Goal: Communication & Community: Answer question/provide support

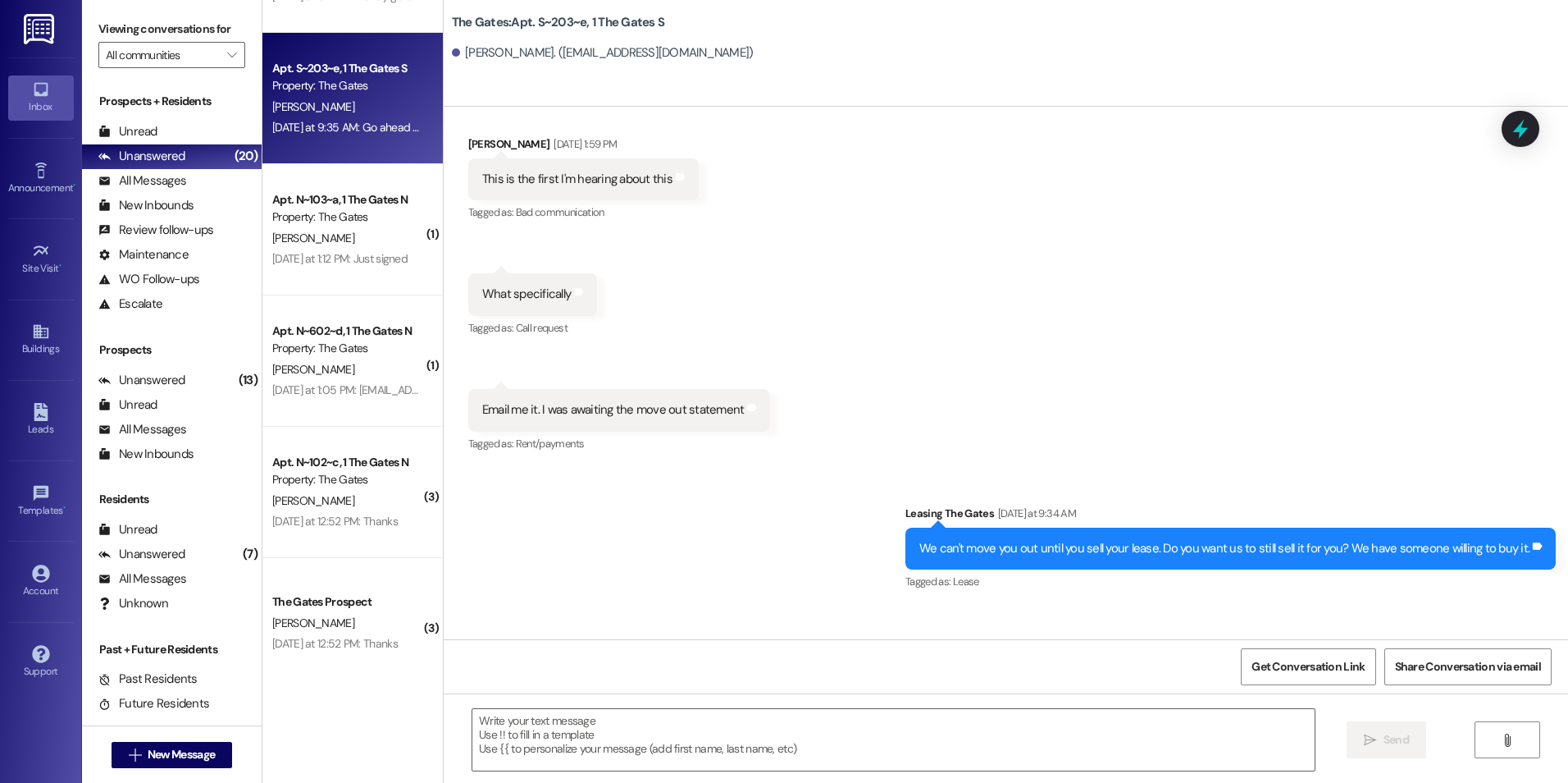
scroll to position [574, 0]
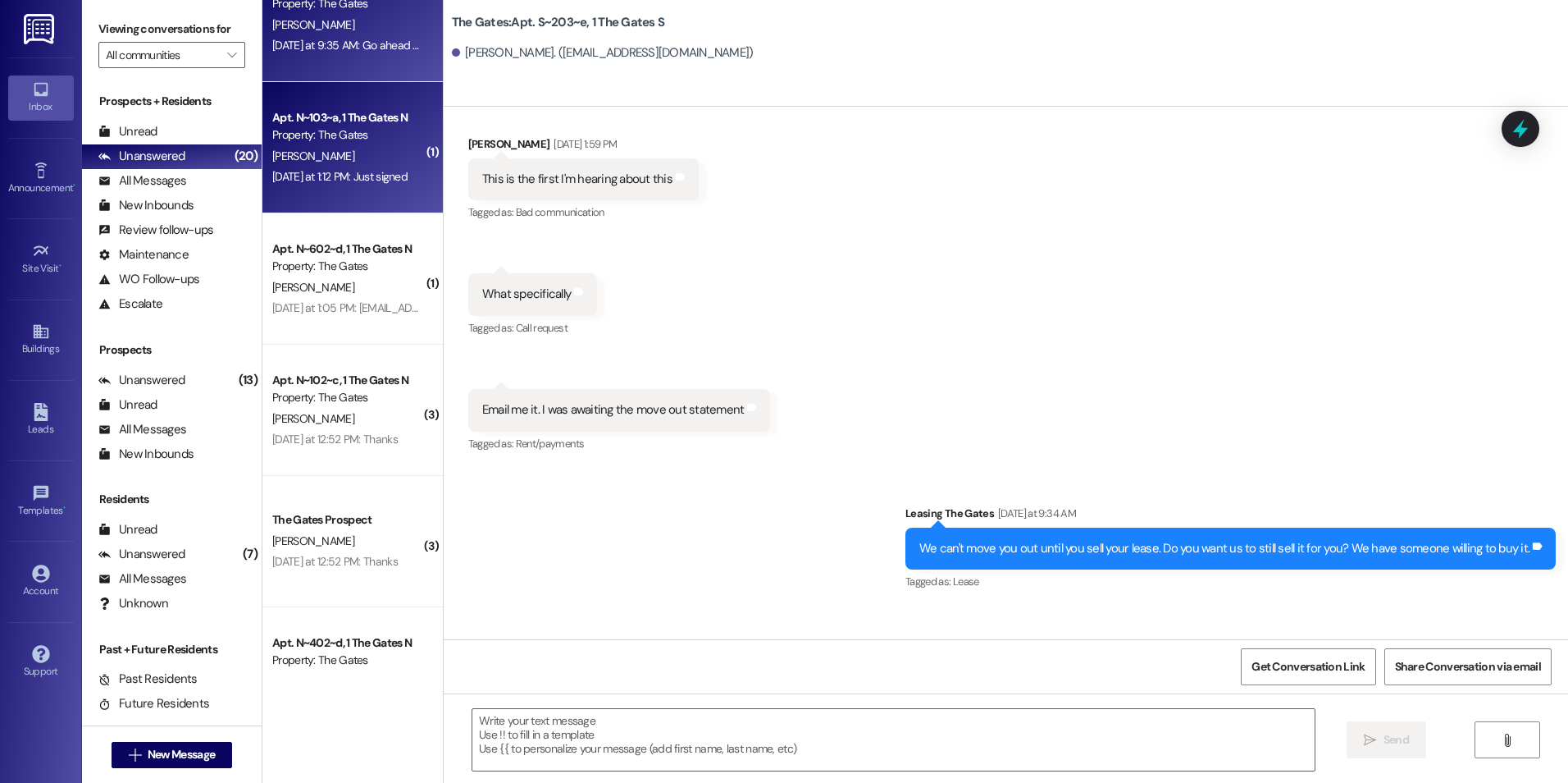
click at [365, 169] on div "[DATE] at 1:12 PM: Just signed [DATE] at 1:12 PM: Just signed" at bounding box center [340, 176] width 135 height 14
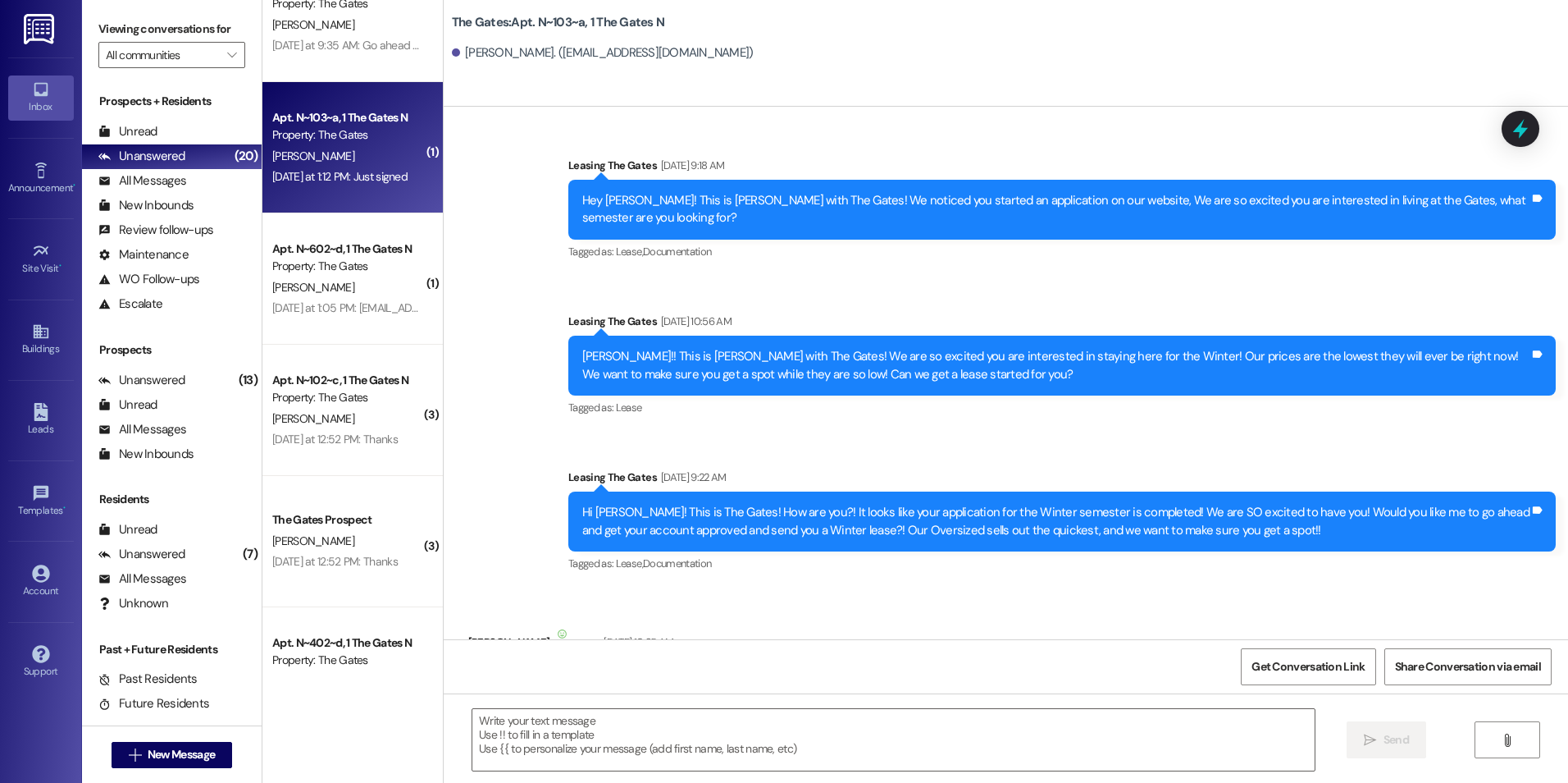
scroll to position [46948, 0]
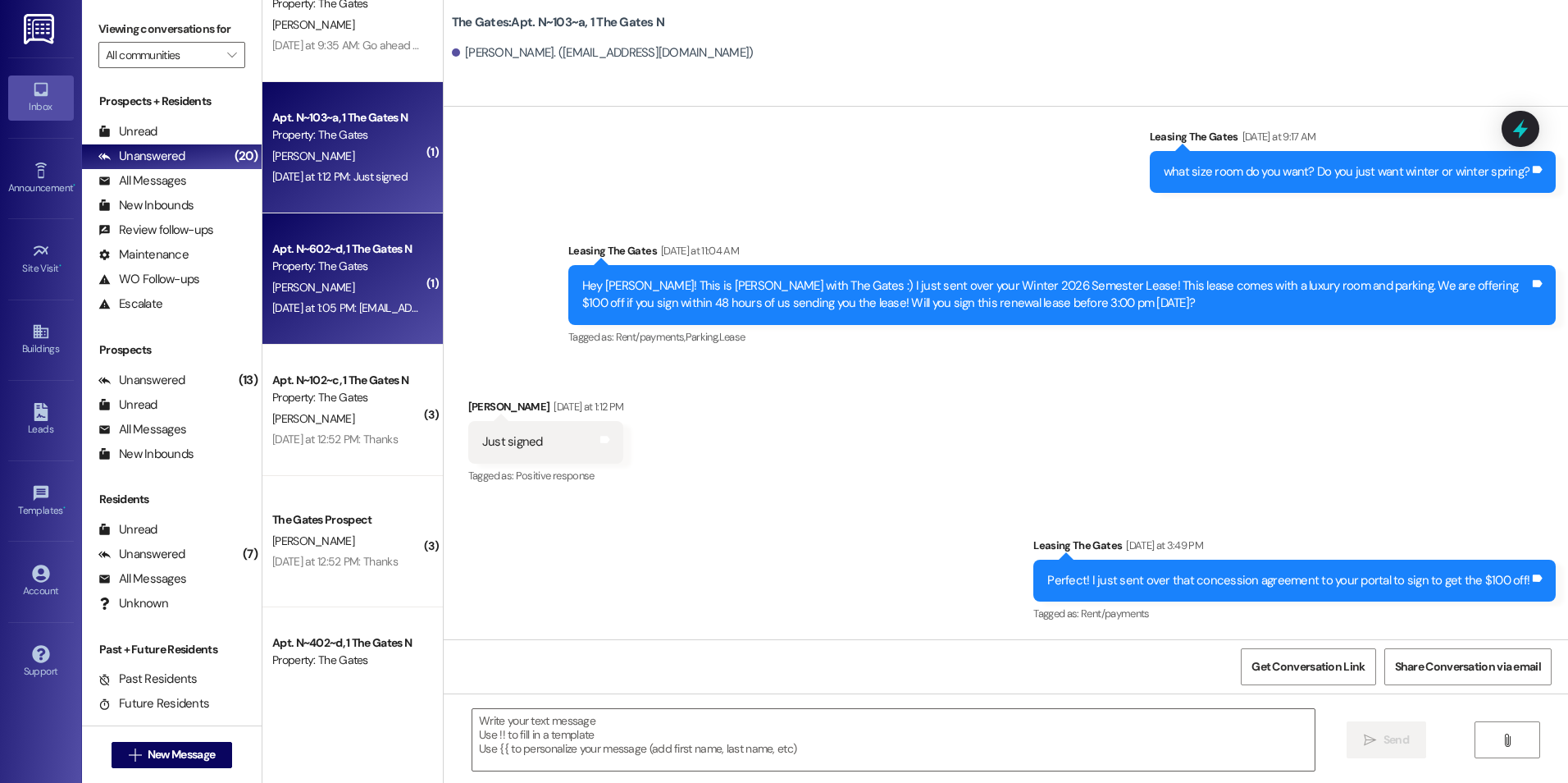
click at [320, 269] on div "Property: The Gates" at bounding box center [347, 266] width 151 height 17
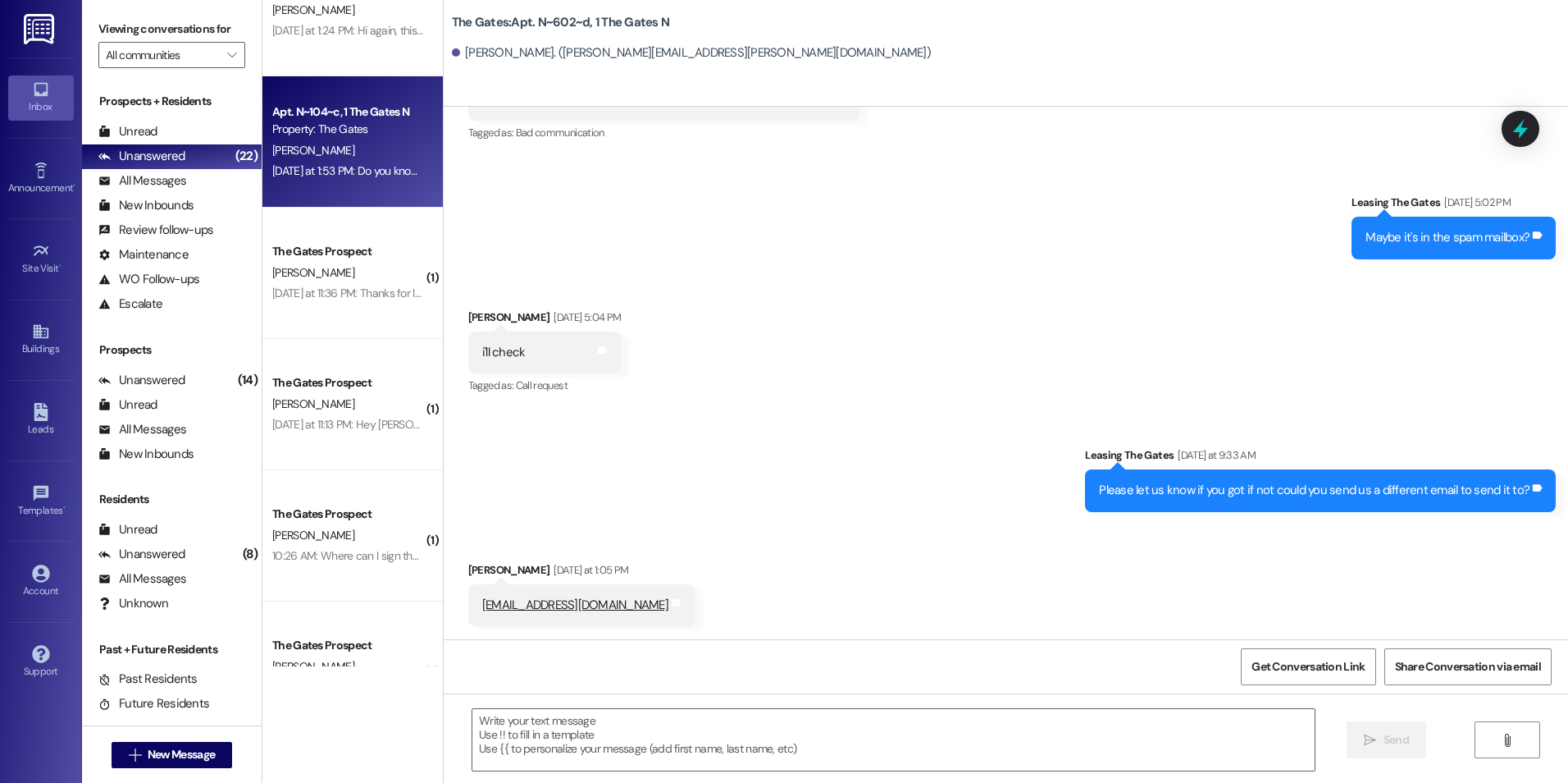
scroll to position [1303, 0]
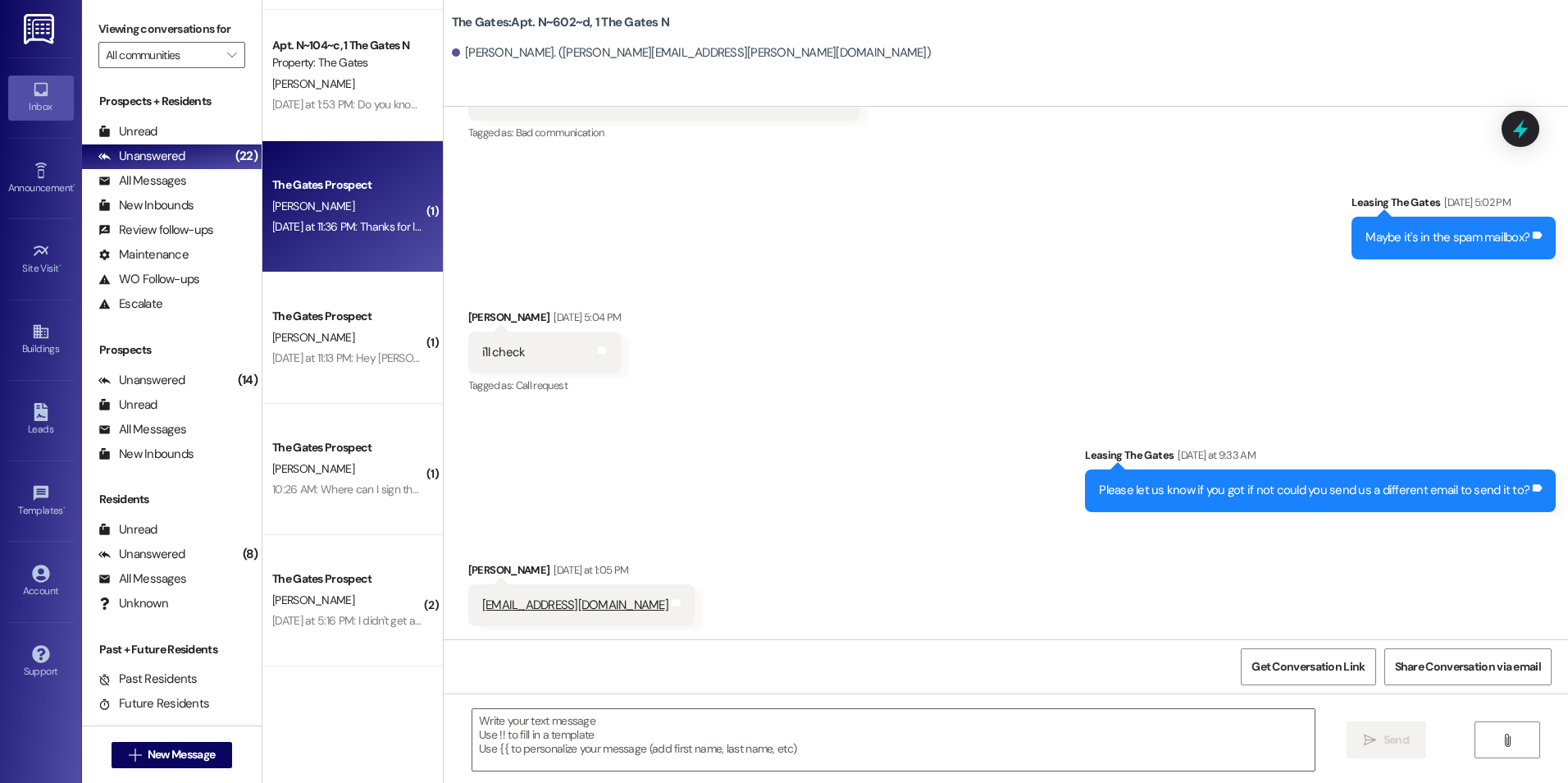
click at [380, 218] on div "[DATE] at 11:36 PM: Thanks for letting me know, I'm pretty sure I signed the le…" at bounding box center [347, 226] width 155 height 20
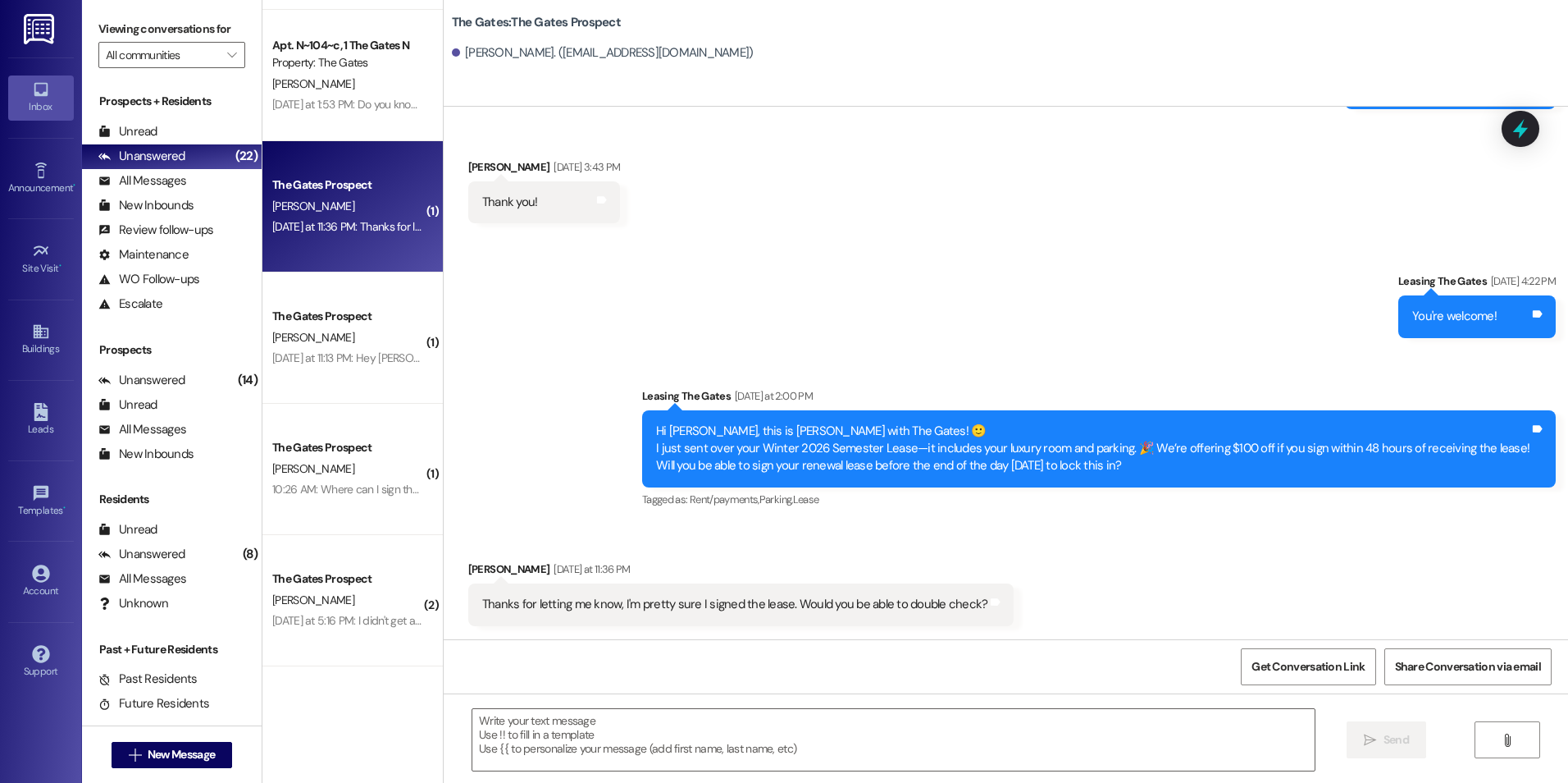
scroll to position [556, 0]
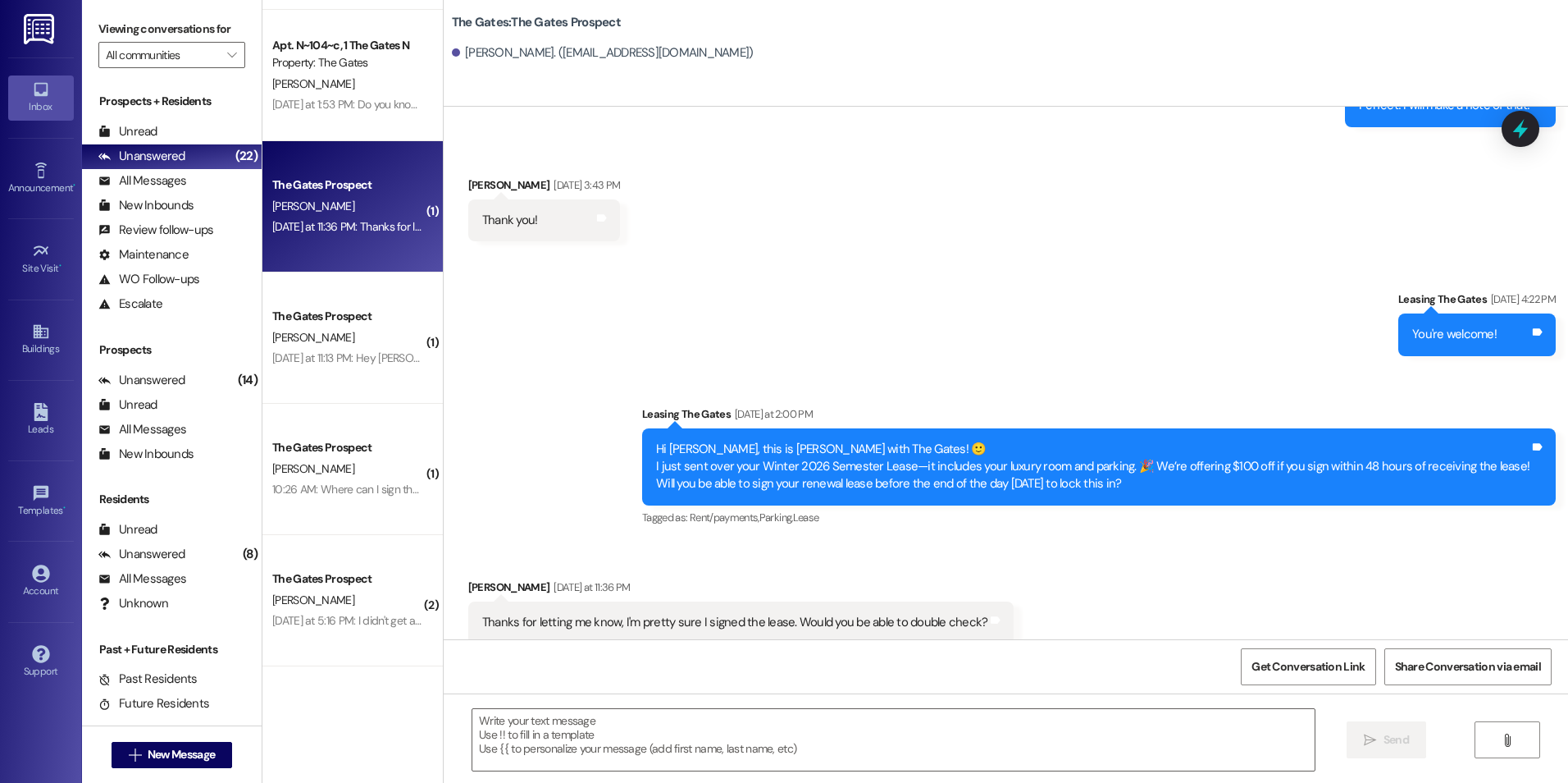
drag, startPoint x: 1091, startPoint y: 281, endPoint x: 1348, endPoint y: 255, distance: 258.3
click at [1348, 255] on div "Sent via SMS Leasing The Gates [DATE] 4:22 PM You're welcome! Tags and notes Se…" at bounding box center [1005, 398] width 1124 height 288
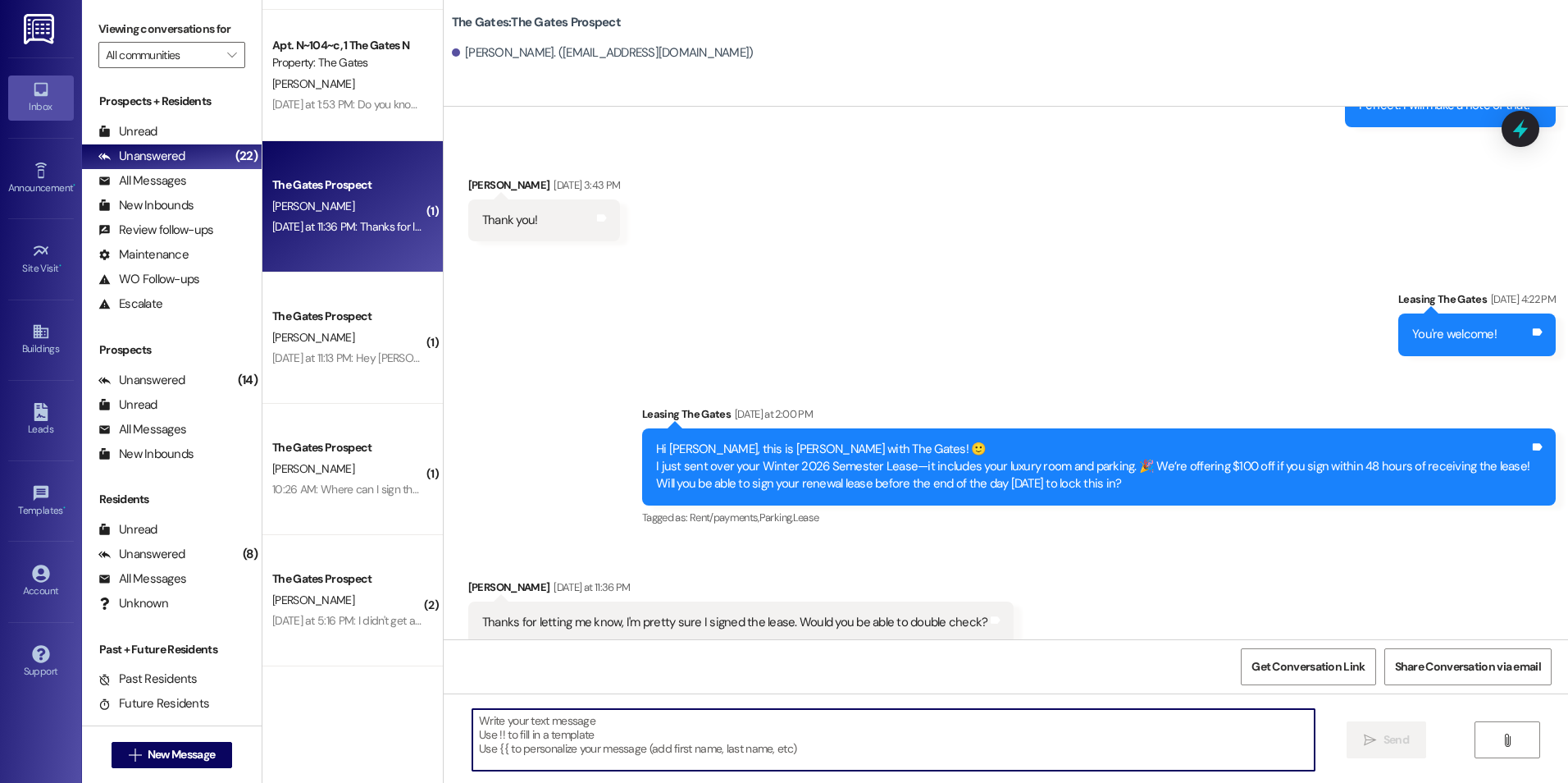
click at [729, 711] on textarea at bounding box center [894, 740] width 841 height 62
type textarea "Yes! It looks great!"
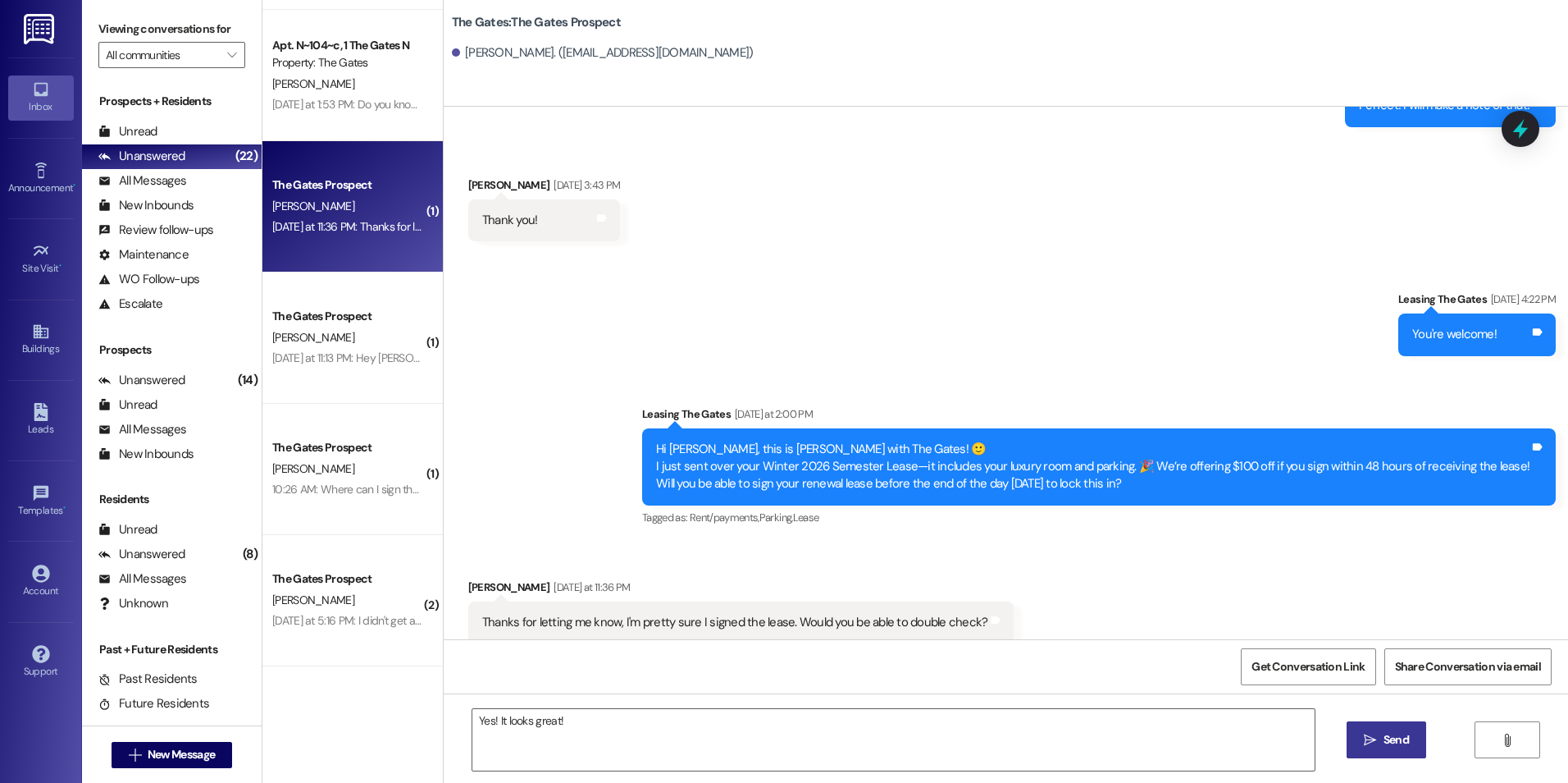
click at [1393, 744] on span "Send" at bounding box center [1396, 740] width 25 height 17
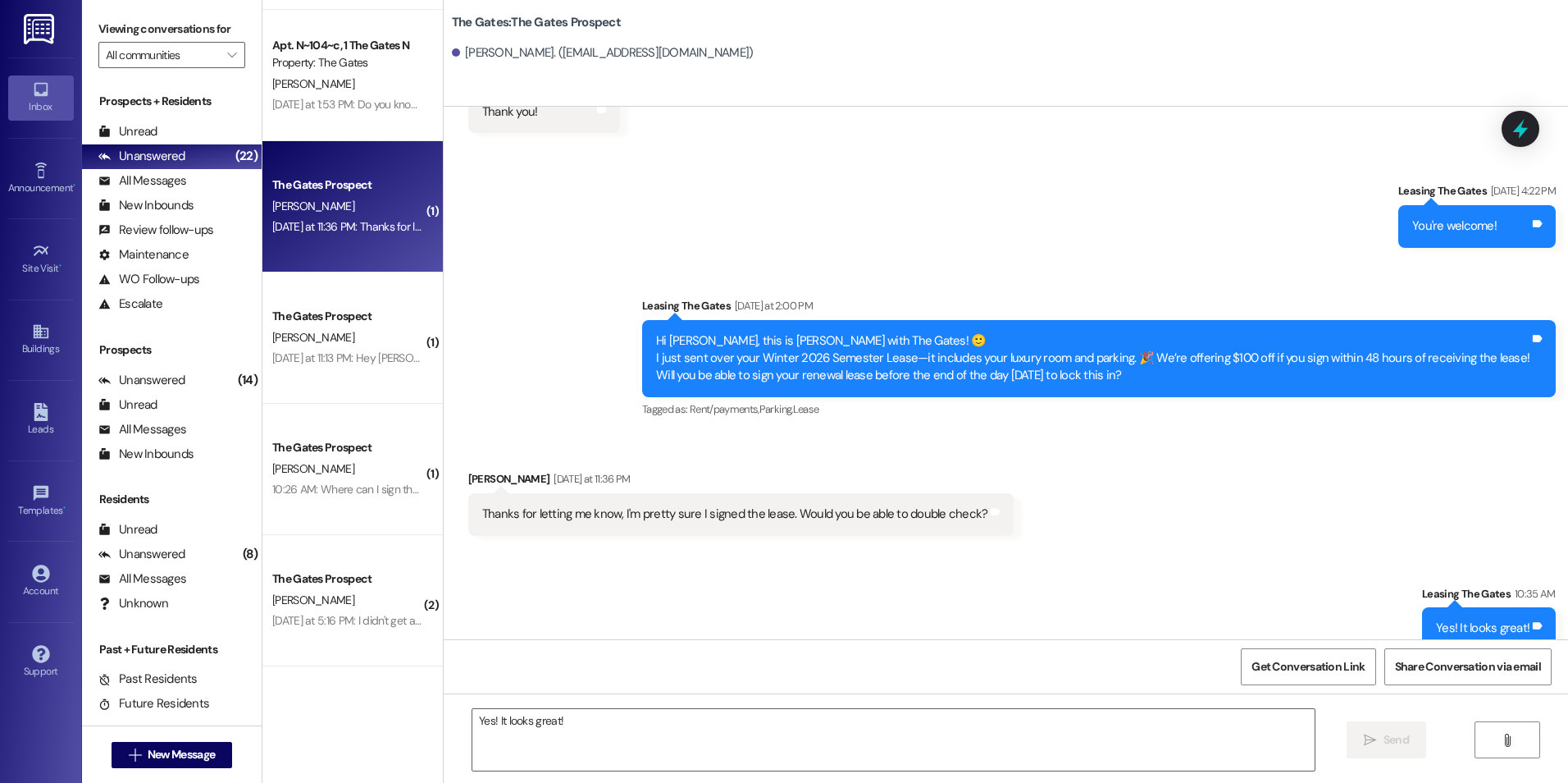
scroll to position [670, 0]
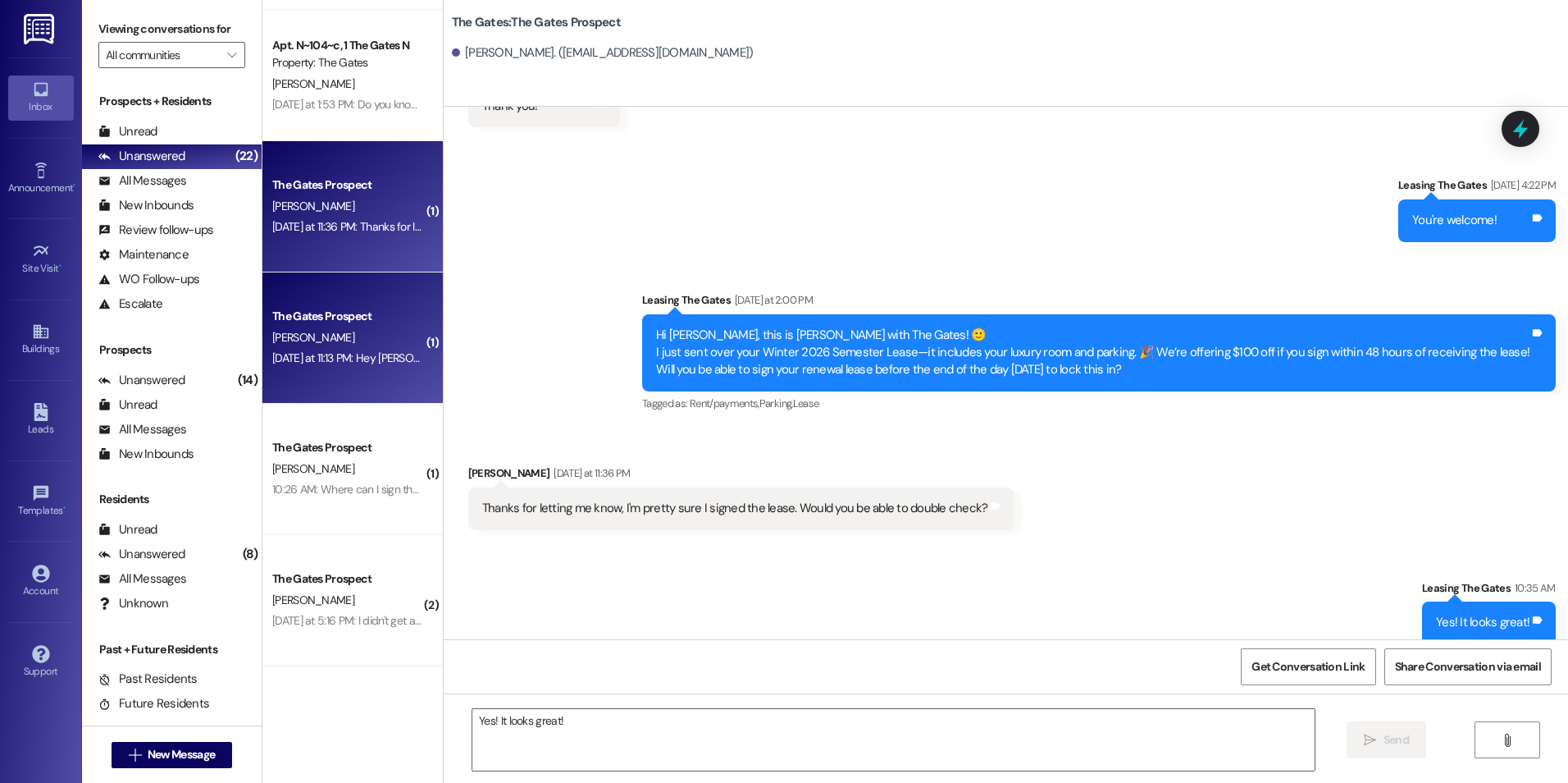
click at [328, 313] on div "The Gates Prospect" at bounding box center [347, 317] width 151 height 17
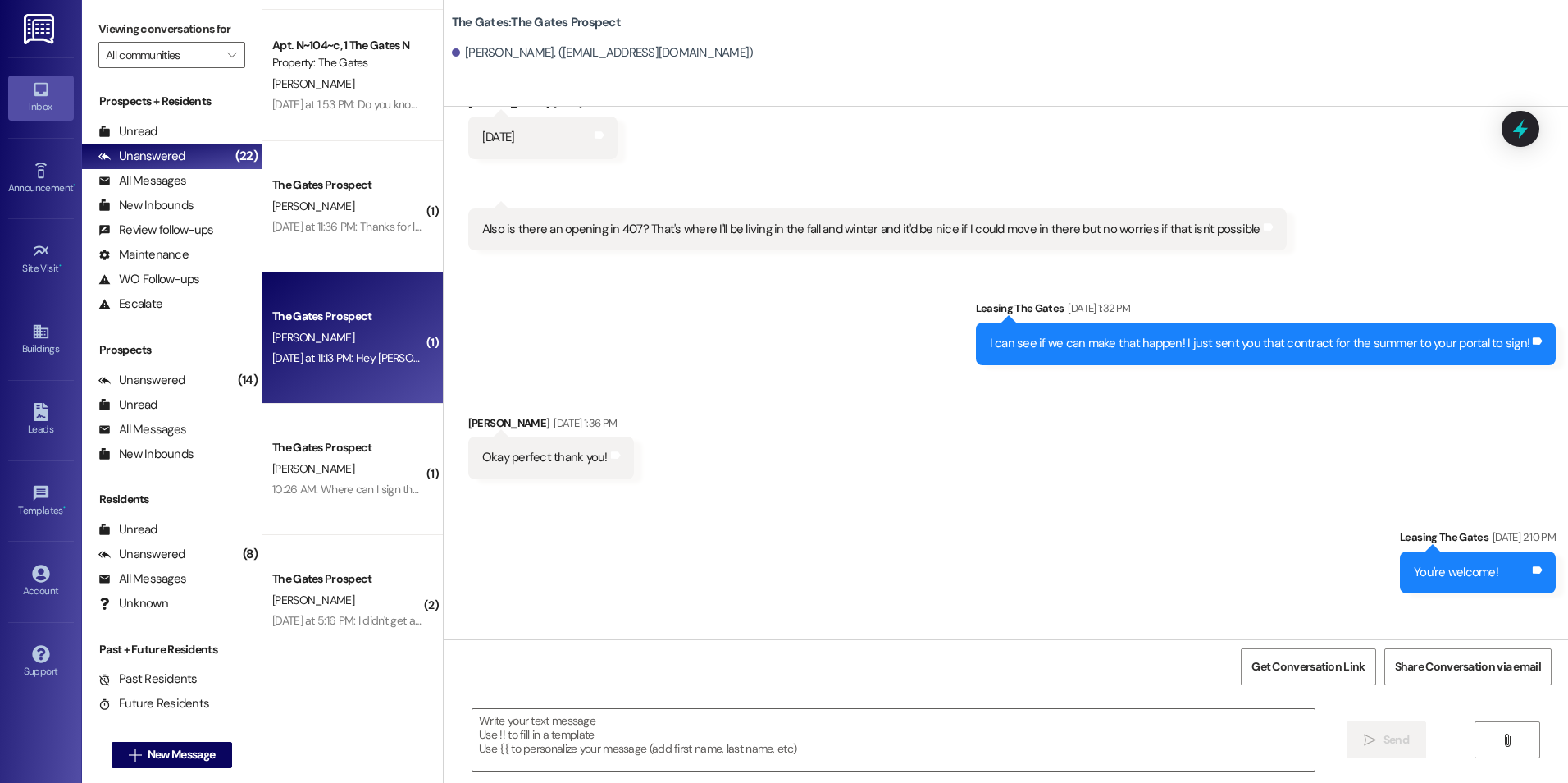
scroll to position [2068, 0]
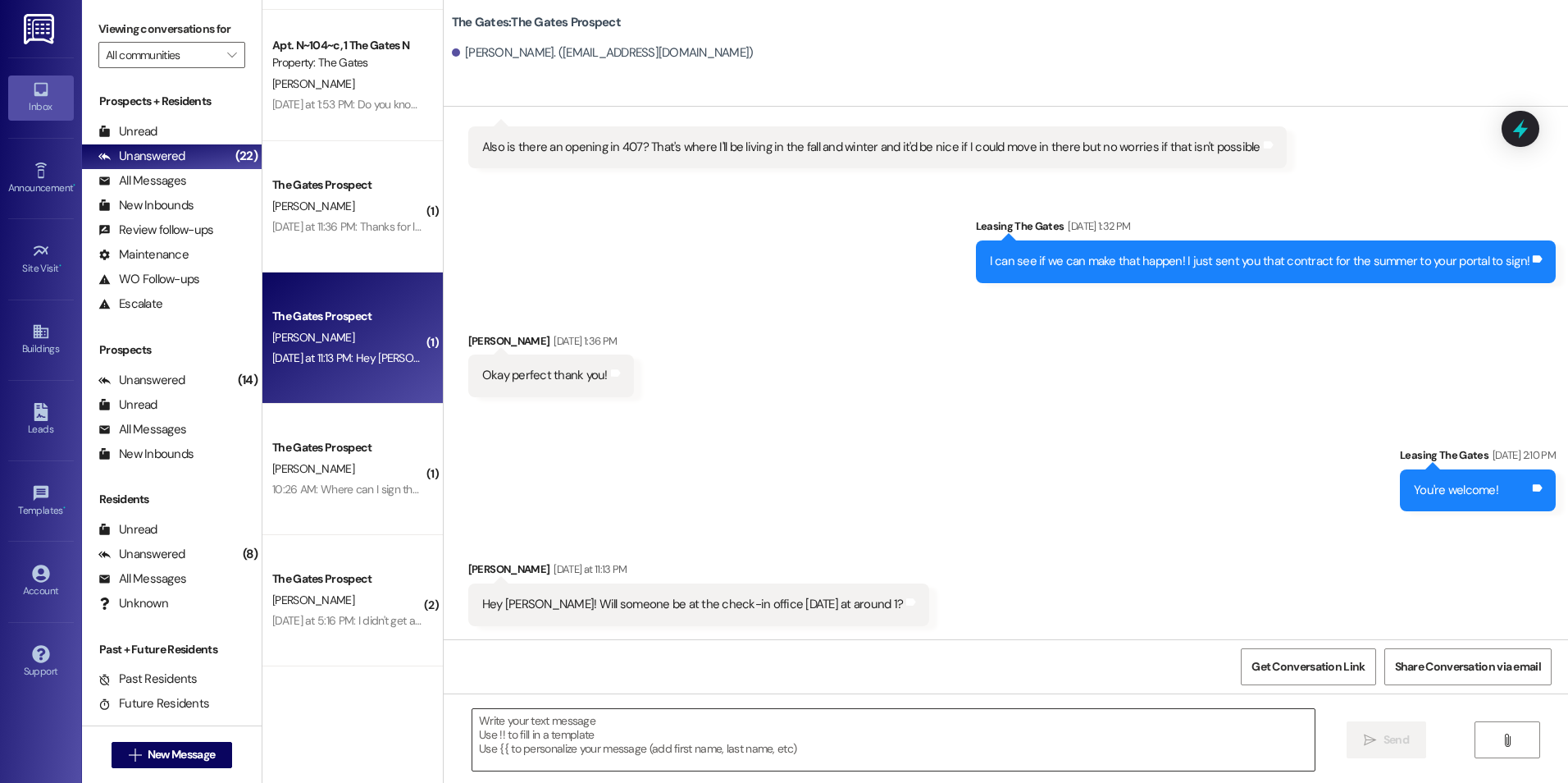
click at [756, 716] on textarea at bounding box center [894, 740] width 841 height 62
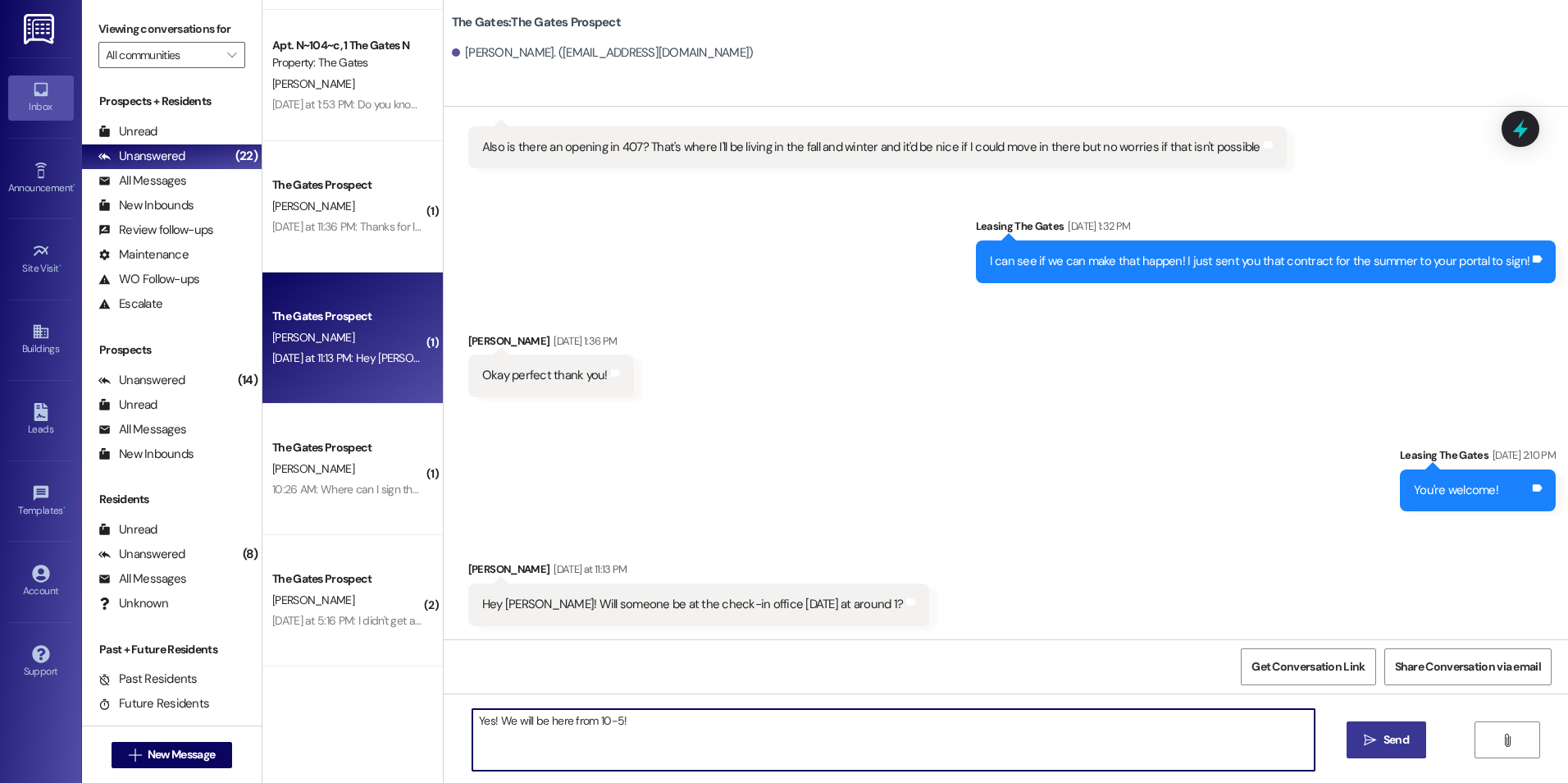
type textarea "Yes! We will be here from 10-5!"
click at [1408, 739] on span "Send" at bounding box center [1395, 740] width 32 height 17
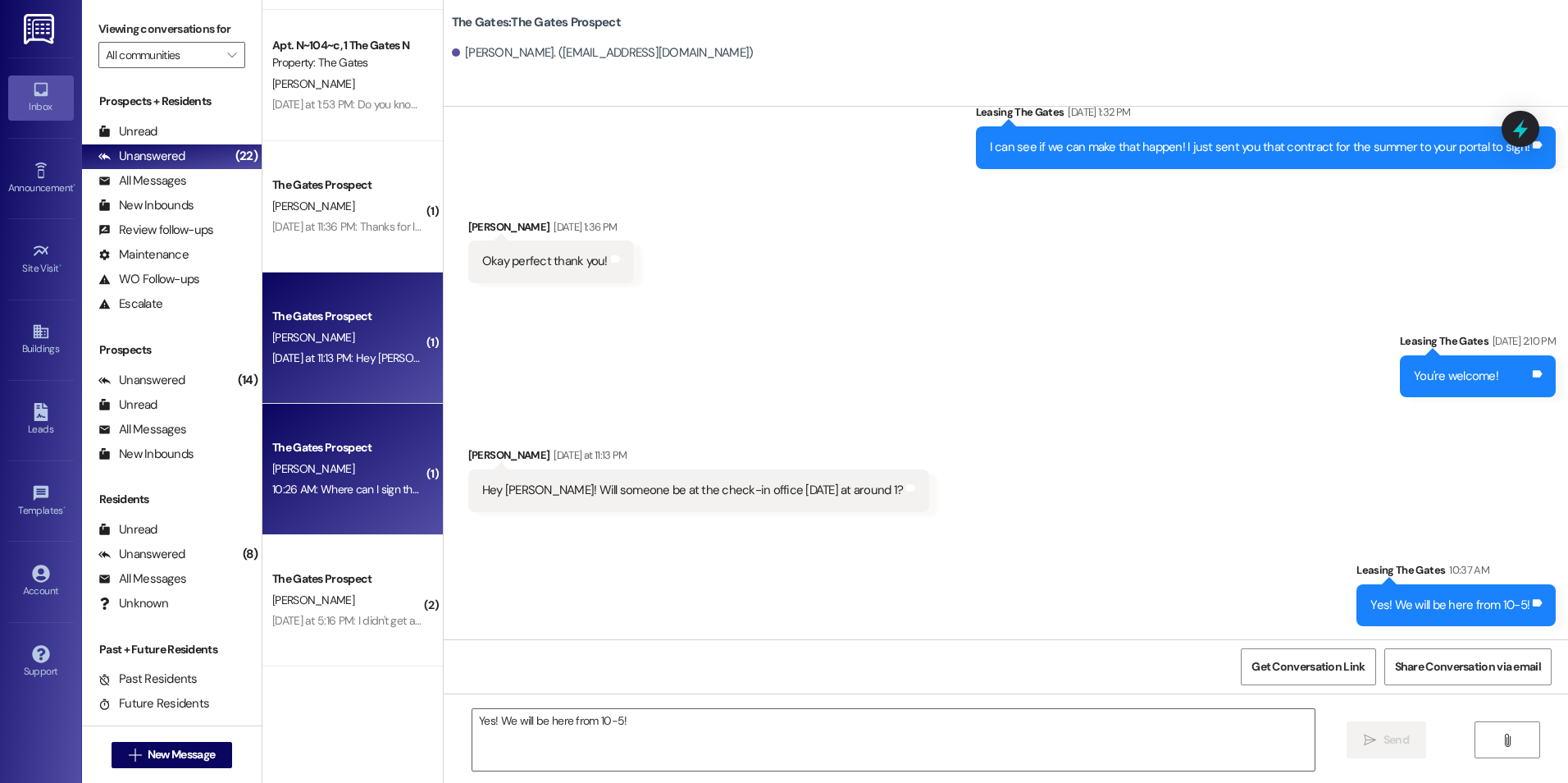
click at [354, 420] on div "The Gates Prospect [PERSON_NAME] 10:26 AM: Where can I sign the lease 10:26 AM:…" at bounding box center [352, 469] width 180 height 131
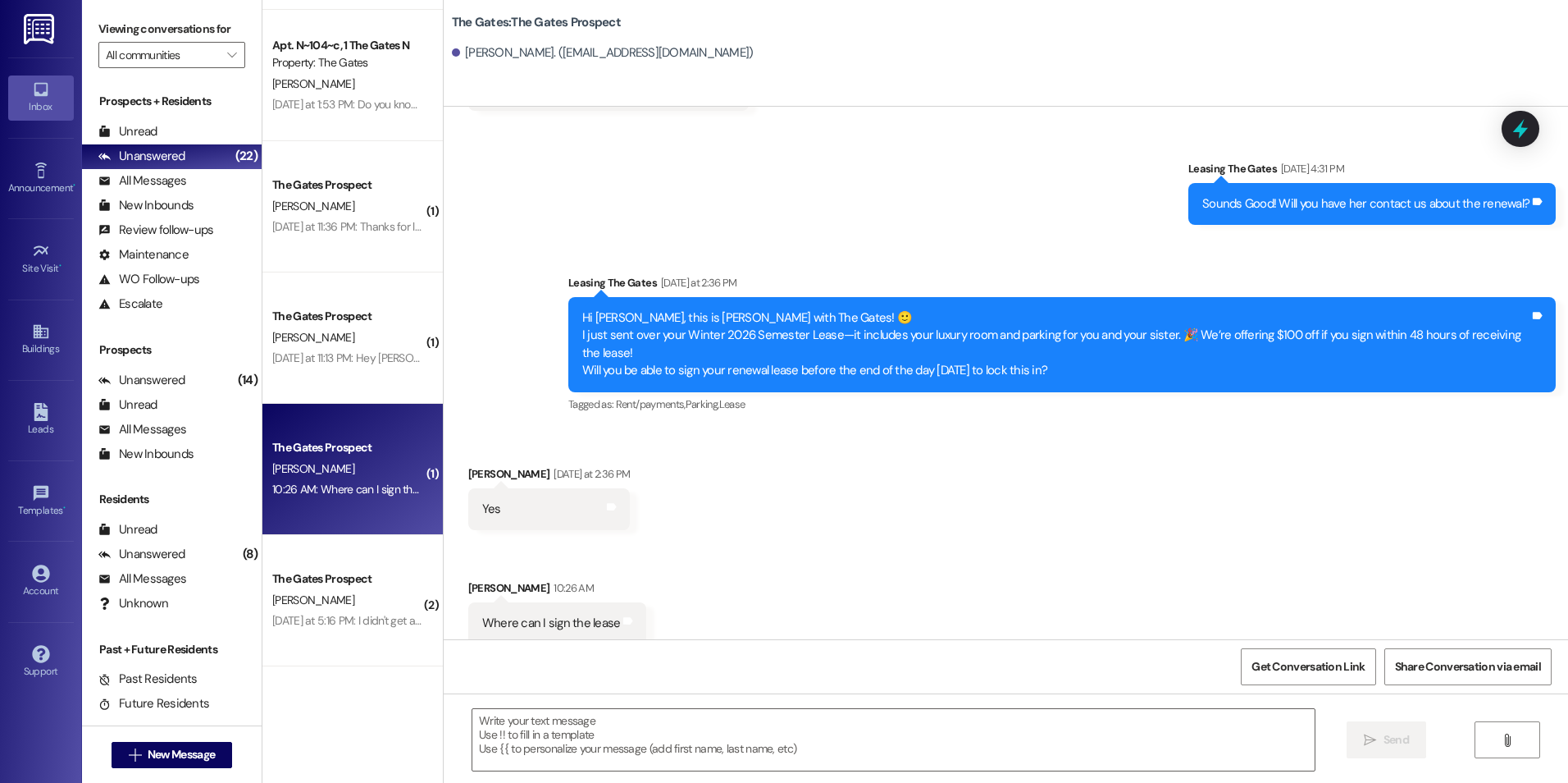
scroll to position [4497, 0]
click at [654, 755] on textarea at bounding box center [894, 740] width 841 height 62
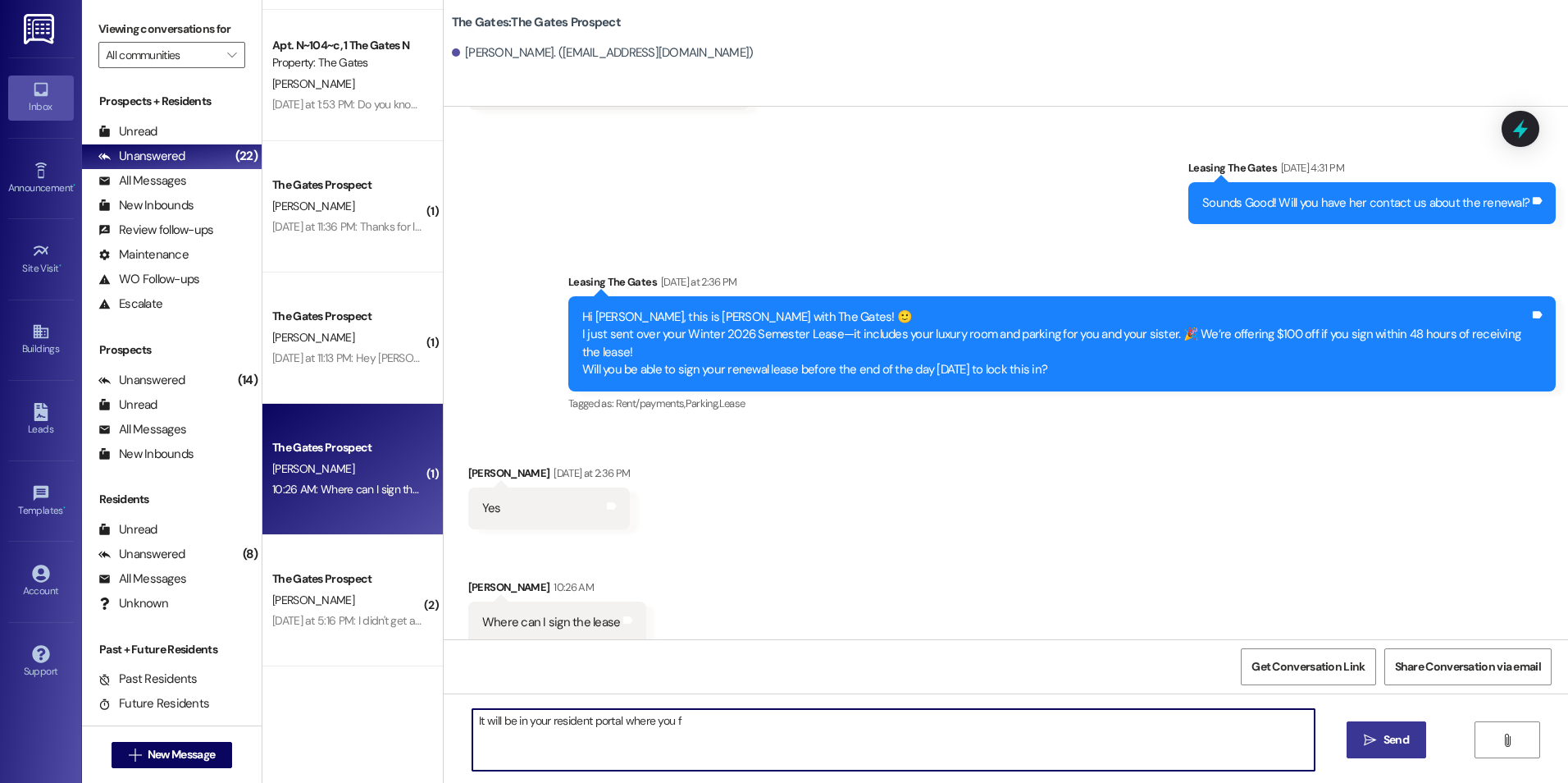
type textarea "It will be in your resident portal where you f"
click at [711, 724] on textarea "It will be in your resident portal where you f" at bounding box center [894, 740] width 841 height 62
drag, startPoint x: 702, startPoint y: 715, endPoint x: 408, endPoint y: 713, distance: 294.0
click at [408, 713] on div "Apt. N~602~d, 1 The Gates N Property: The Gates [PERSON_NAME] [DATE] at 1:05 PM…" at bounding box center [915, 391] width 1306 height 783
paste textarea "[URL][DOMAIN_NAME]"
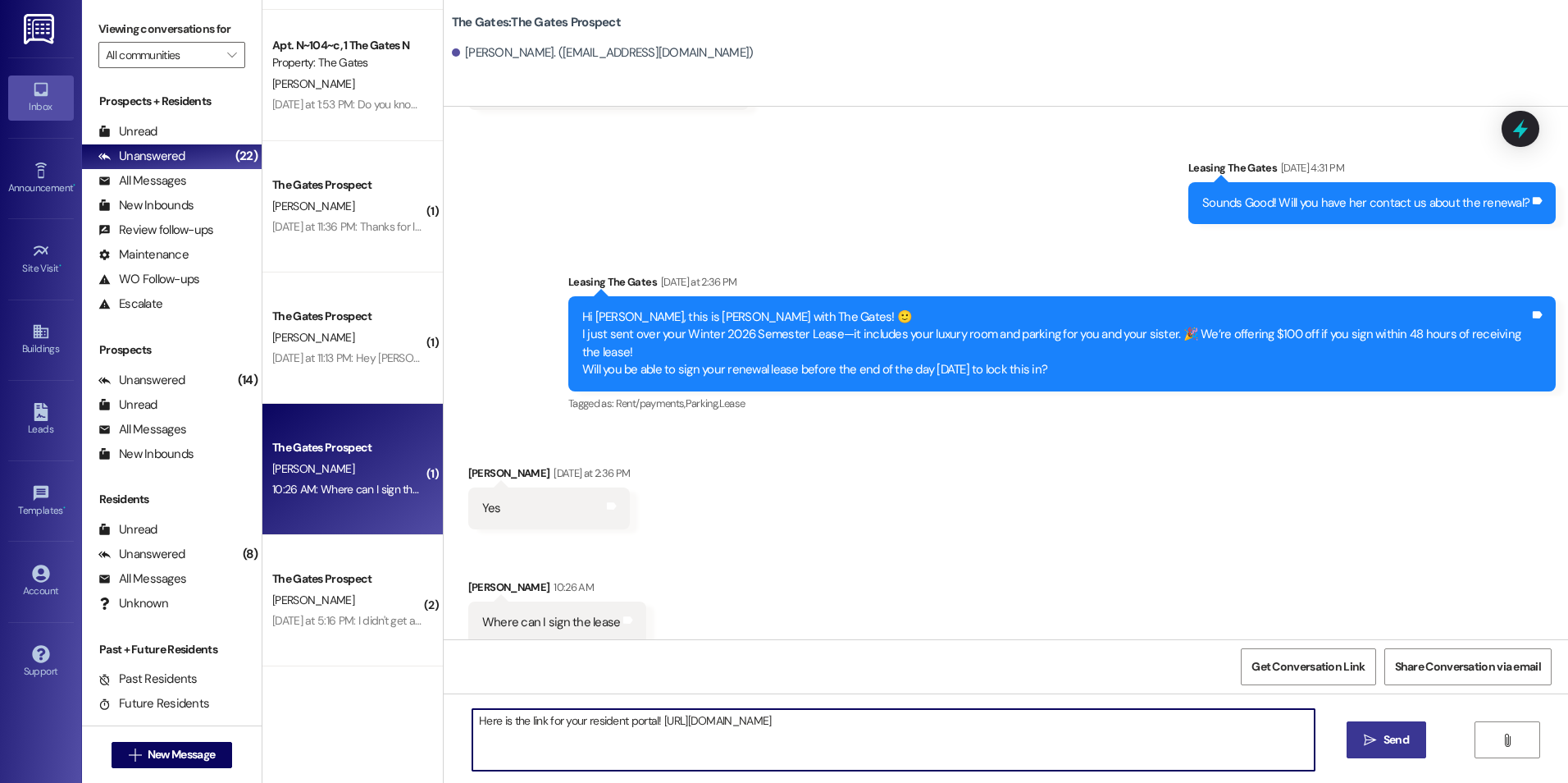
click at [649, 719] on textarea "Here is the link for your resident portal! [URL][DOMAIN_NAME]" at bounding box center [894, 740] width 841 height 62
click at [473, 748] on textarea "Here is the link for your resident portal! [URL][DOMAIN_NAME]" at bounding box center [894, 740] width 841 height 62
type textarea "Here is the link for your resident portal! [URL][DOMAIN_NAME]"
click at [702, 749] on textarea "Here is the link for your resident portal! [URL][DOMAIN_NAME]" at bounding box center [894, 740] width 841 height 62
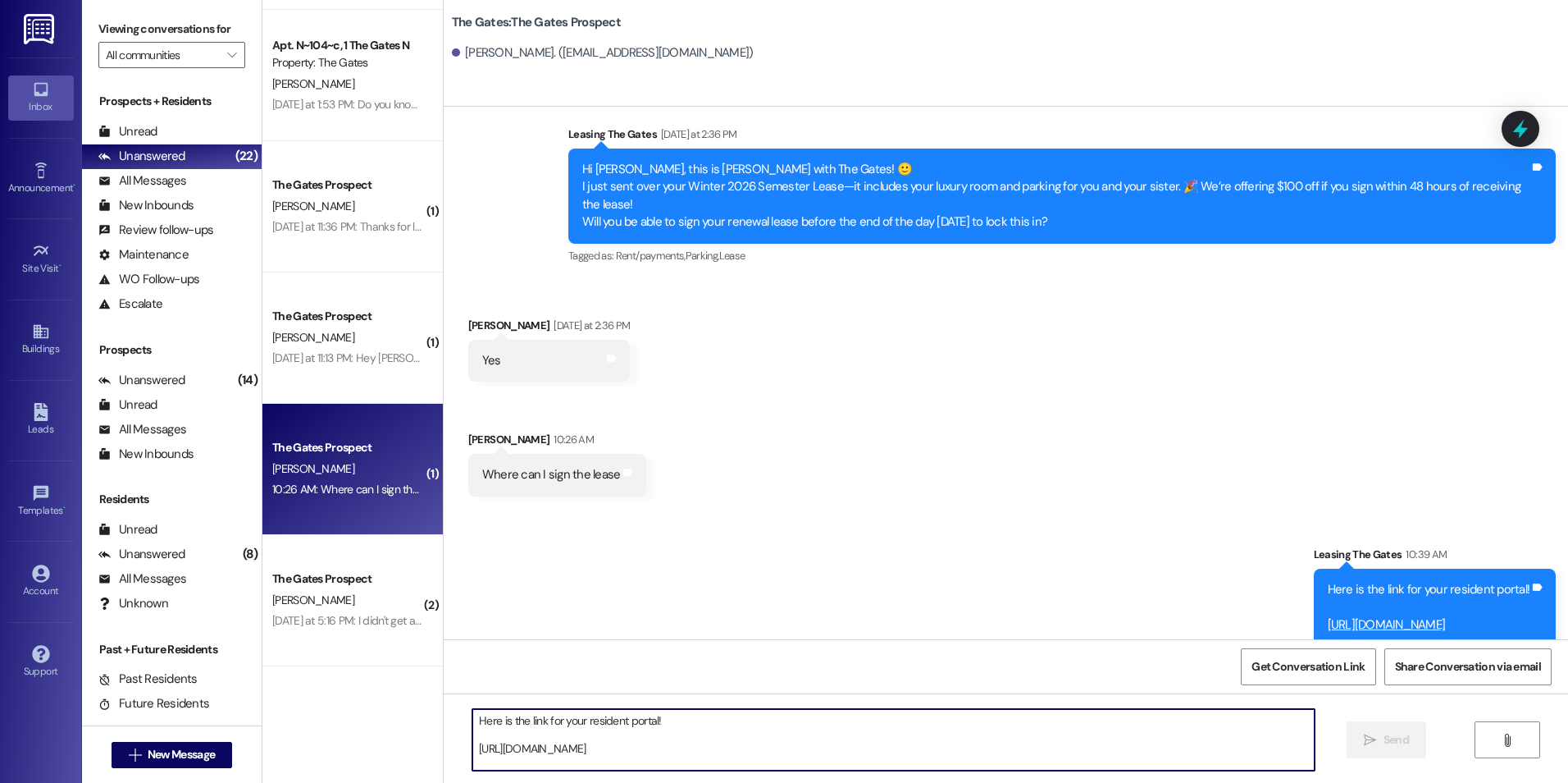
scroll to position [4648, 0]
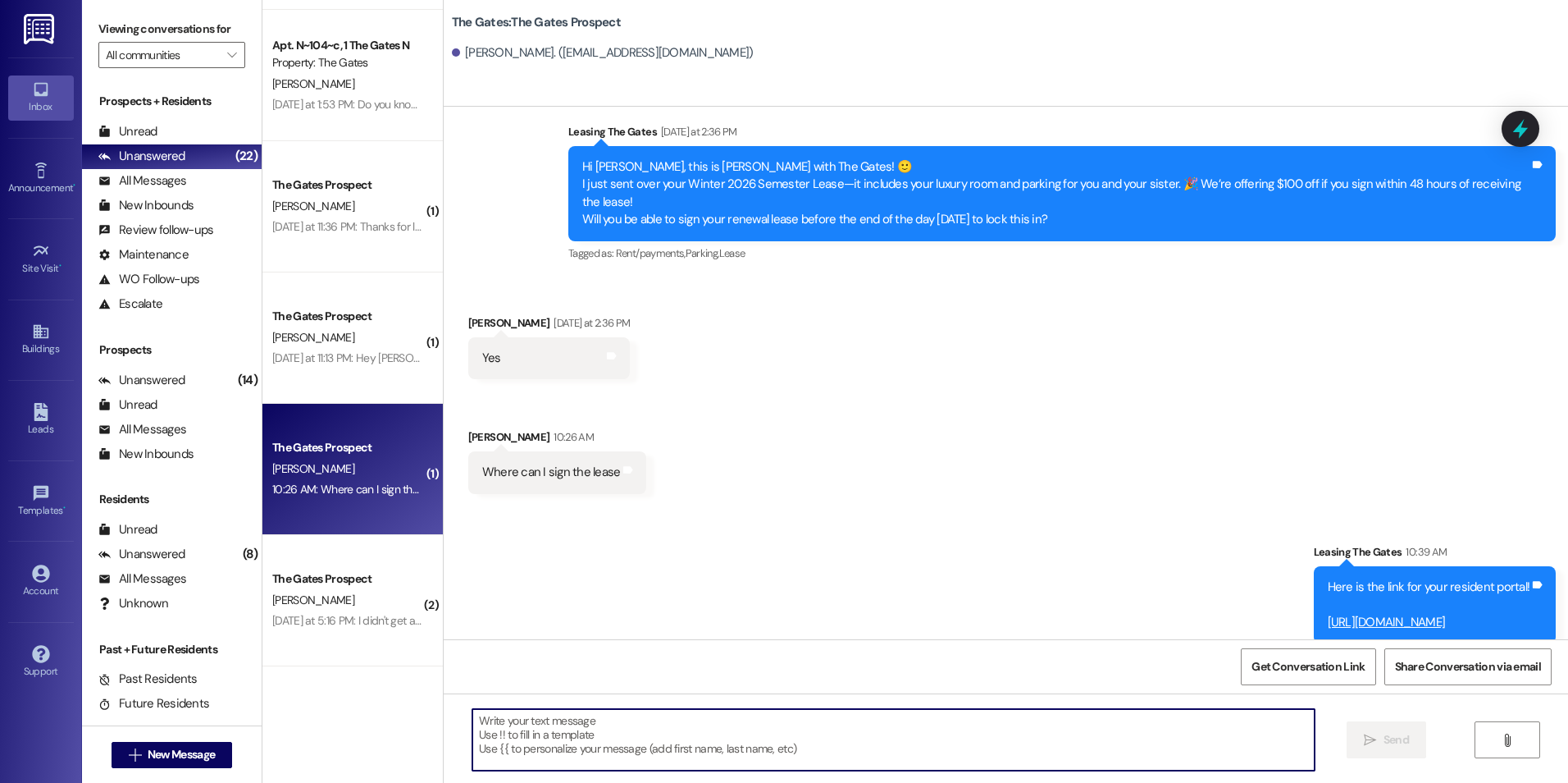
click at [784, 721] on textarea at bounding box center [894, 740] width 841 height 62
type textarea "T"
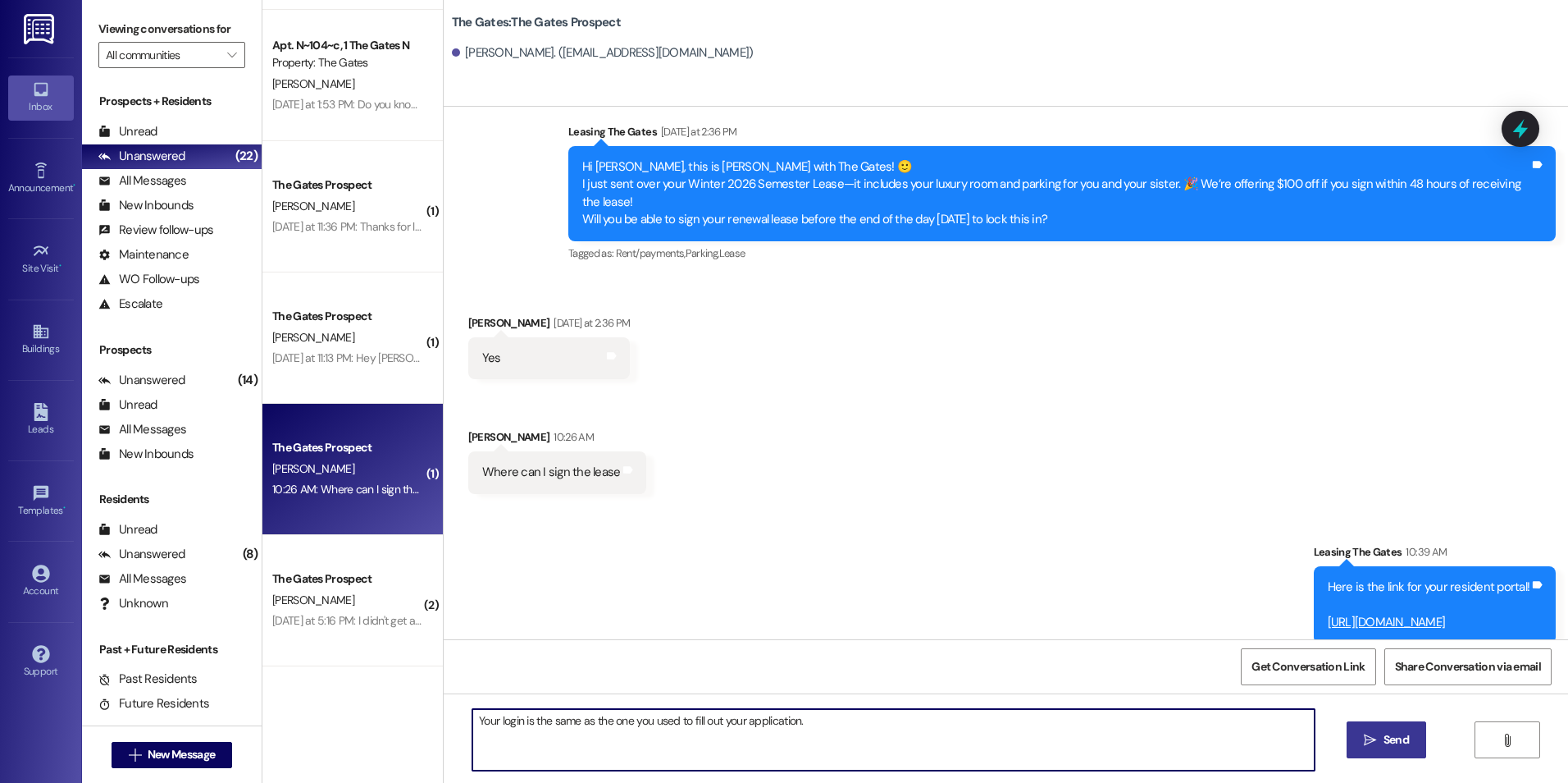
type textarea "Your login is the same as the one you used to fill out your application."
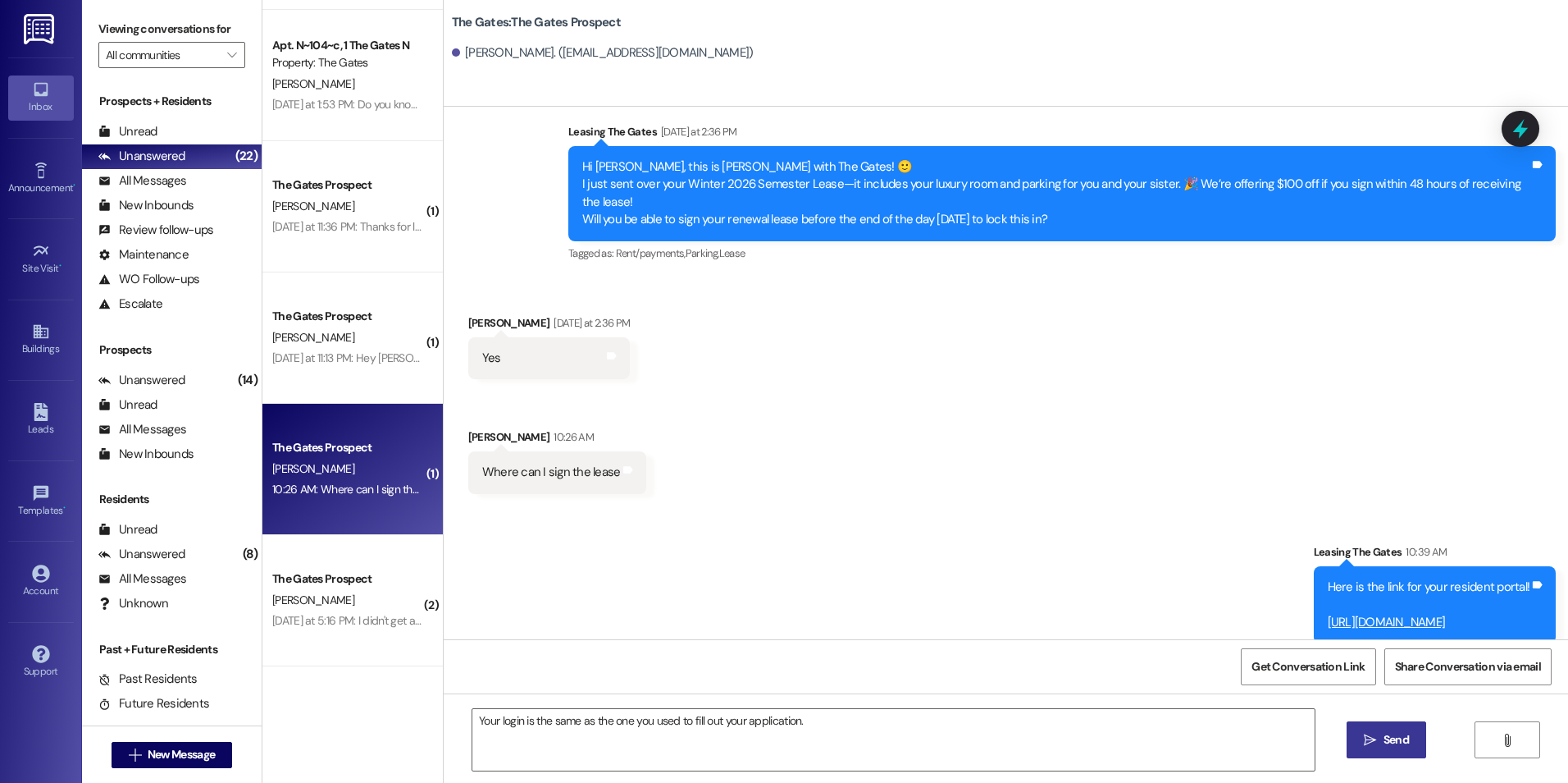
click at [1403, 736] on span "Send" at bounding box center [1396, 740] width 25 height 17
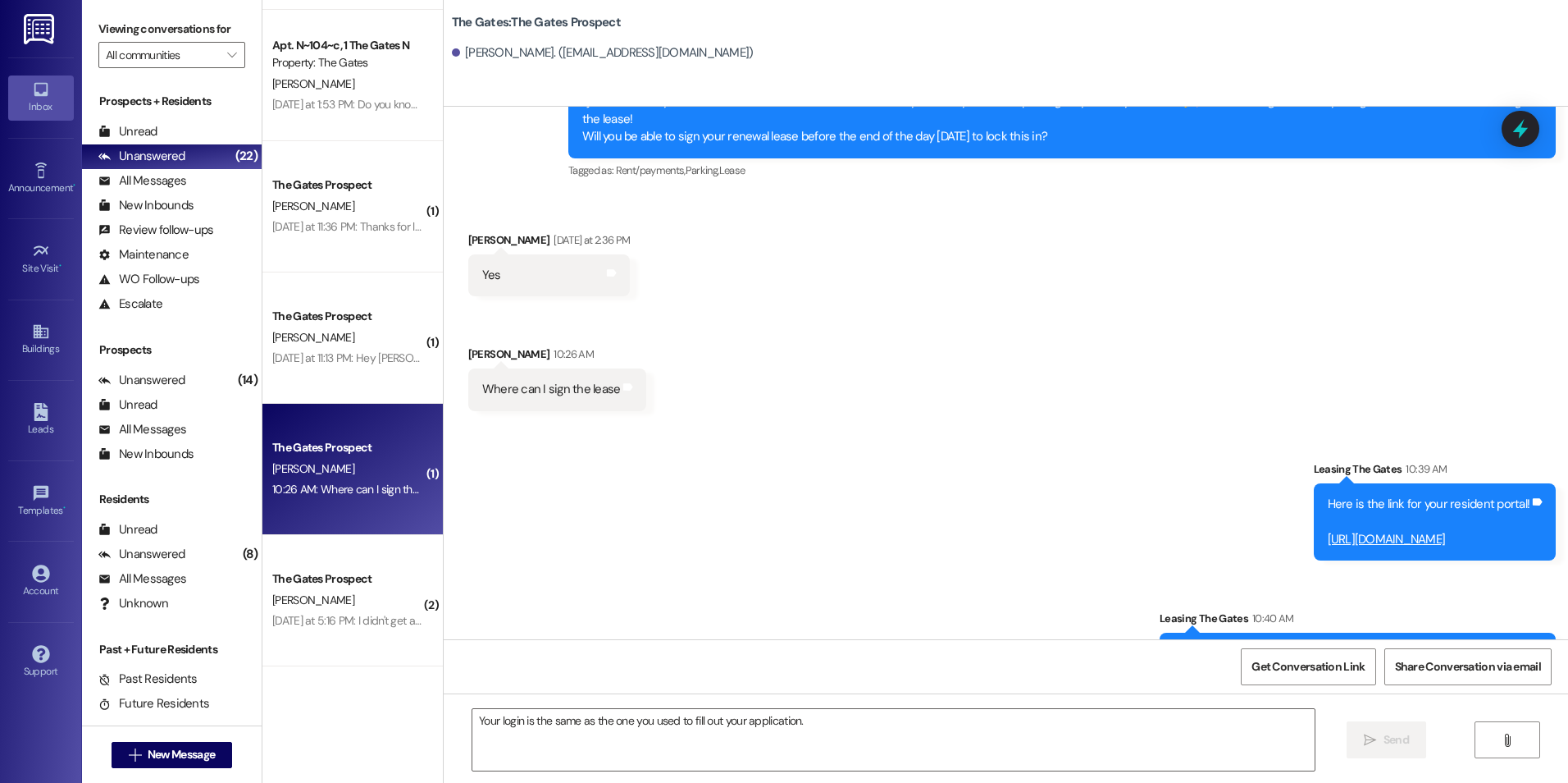
scroll to position [4762, 0]
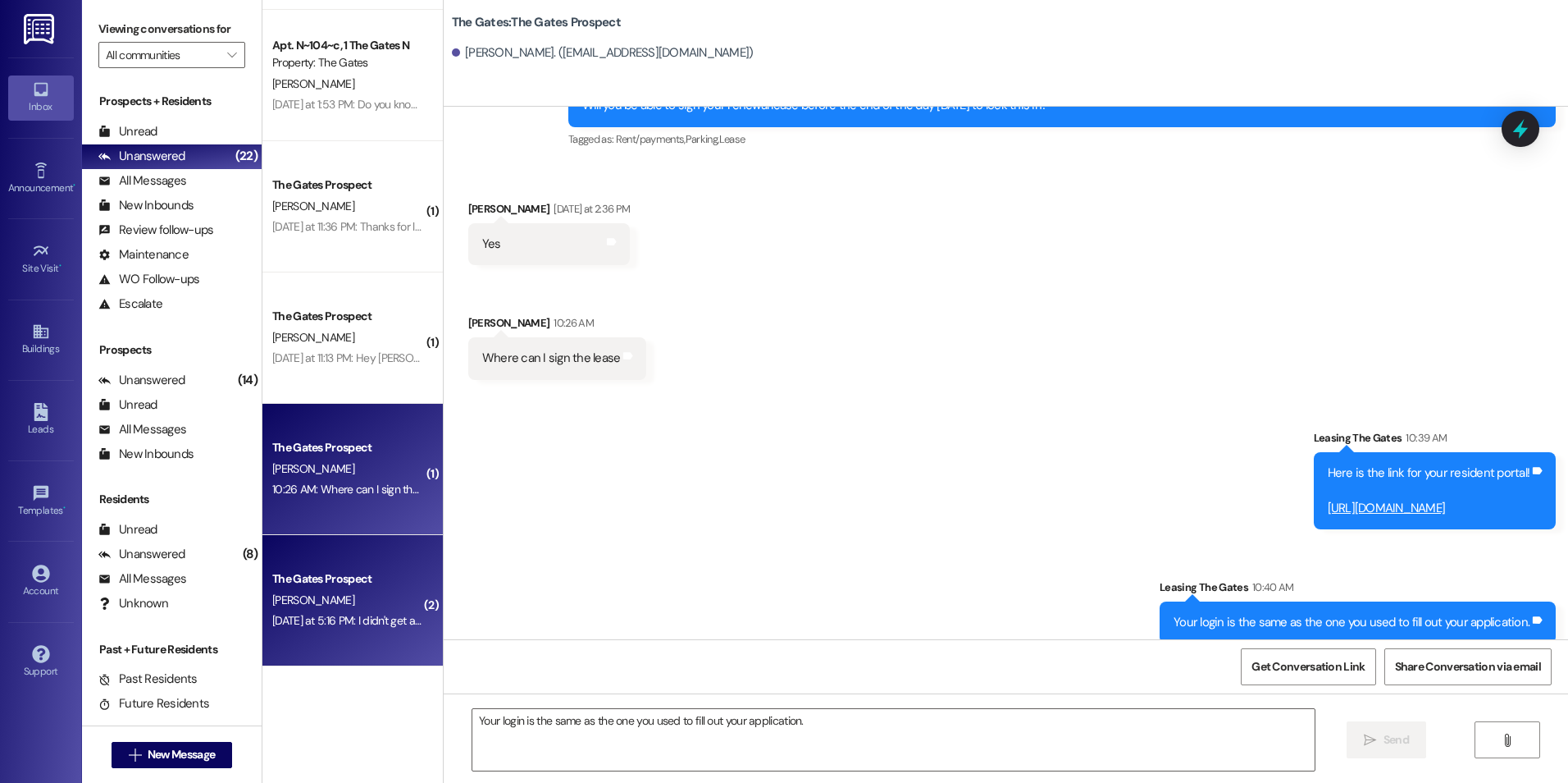
click at [317, 576] on div "The Gates Prospect" at bounding box center [347, 579] width 151 height 17
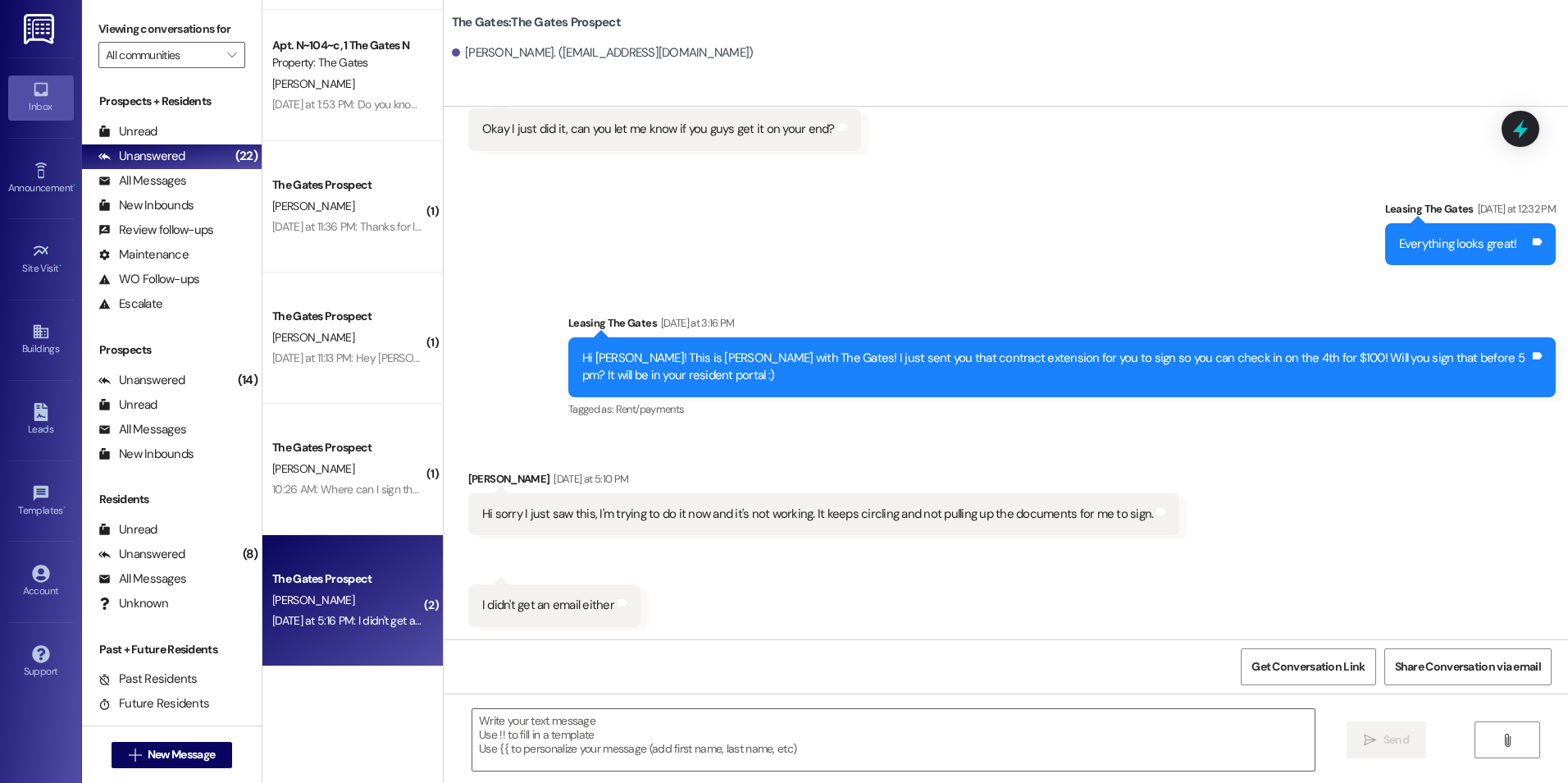
scroll to position [910, 0]
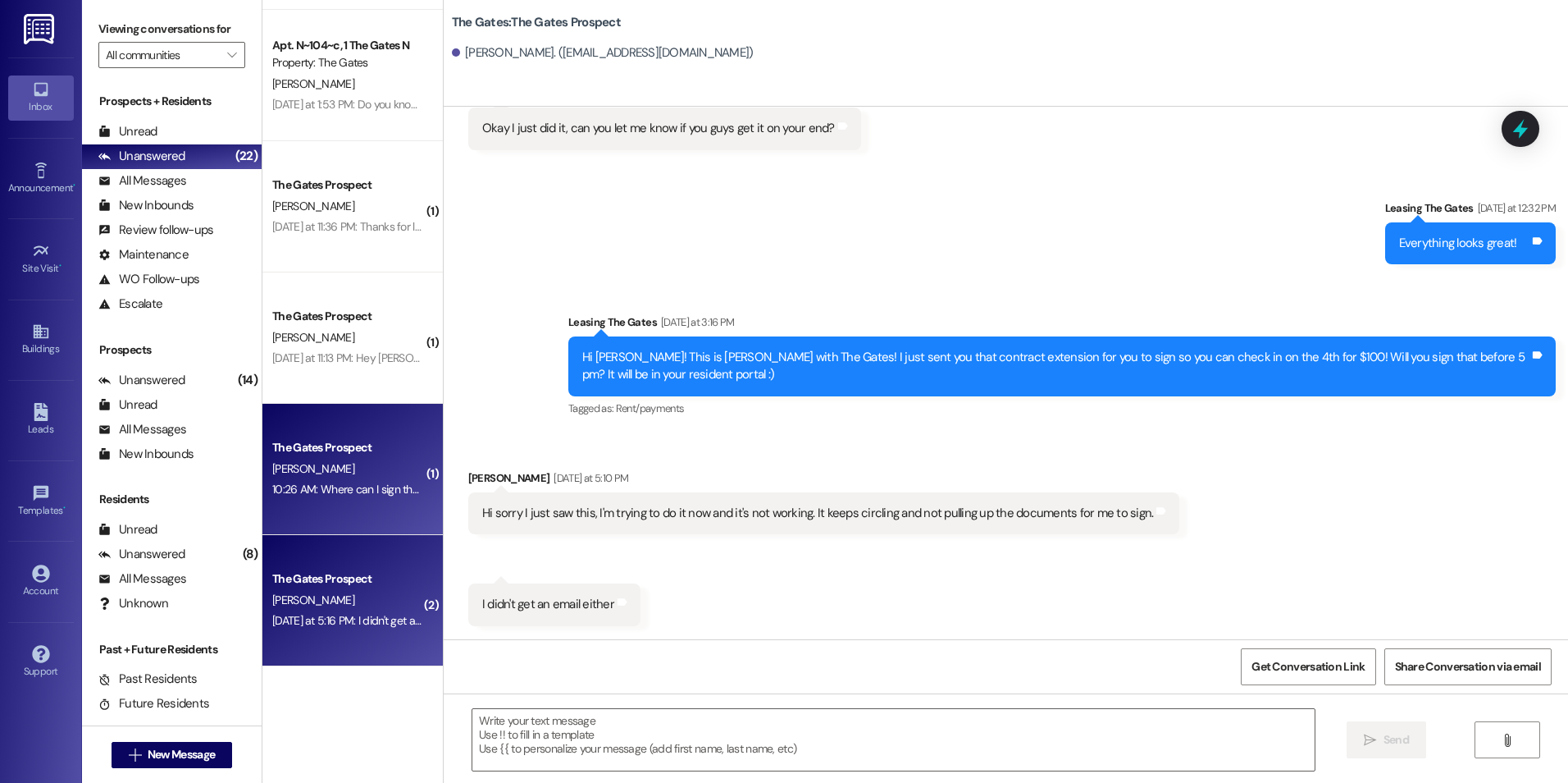
click at [352, 460] on div "[PERSON_NAME]" at bounding box center [347, 468] width 155 height 20
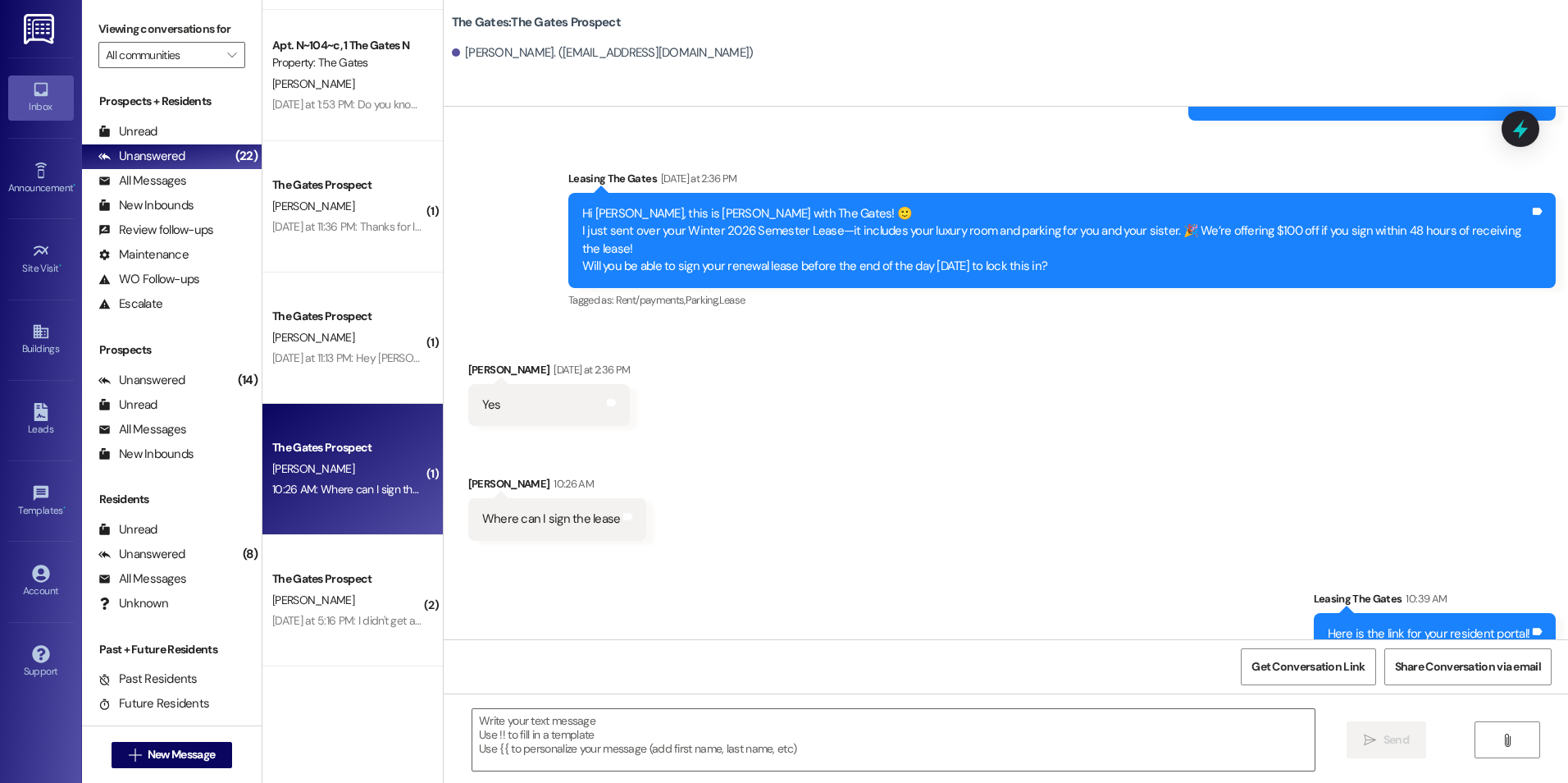
scroll to position [4878, 0]
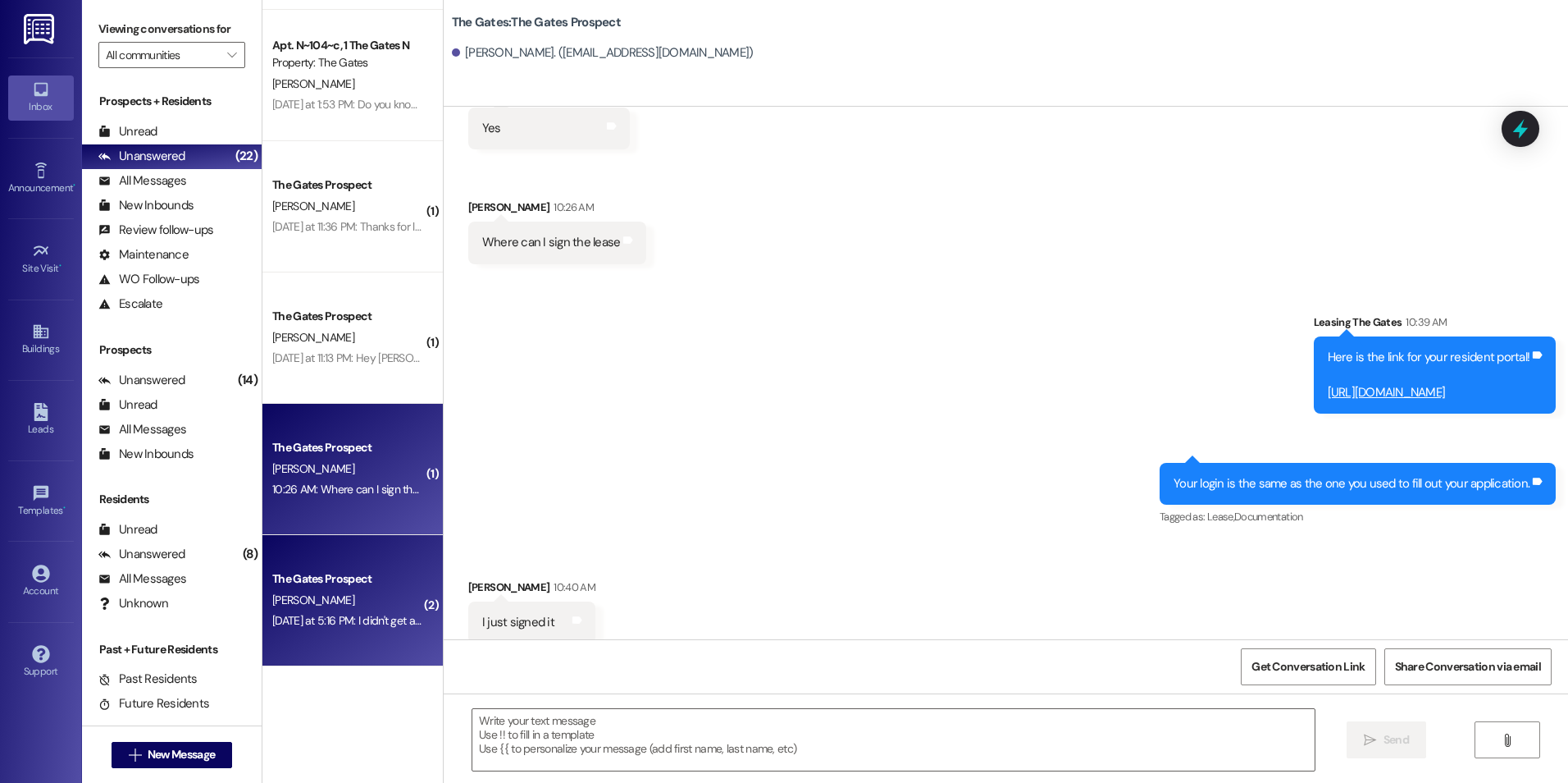
click at [316, 585] on div "The Gates Prospect" at bounding box center [347, 579] width 151 height 17
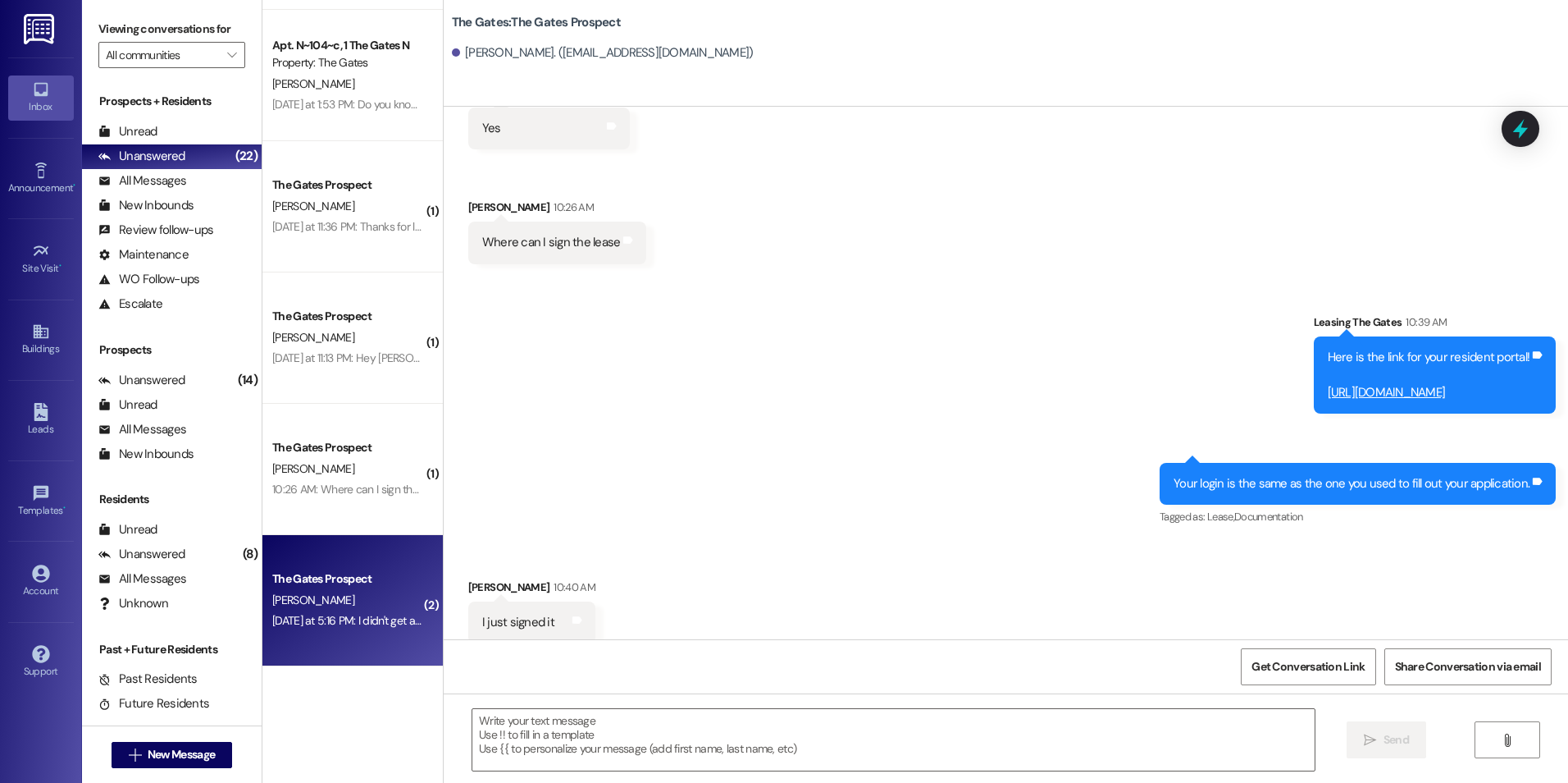
scroll to position [910, 0]
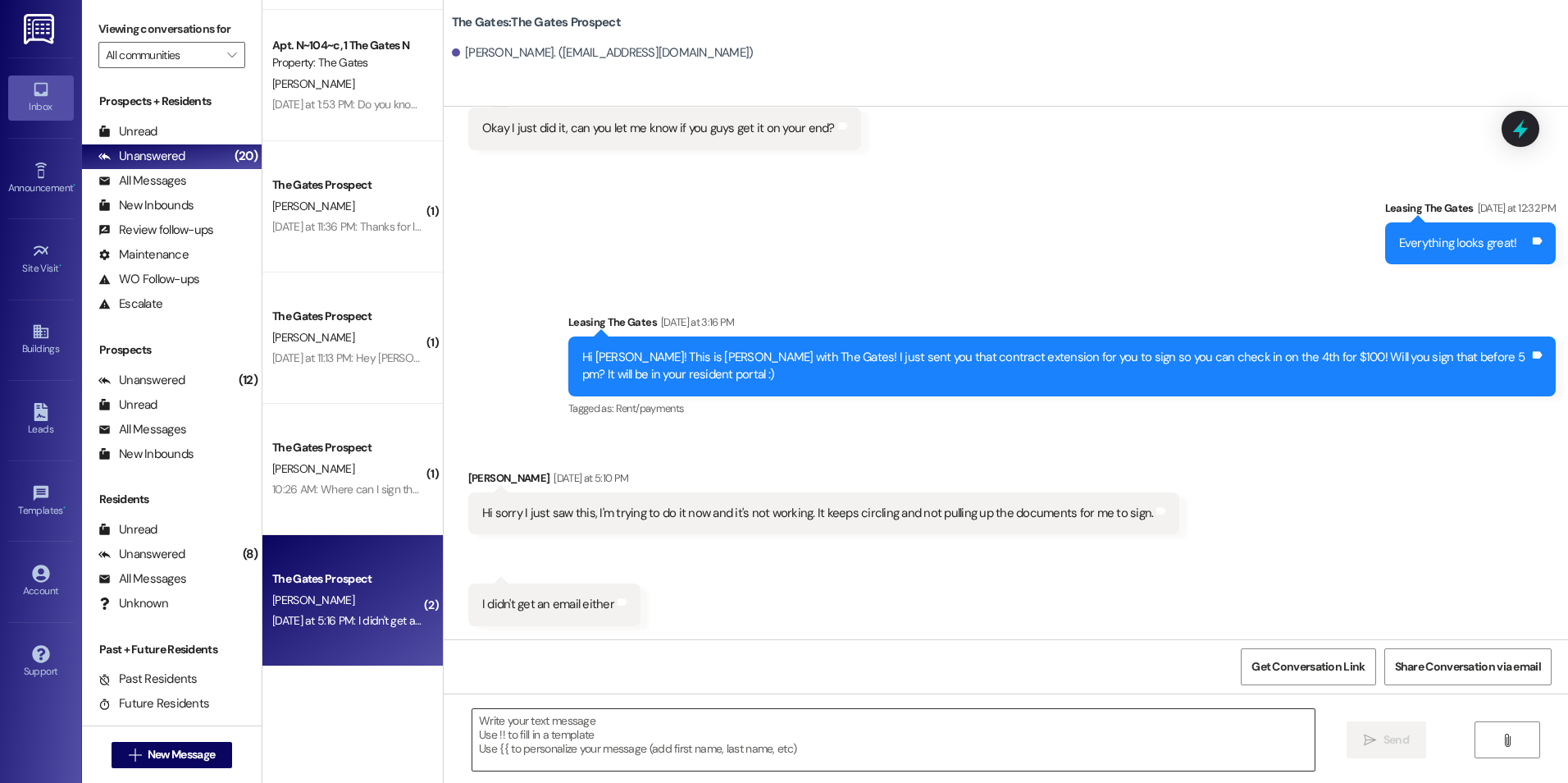
click at [747, 752] on textarea at bounding box center [894, 740] width 841 height 62
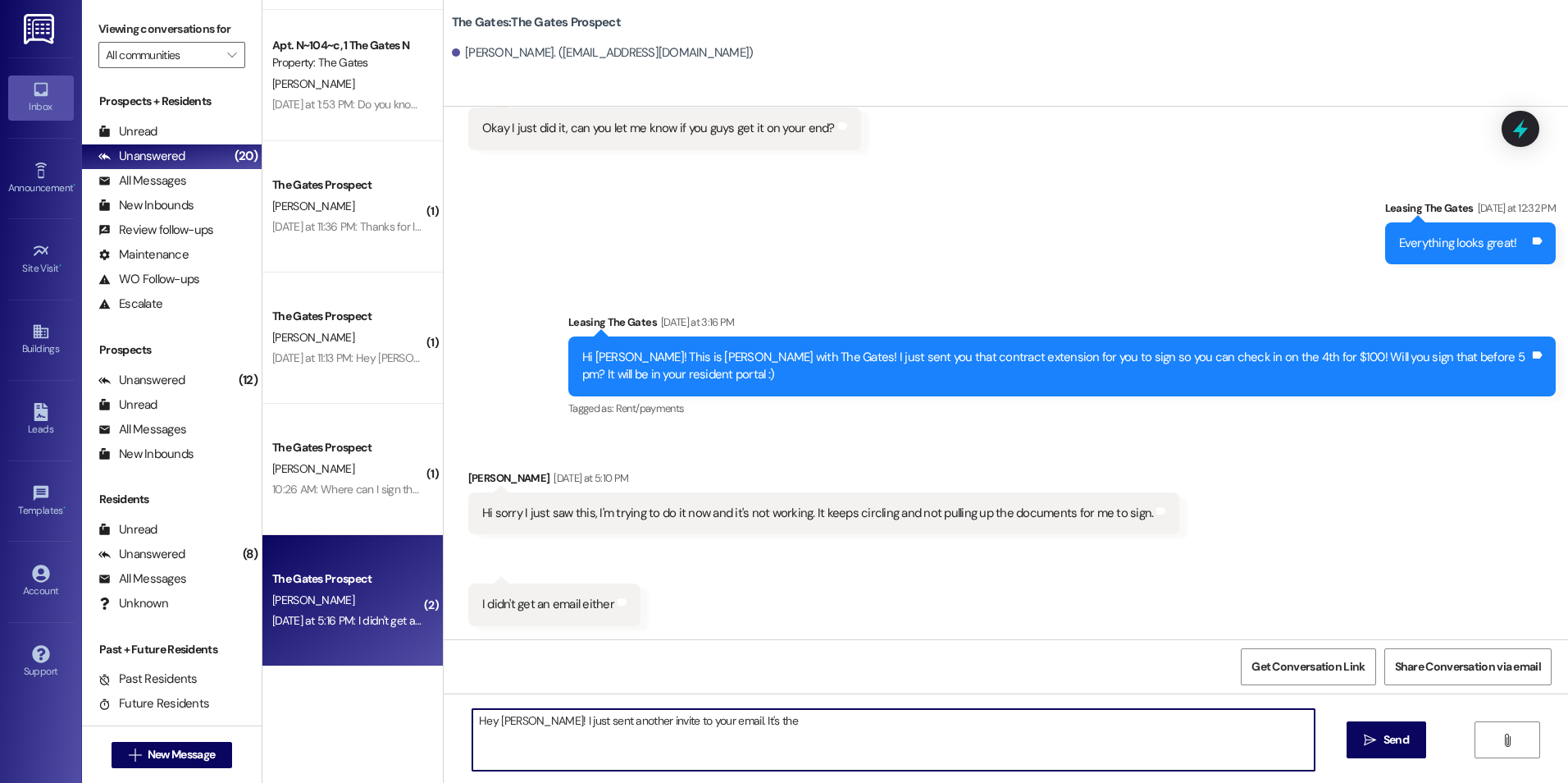
paste textarea "[EMAIL_ADDRESS][DOMAIN_NAME]"
type textarea "Hey [PERSON_NAME]! I just sent another invite to your email. It's the [EMAIL_AD…"
click at [1402, 747] on span "Send" at bounding box center [1396, 740] width 25 height 17
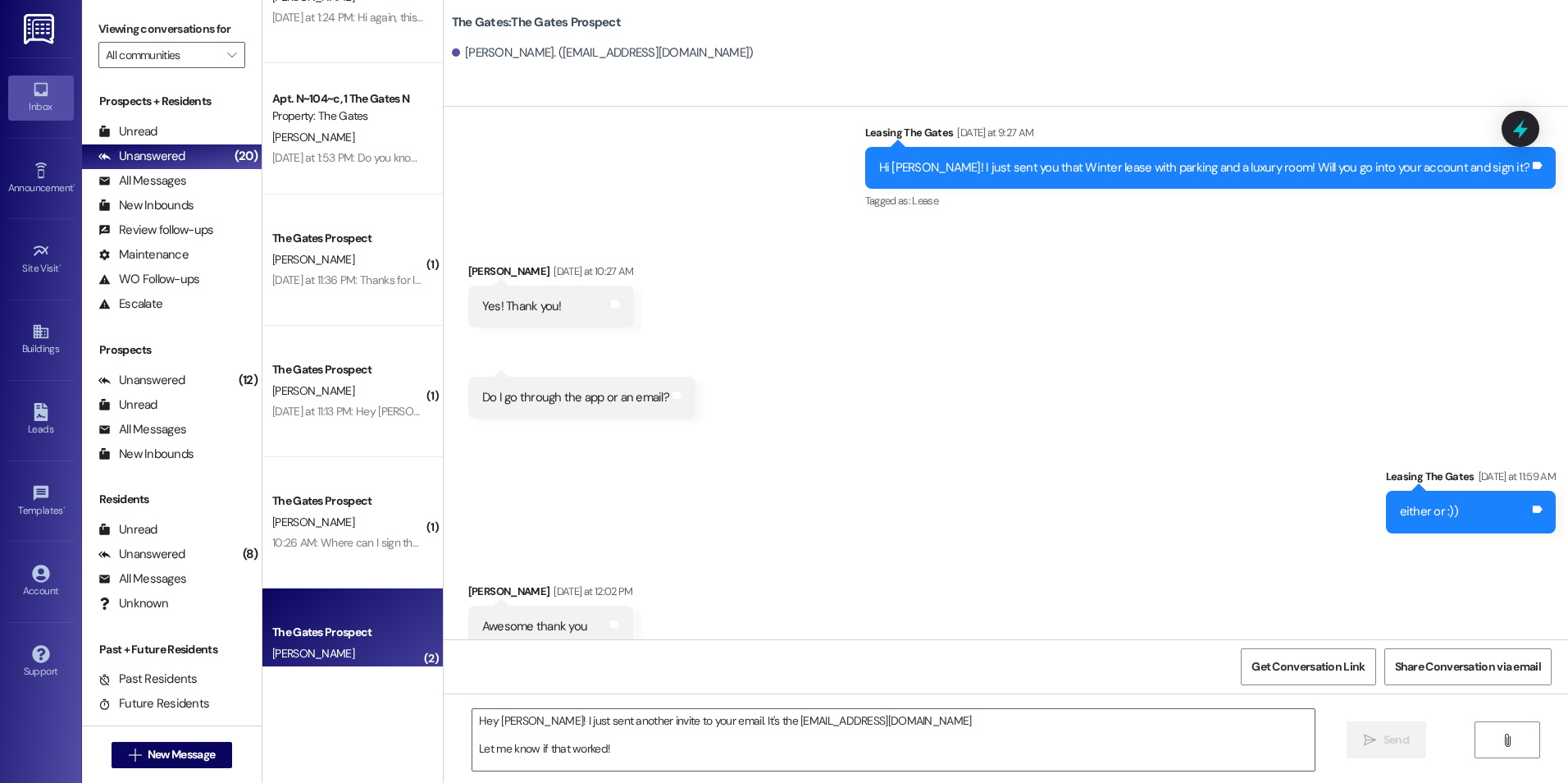
scroll to position [1221, 0]
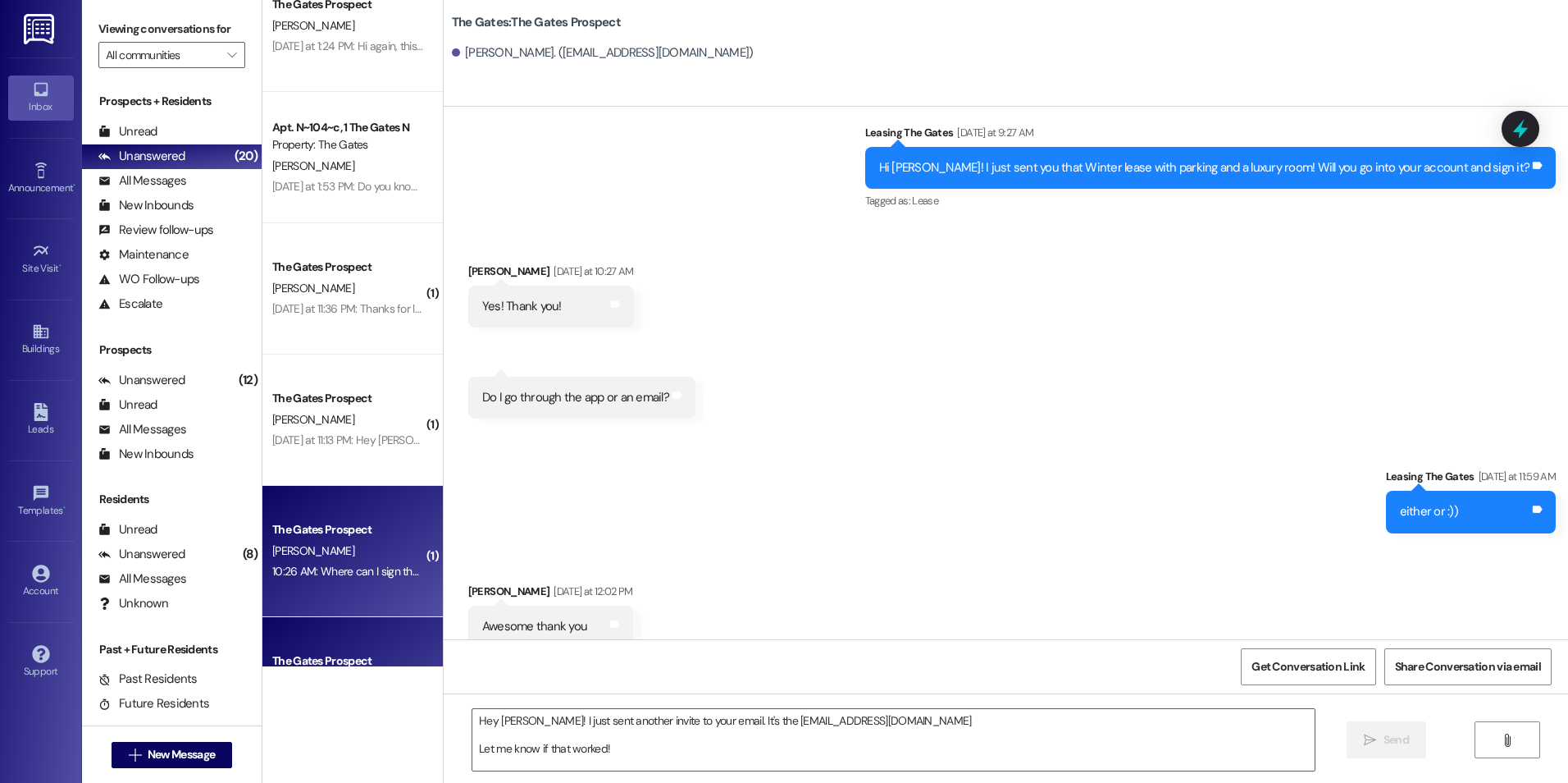
click at [365, 544] on div "[PERSON_NAME]" at bounding box center [347, 550] width 155 height 20
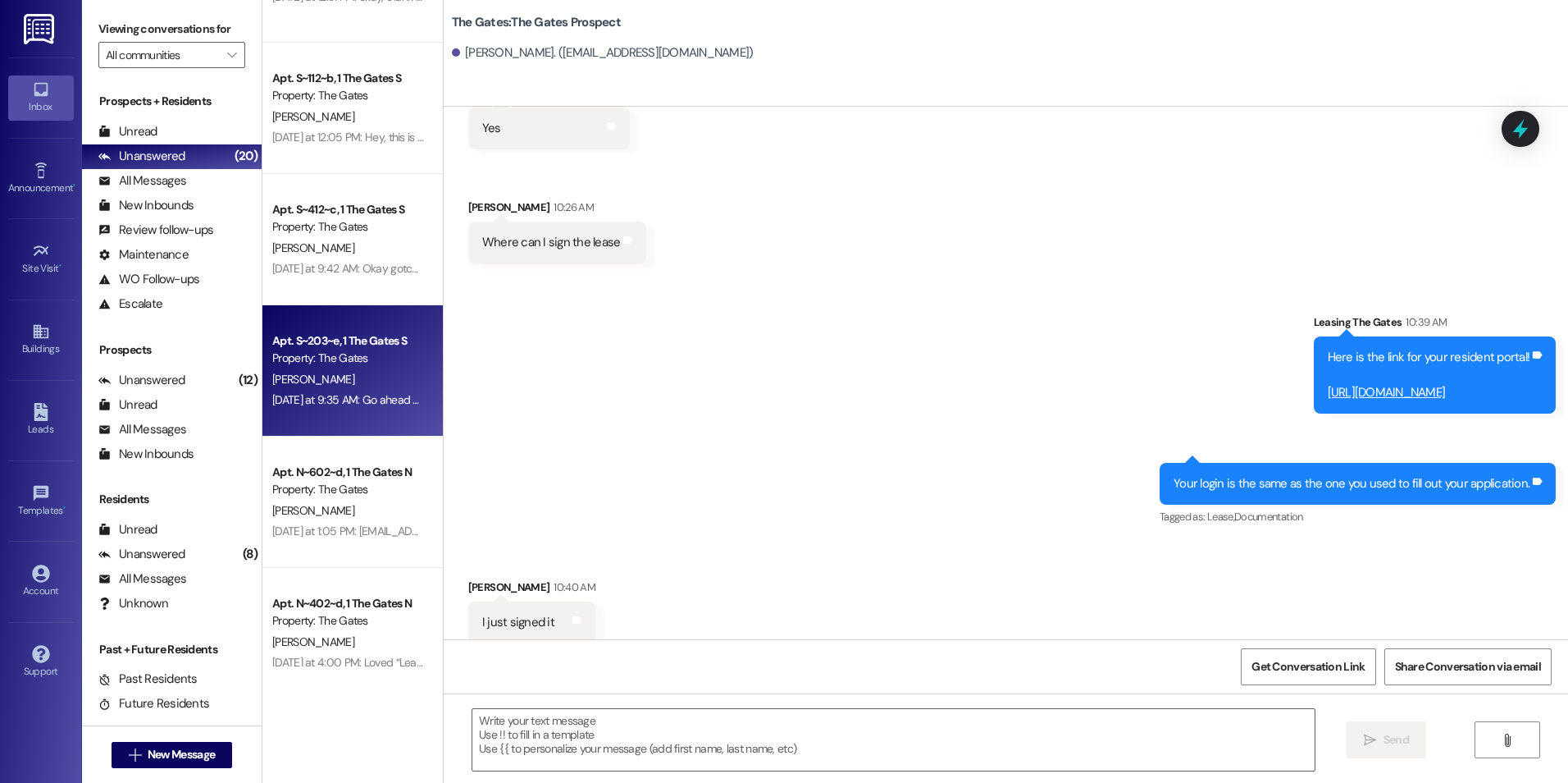
scroll to position [0, 0]
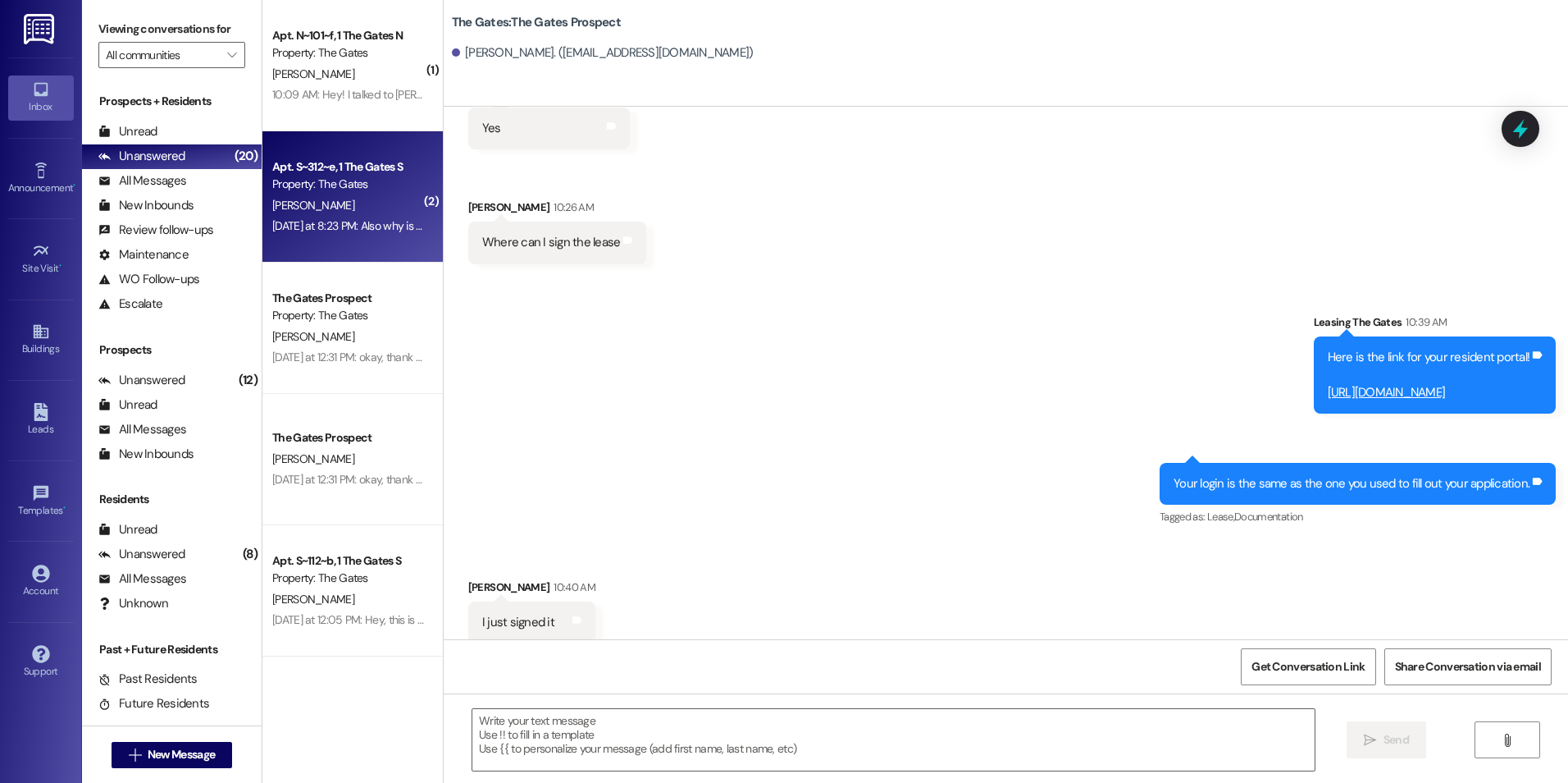
click at [343, 225] on div "[DATE] at 8:23 PM: Also why is my door missing? [DATE] at 8:23 PM: Also why is …" at bounding box center [385, 225] width 227 height 14
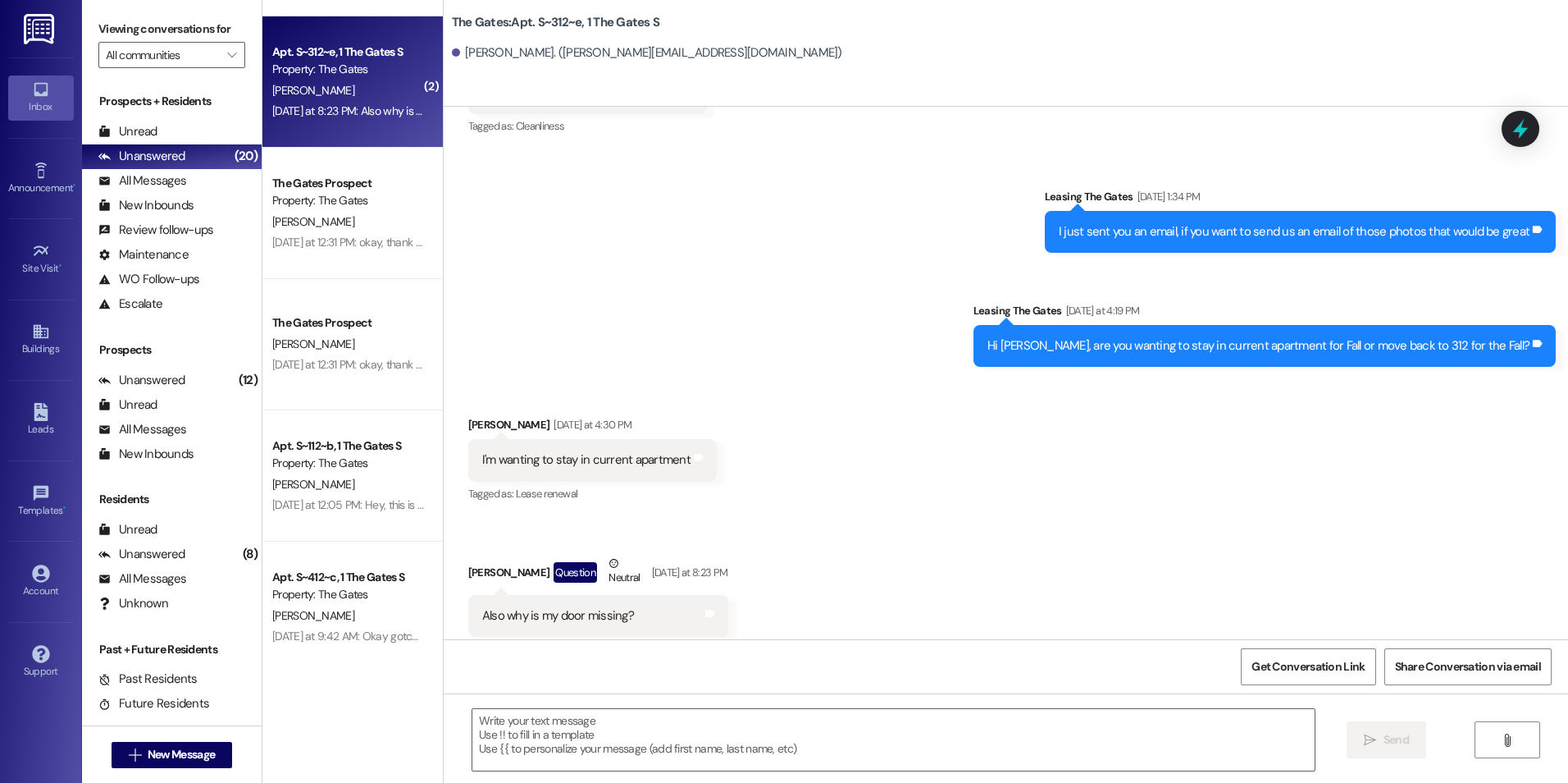
scroll to position [82, 0]
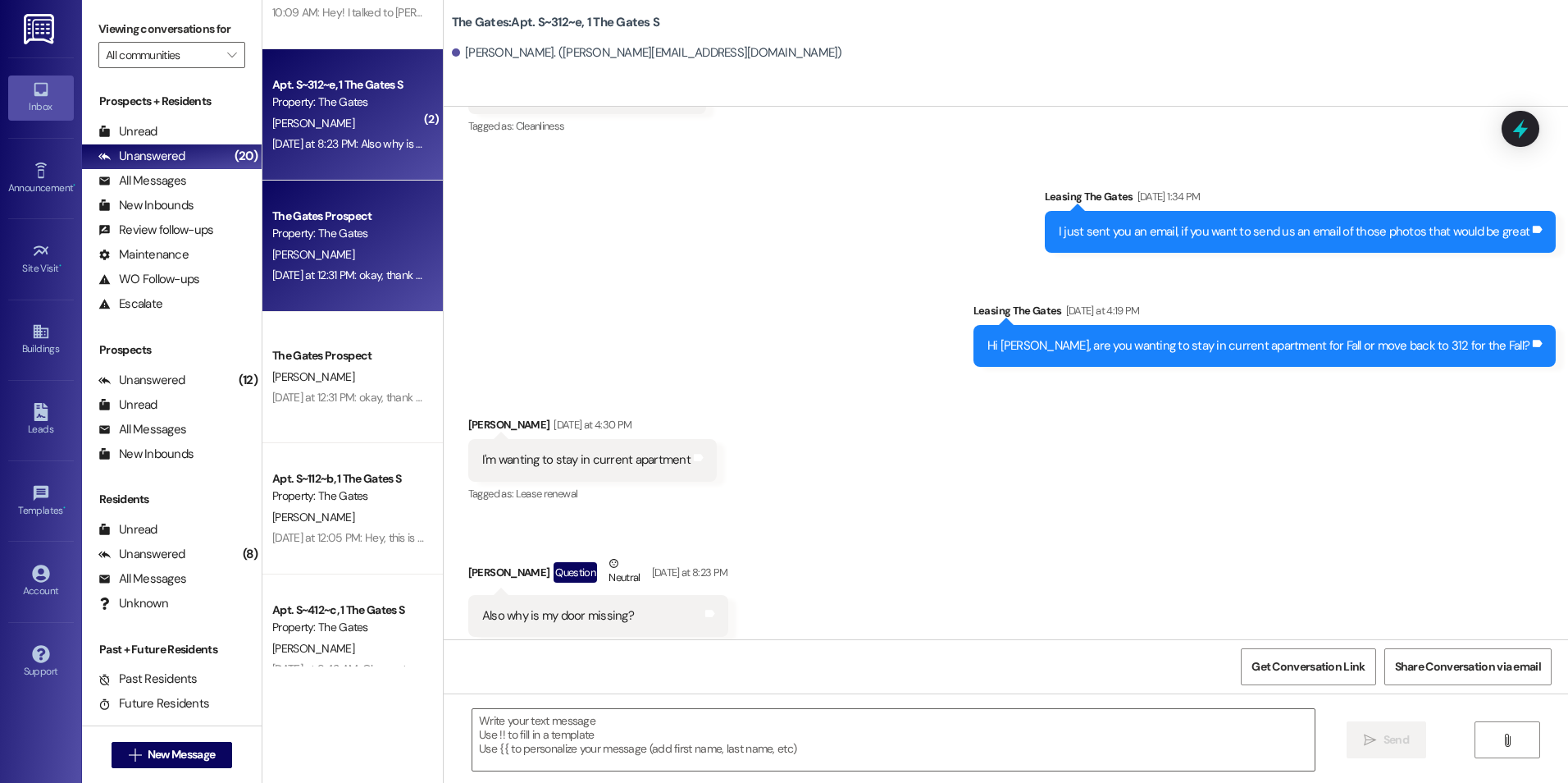
click at [372, 289] on div "The Gates Prospect Property: The Gates [PERSON_NAME] [DATE] at 12:31 PM: okay, …" at bounding box center [352, 246] width 180 height 131
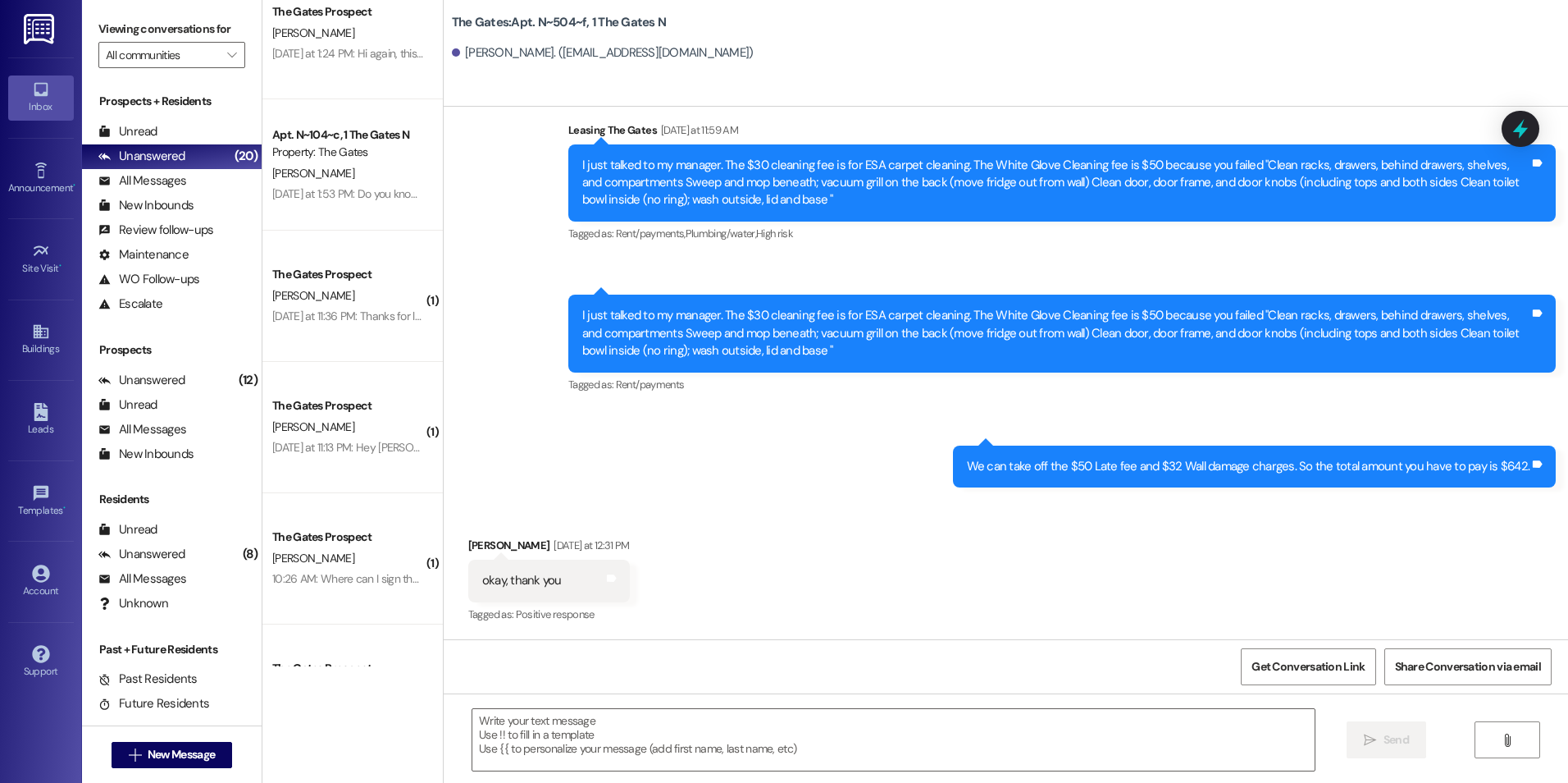
scroll to position [1303, 0]
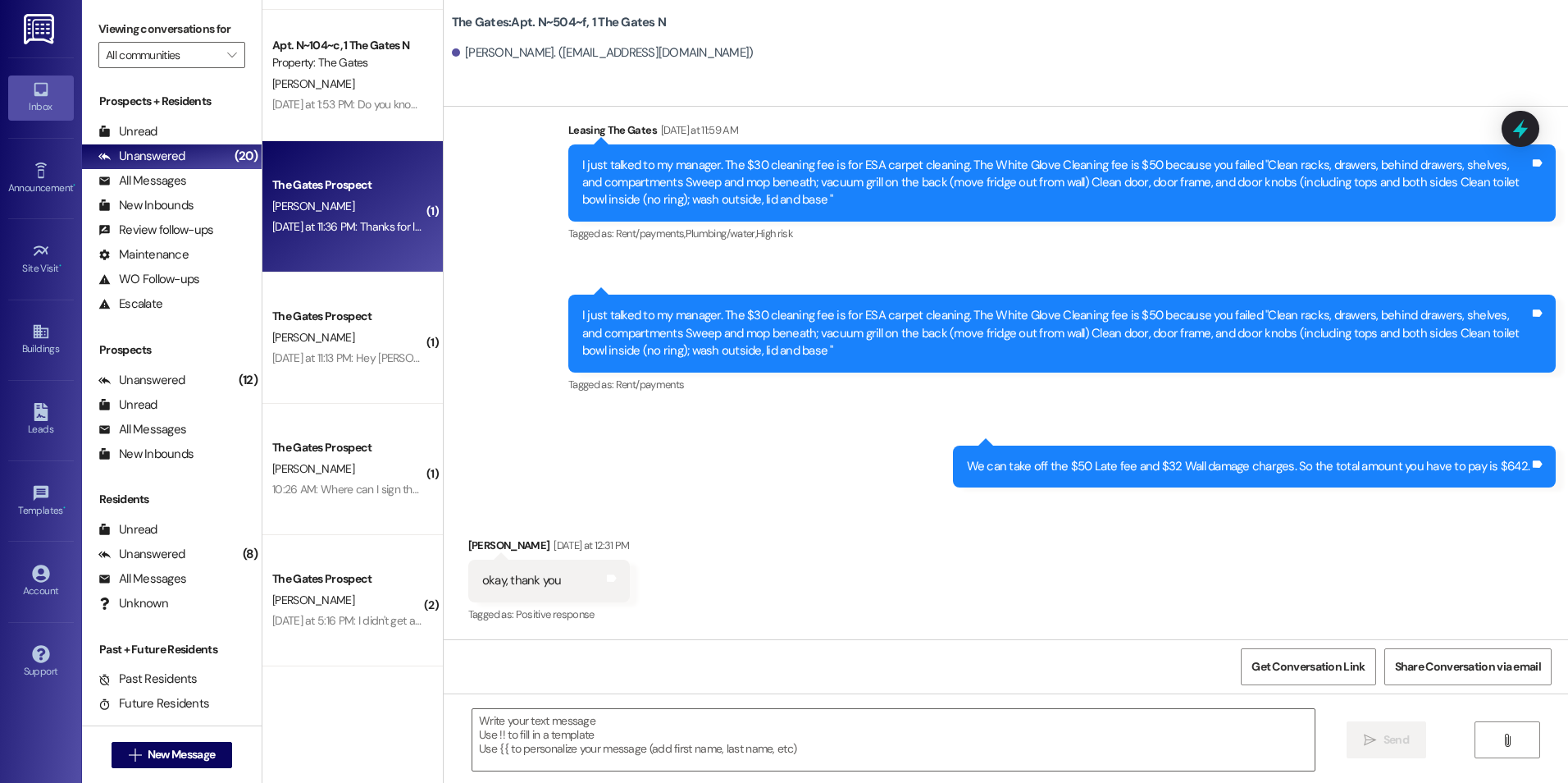
click at [356, 248] on div "The Gates Prospect [PERSON_NAME] [DATE] at 11:36 PM: Thanks for letting me know…" at bounding box center [352, 207] width 180 height 131
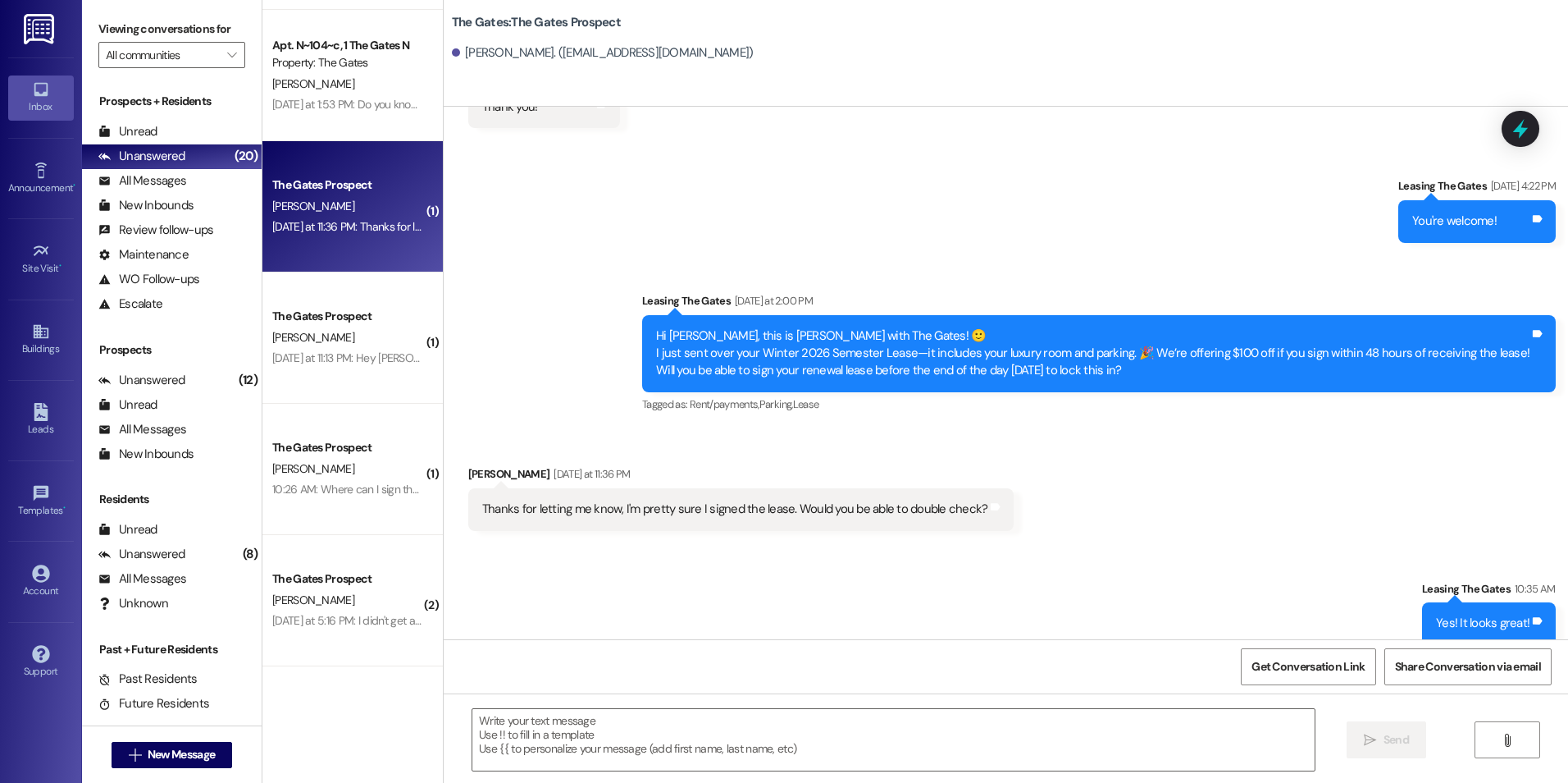
scroll to position [670, 0]
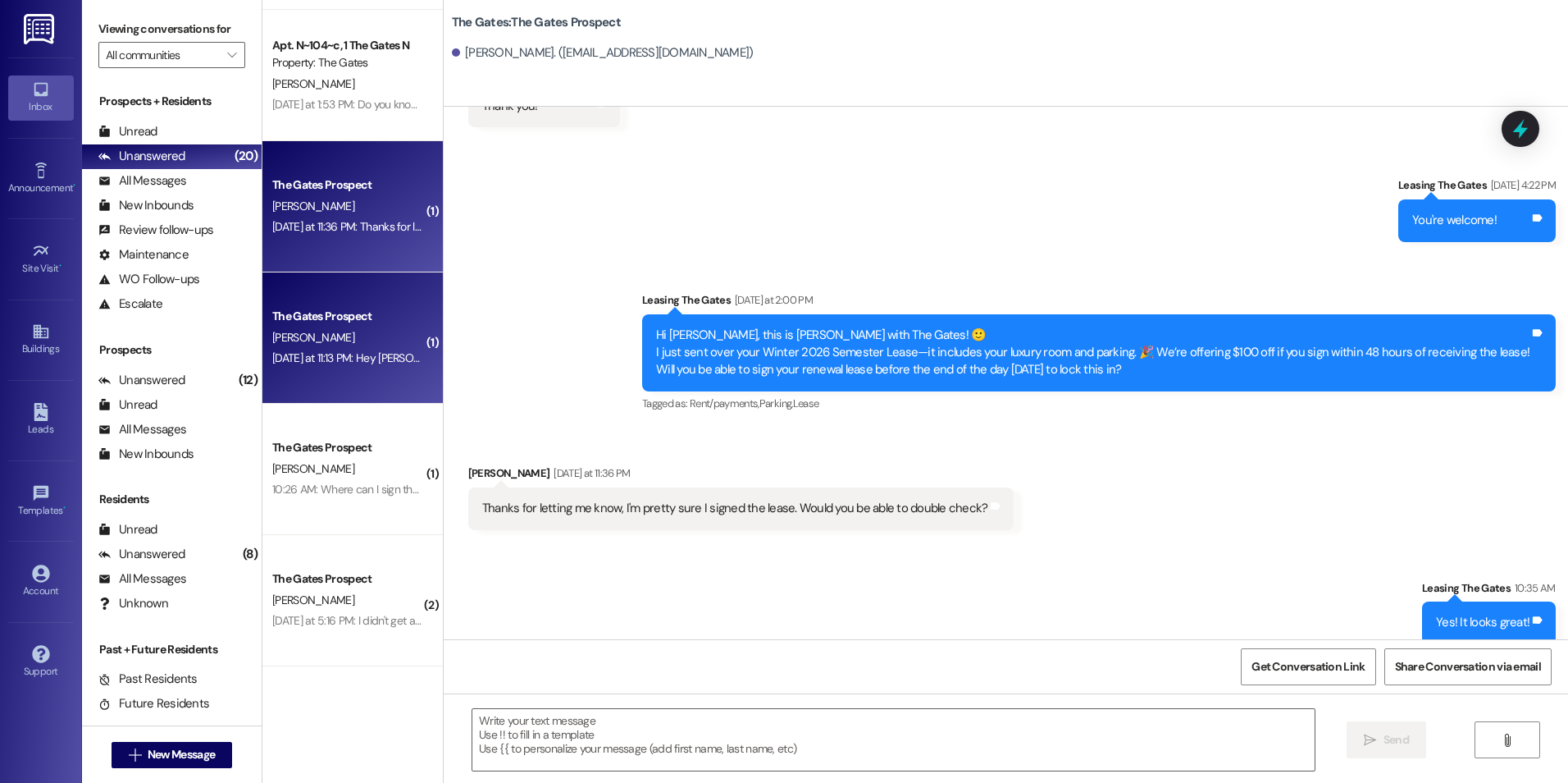
click at [352, 348] on div "[PERSON_NAME]" at bounding box center [347, 337] width 155 height 20
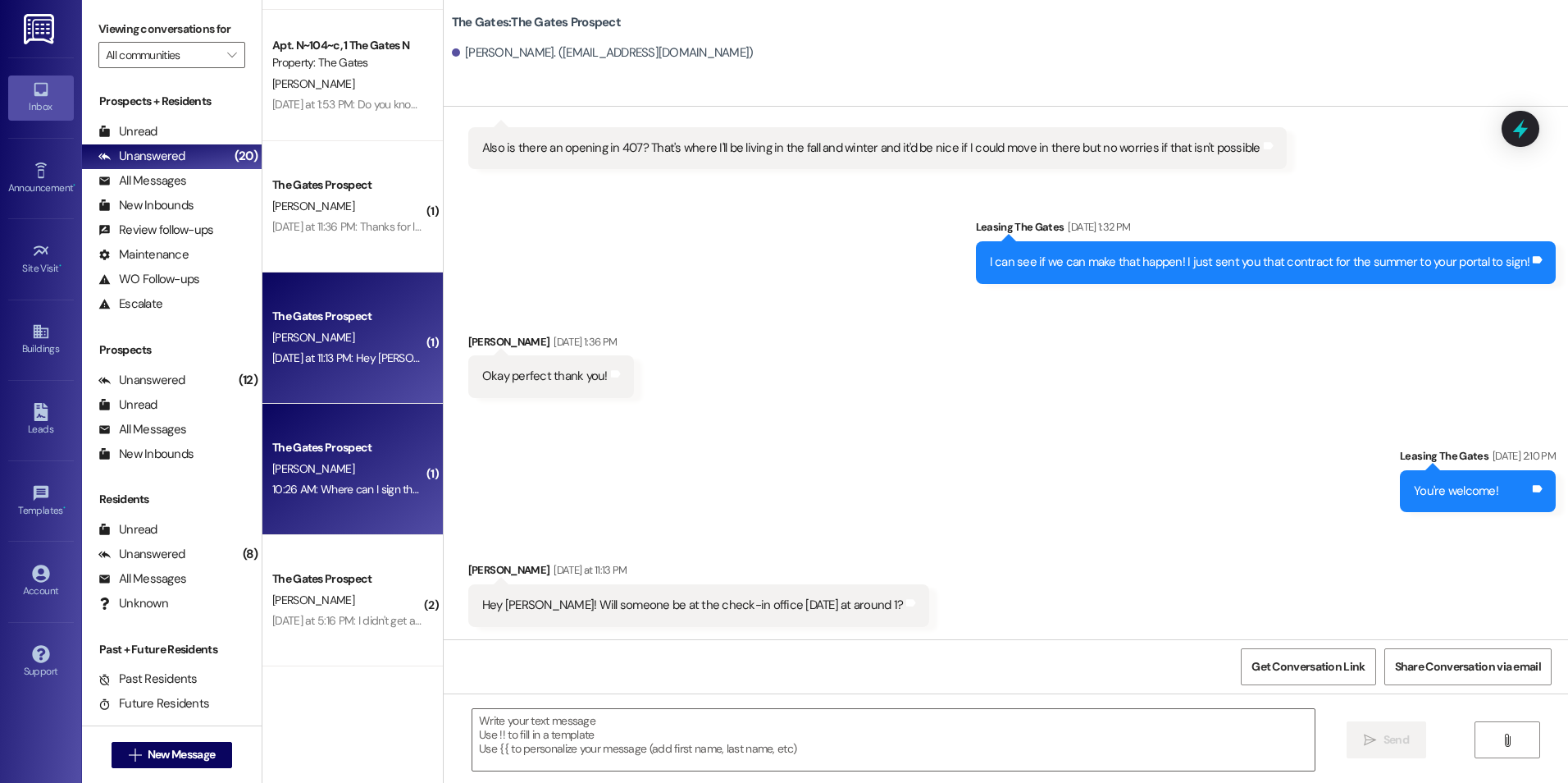
click at [346, 506] on div "The Gates Prospect [PERSON_NAME] 10:26 AM: Where can I sign the lease 10:26 AM:…" at bounding box center [352, 469] width 180 height 131
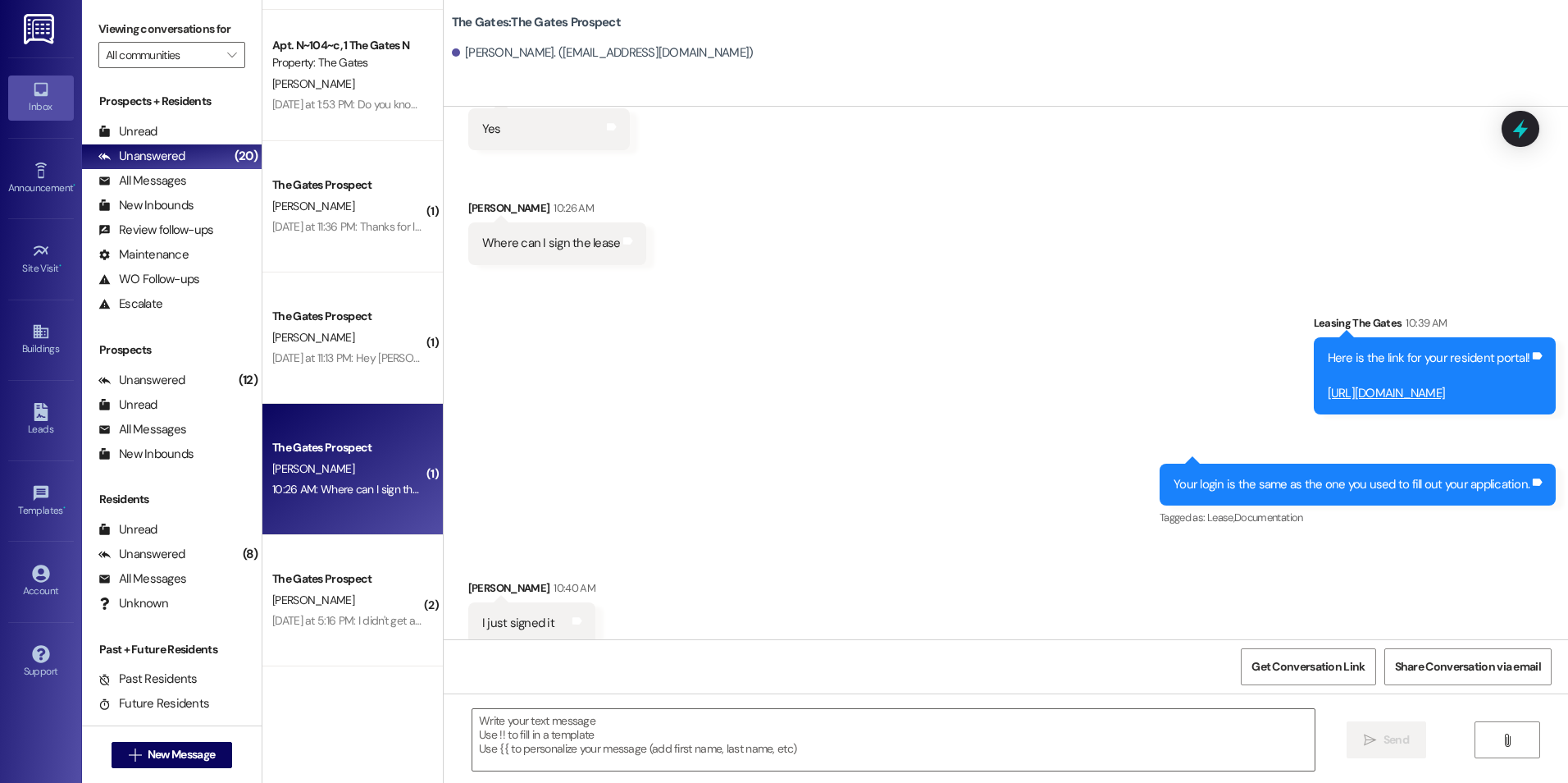
scroll to position [4878, 0]
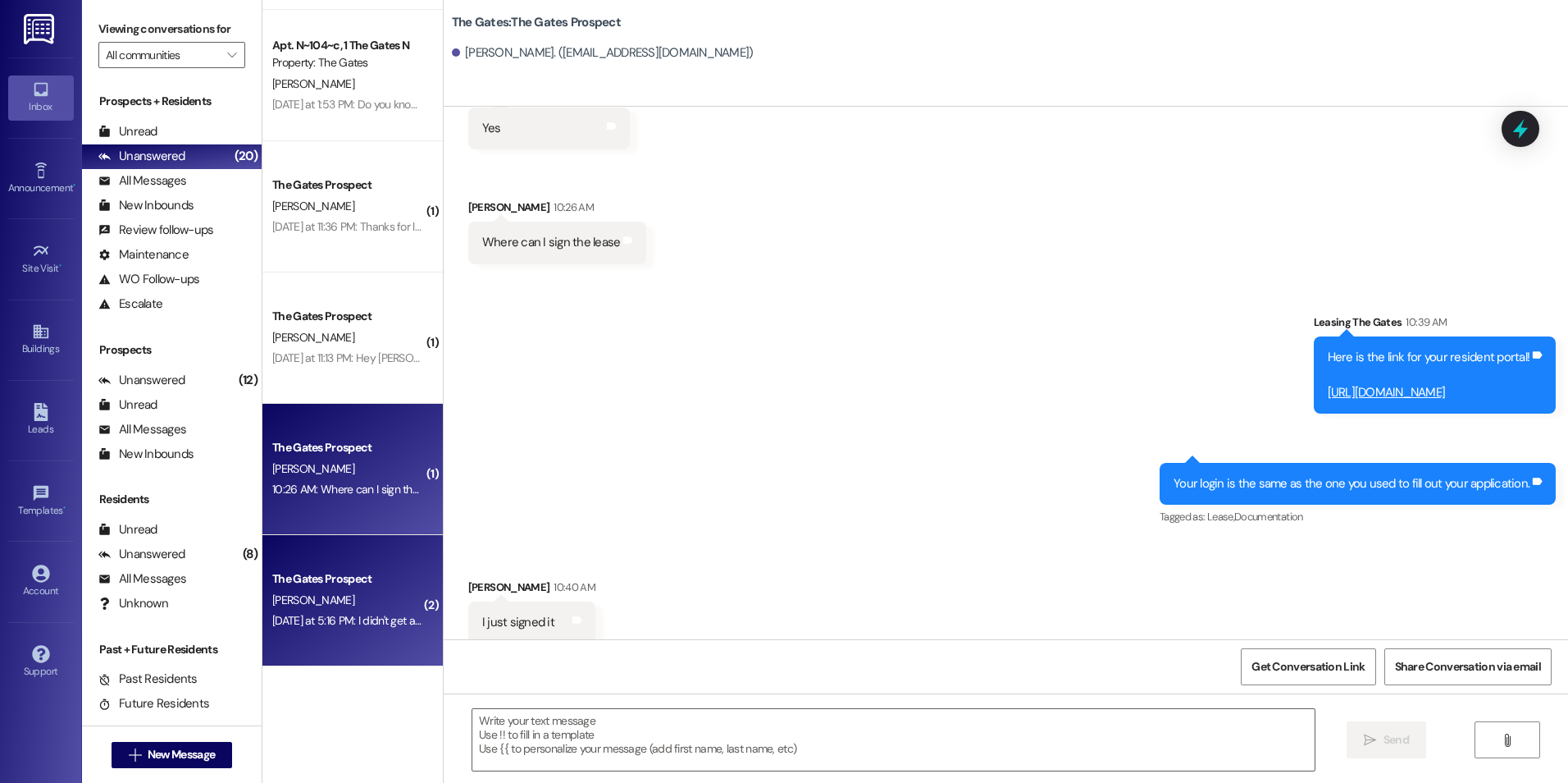
click at [331, 595] on div "[PERSON_NAME]" at bounding box center [347, 600] width 155 height 20
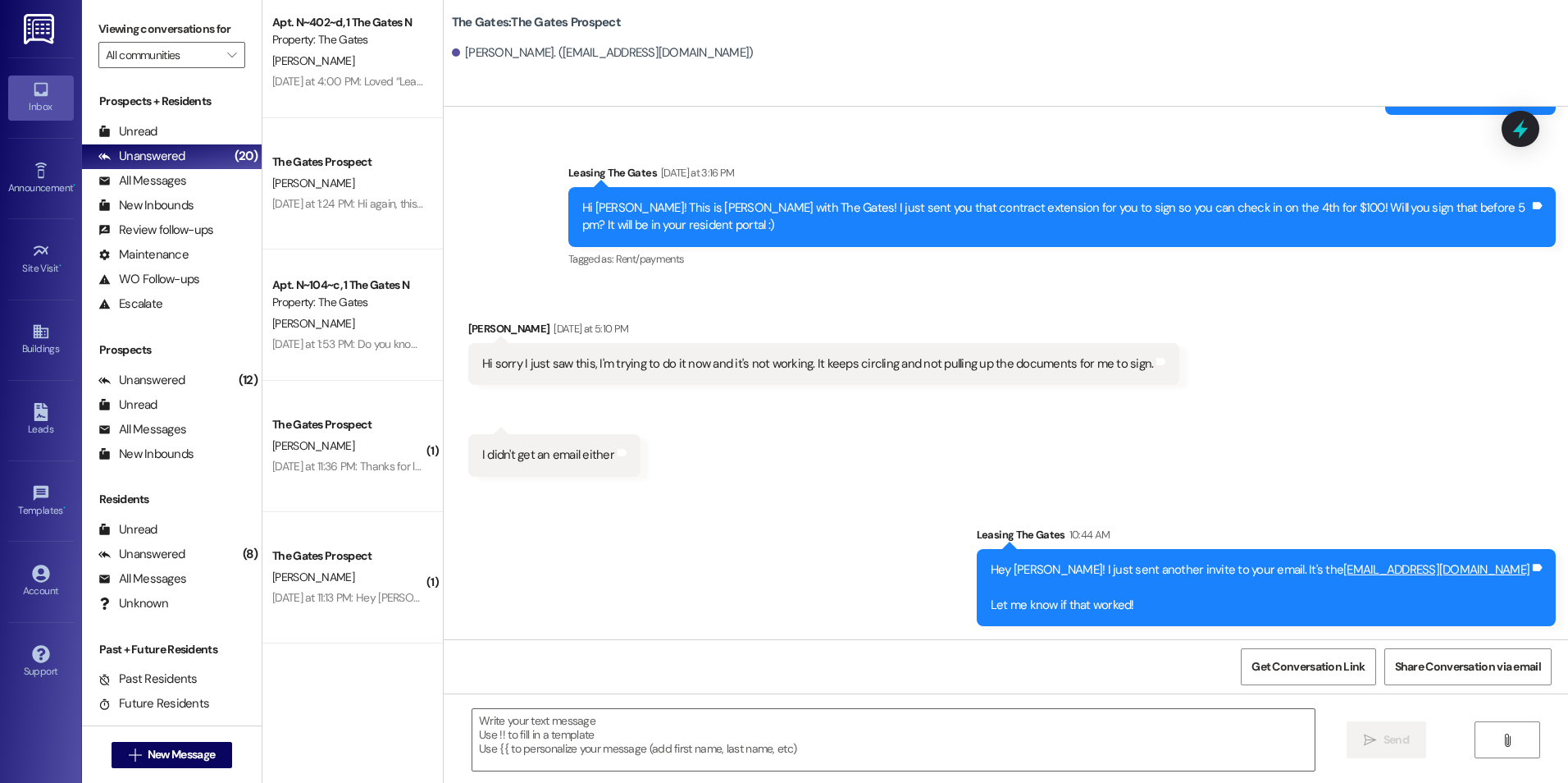
scroll to position [1303, 0]
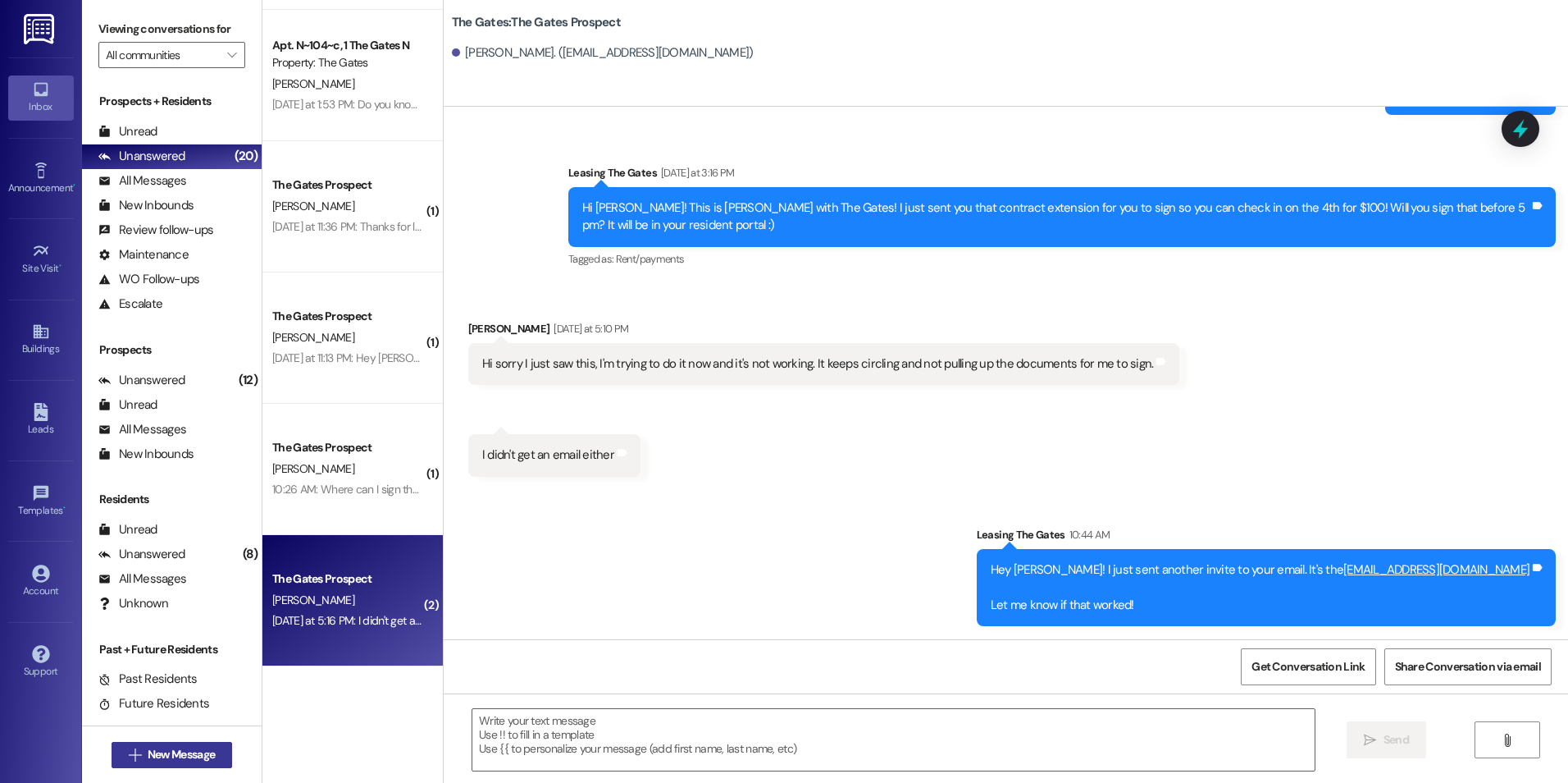
click at [186, 752] on span "New Message" at bounding box center [181, 755] width 68 height 17
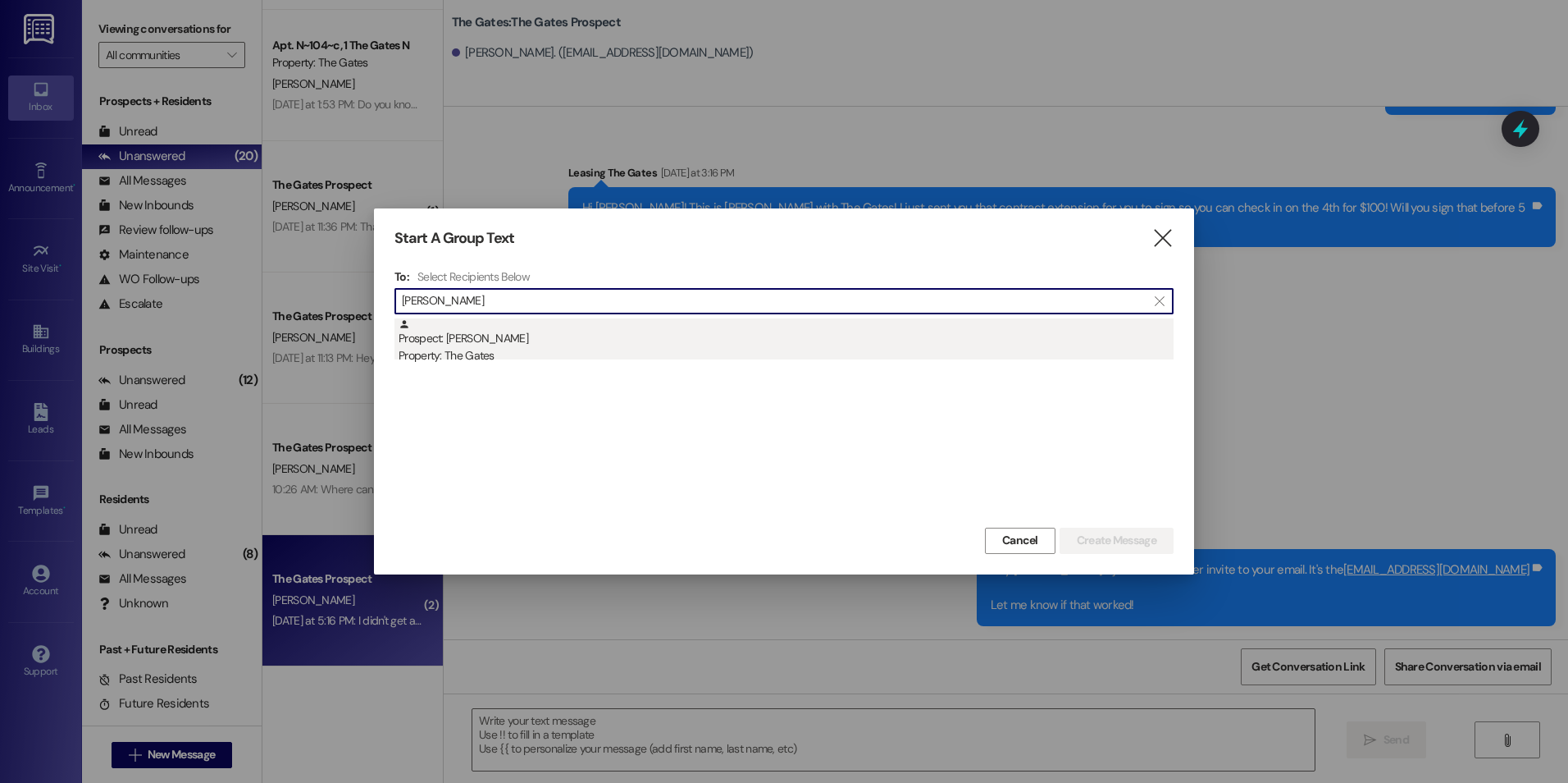
type input "[PERSON_NAME]"
click at [604, 335] on div "Prospect: [PERSON_NAME] Property: The Gates" at bounding box center [785, 342] width 775 height 46
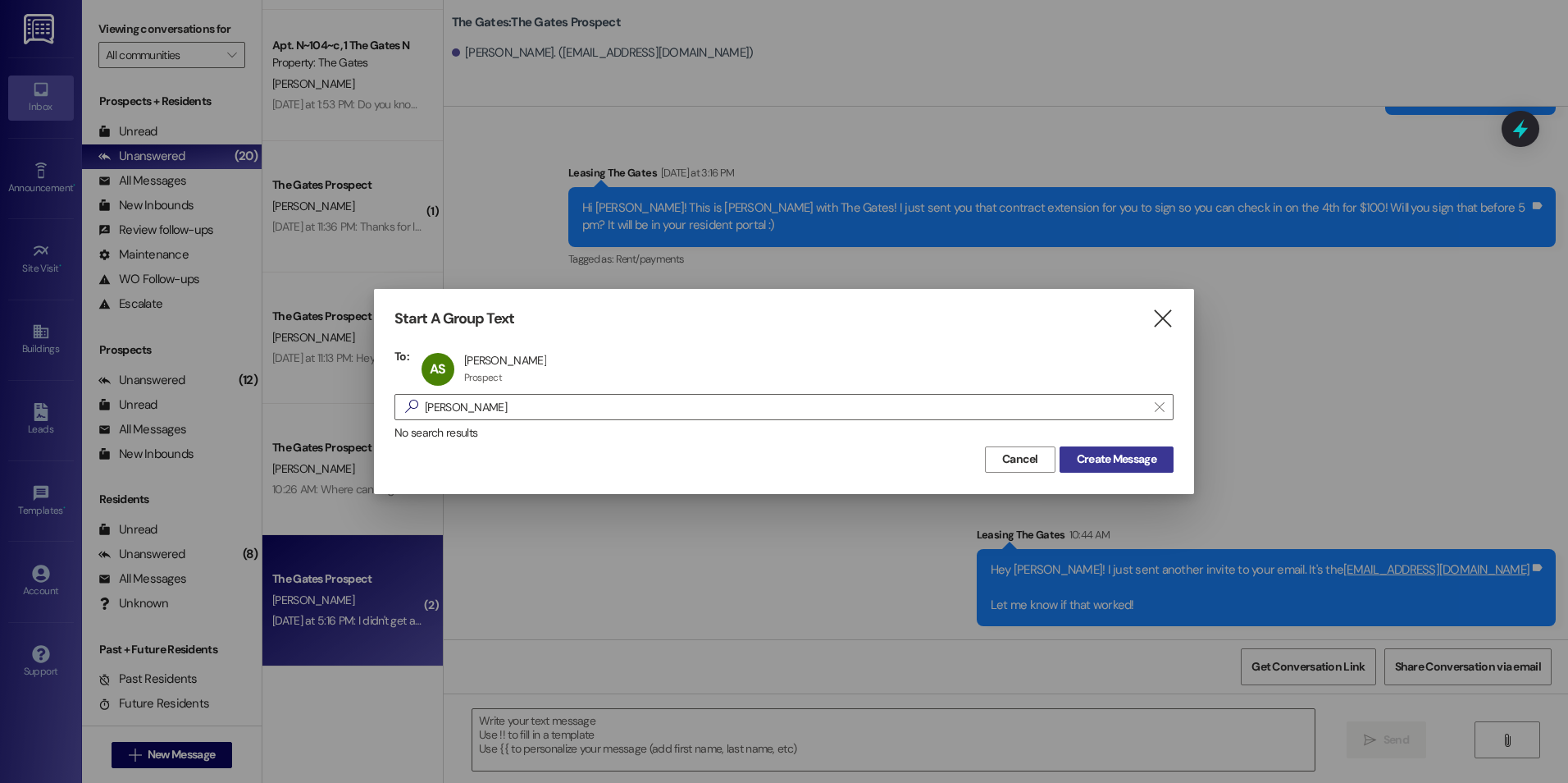
click at [1130, 457] on span "Create Message" at bounding box center [1116, 460] width 79 height 17
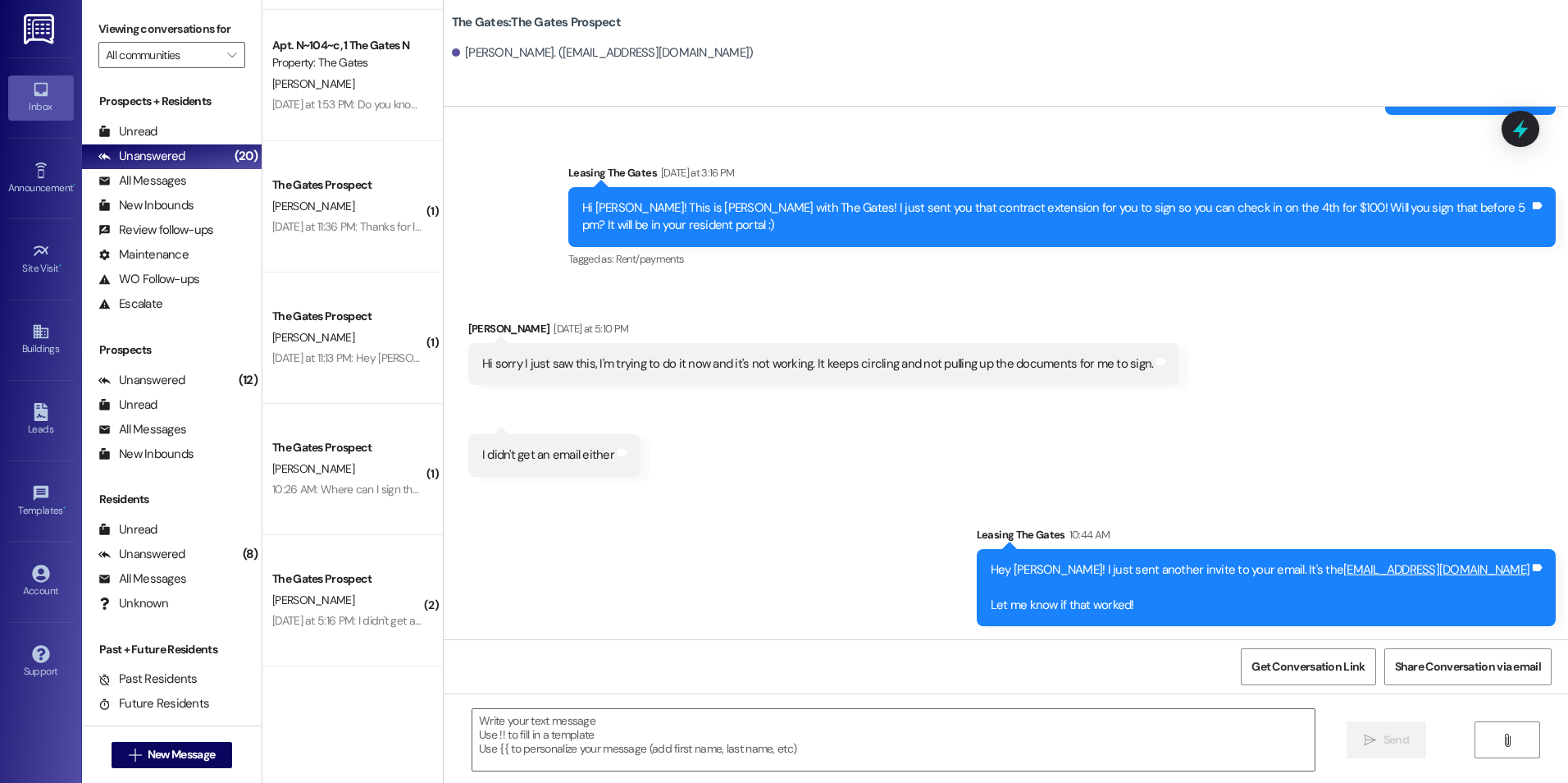
scroll to position [1, 0]
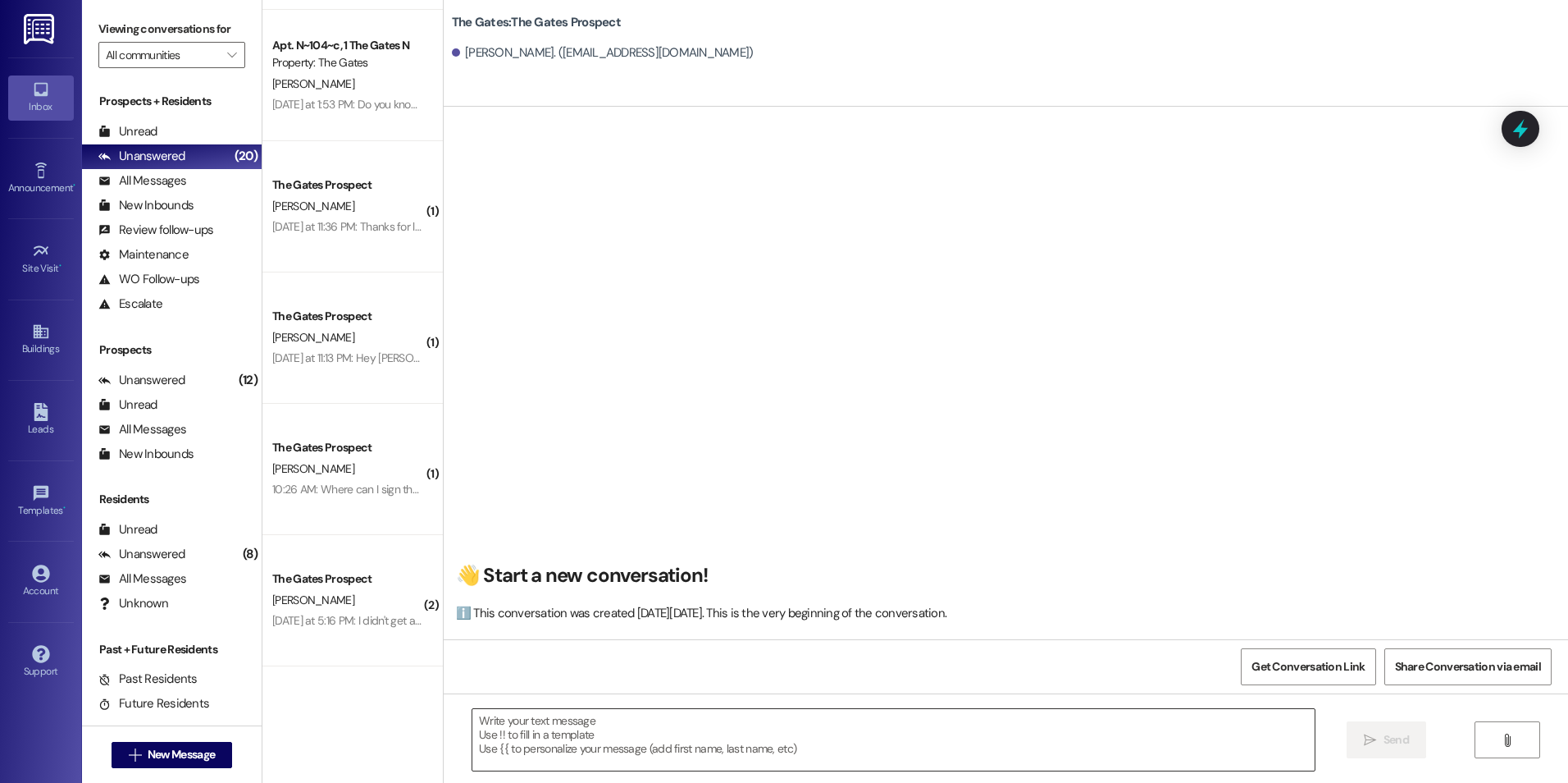
click at [814, 747] on textarea at bounding box center [894, 740] width 841 height 62
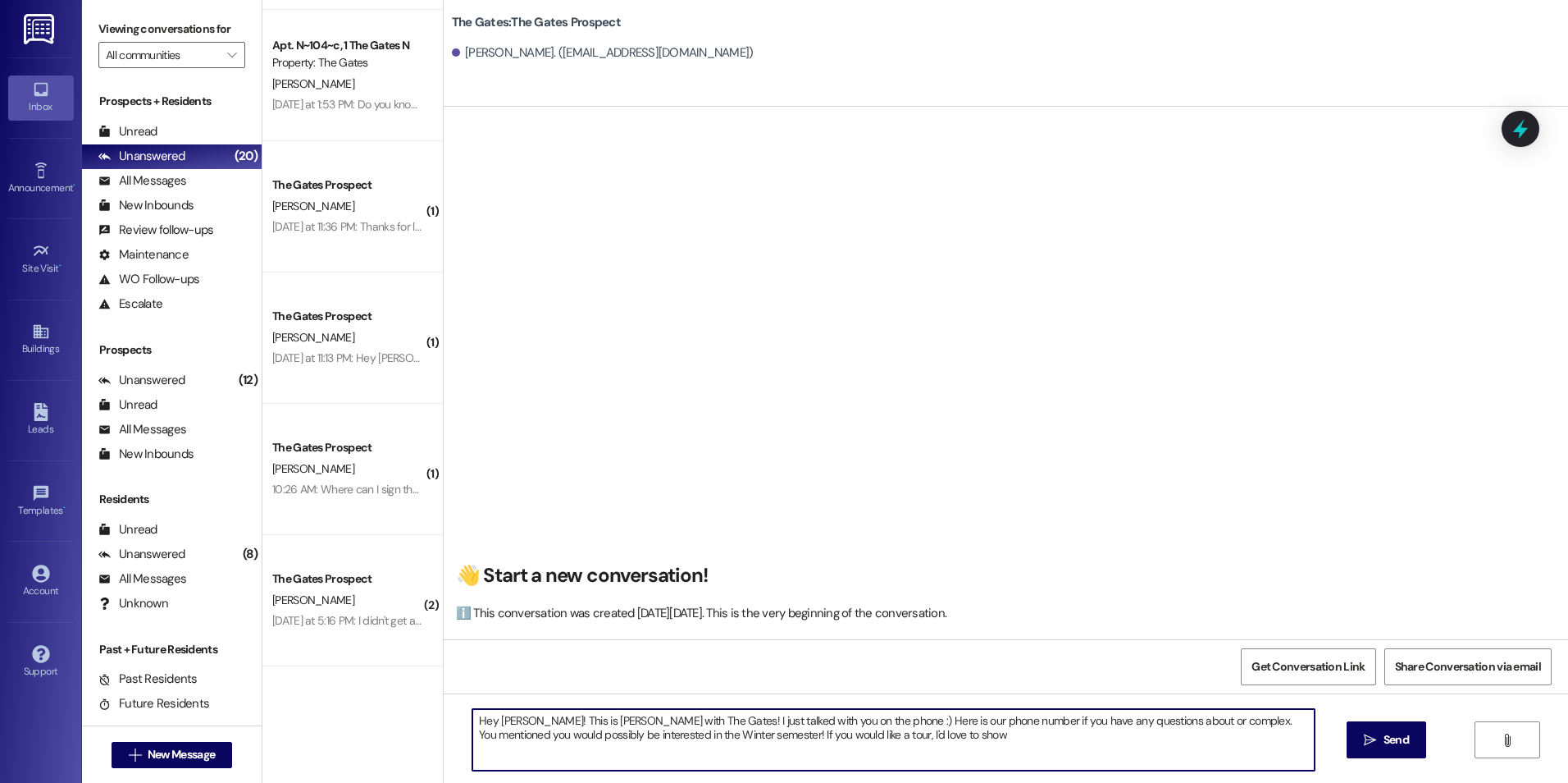
click at [1109, 720] on textarea "Hey [PERSON_NAME]! This is [PERSON_NAME] with The Gates! I just talked with you…" at bounding box center [894, 740] width 841 height 62
click at [934, 730] on textarea "Hey [PERSON_NAME]! This is [PERSON_NAME] with The Gates! I just talked with you…" at bounding box center [894, 740] width 841 height 62
type textarea "Hey [PERSON_NAME]! This is [PERSON_NAME] with The Gates! I just talked with you…"
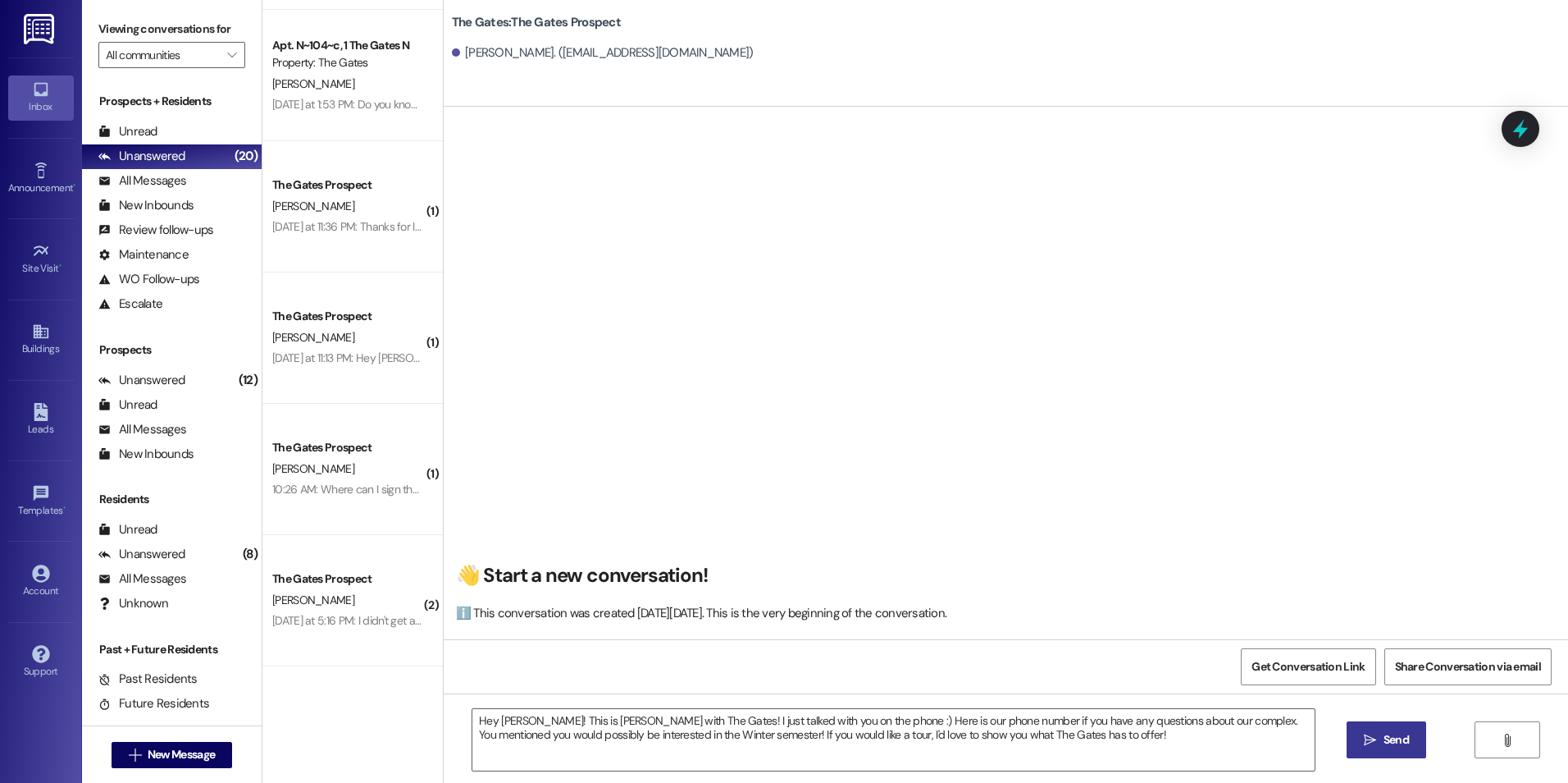
click at [1370, 735] on icon "" at bounding box center [1369, 741] width 13 height 14
click at [1074, 737] on textarea "Hey [PERSON_NAME]! This is [PERSON_NAME] with The Gates! I just talked with you…" at bounding box center [895, 740] width 841 height 62
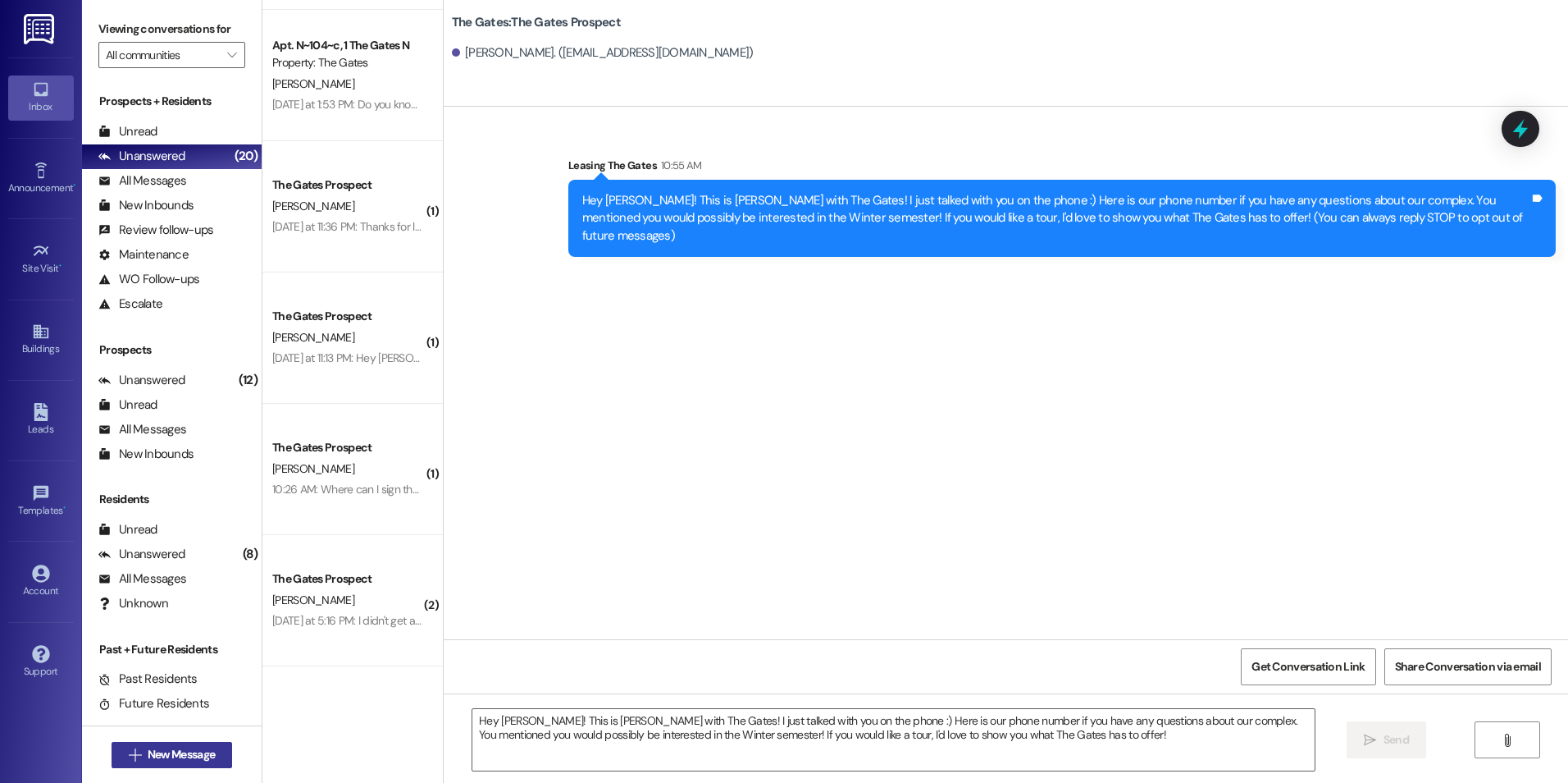
click at [172, 764] on button " New Message" at bounding box center [173, 754] width 122 height 26
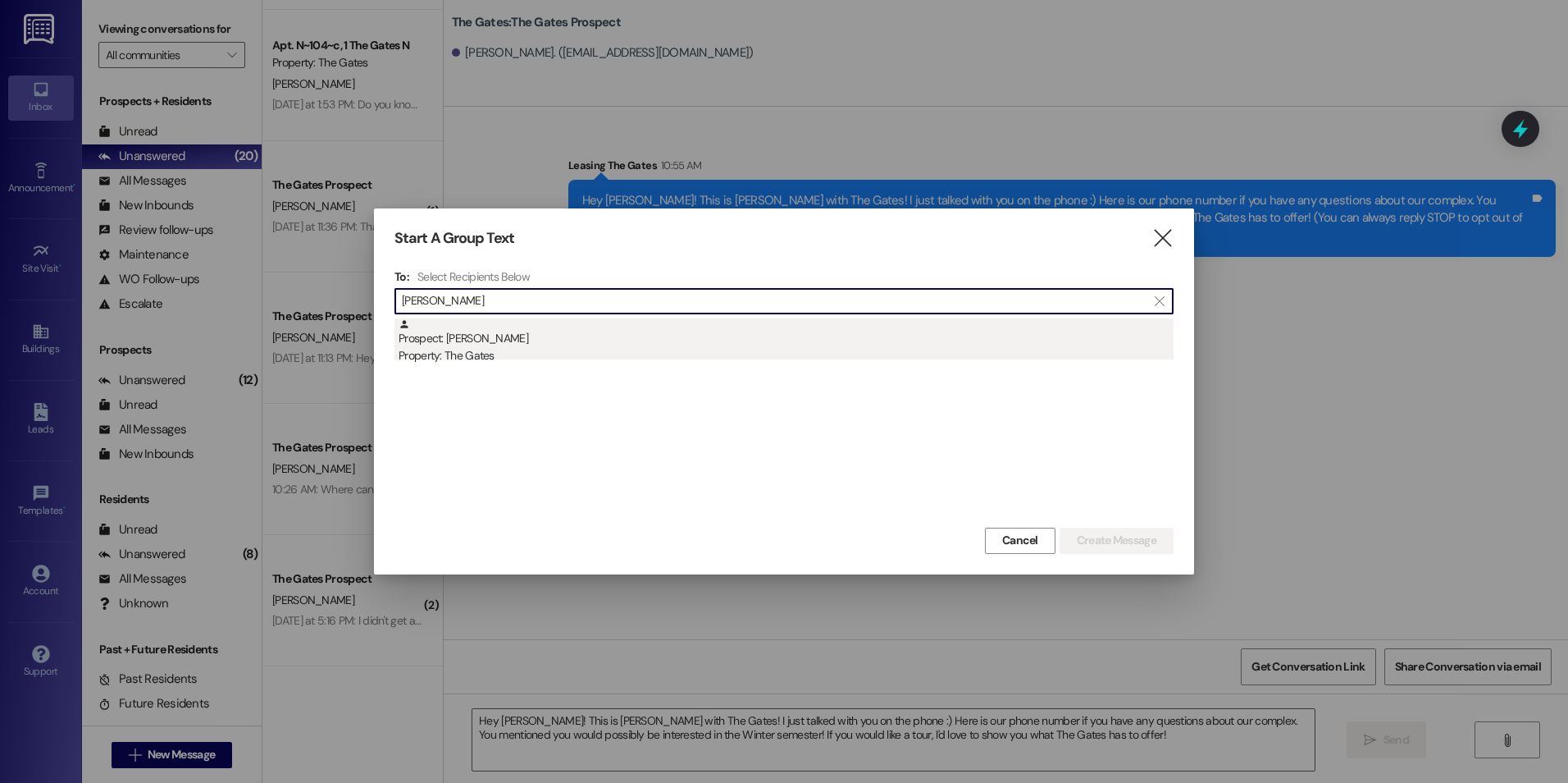
type input "[PERSON_NAME]"
click at [580, 349] on div "Property: The Gates" at bounding box center [785, 356] width 775 height 17
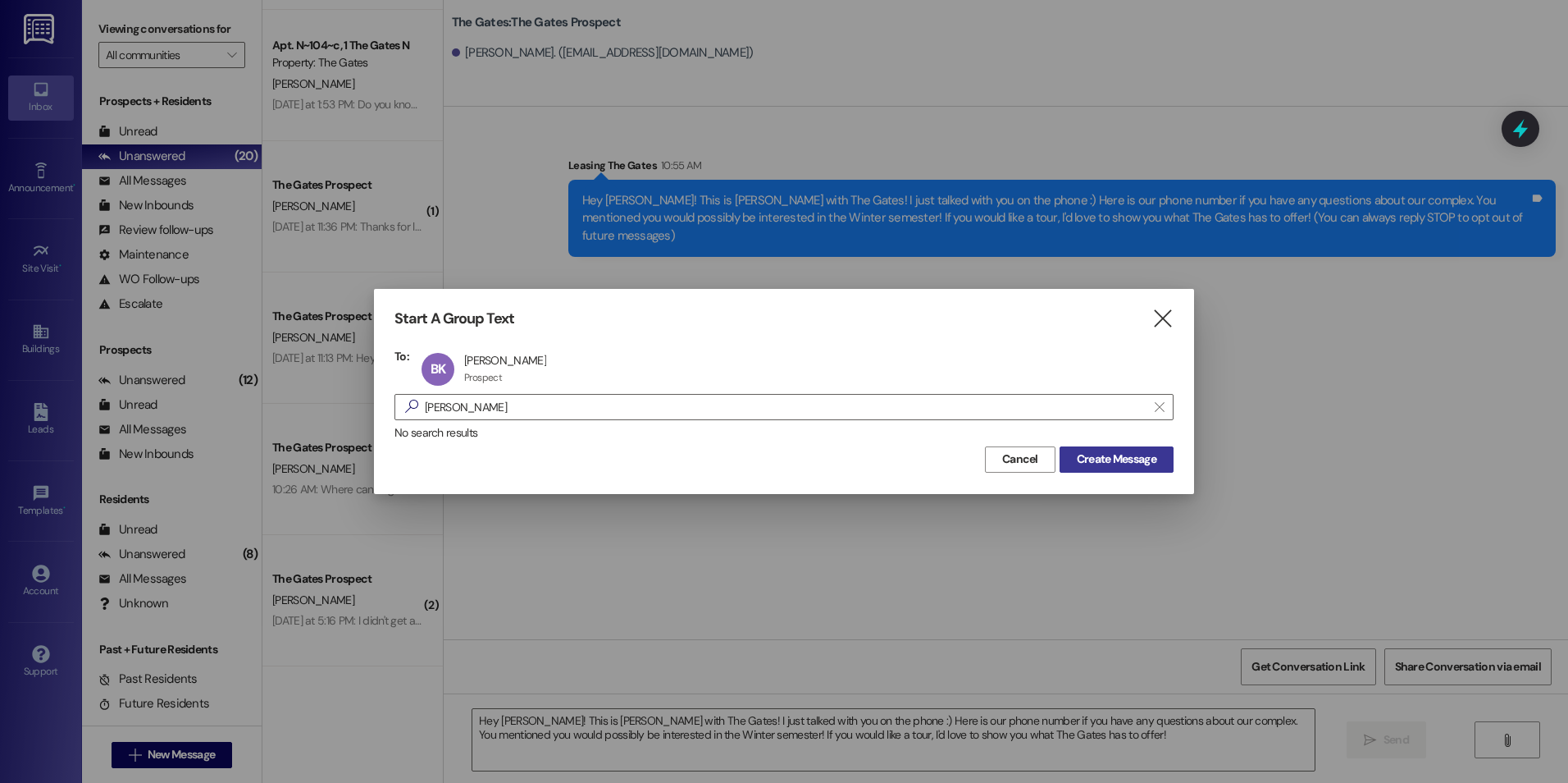
click at [1148, 463] on span "Create Message" at bounding box center [1116, 460] width 79 height 17
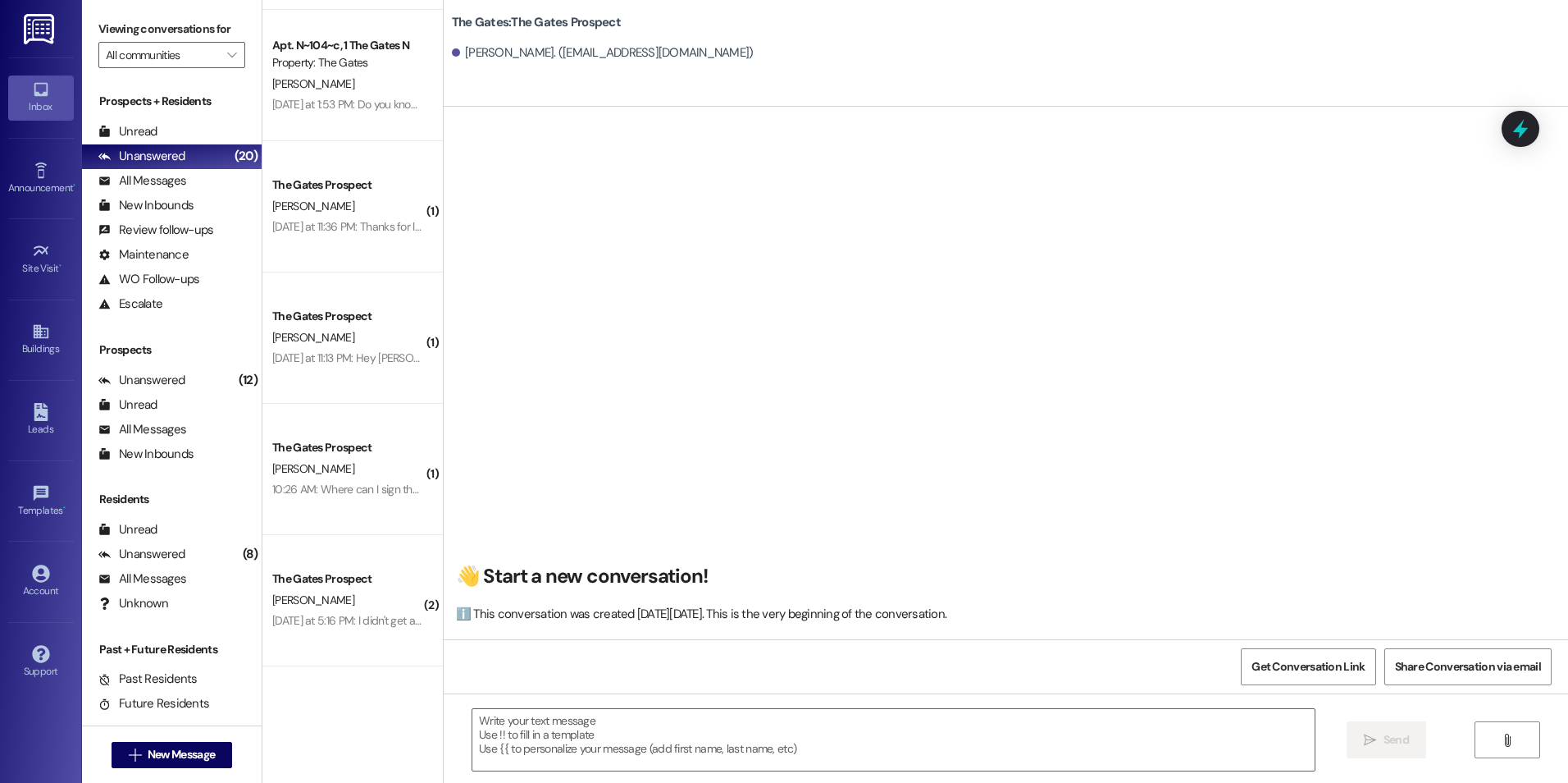
scroll to position [1, 0]
click at [686, 726] on textarea at bounding box center [894, 740] width 841 height 62
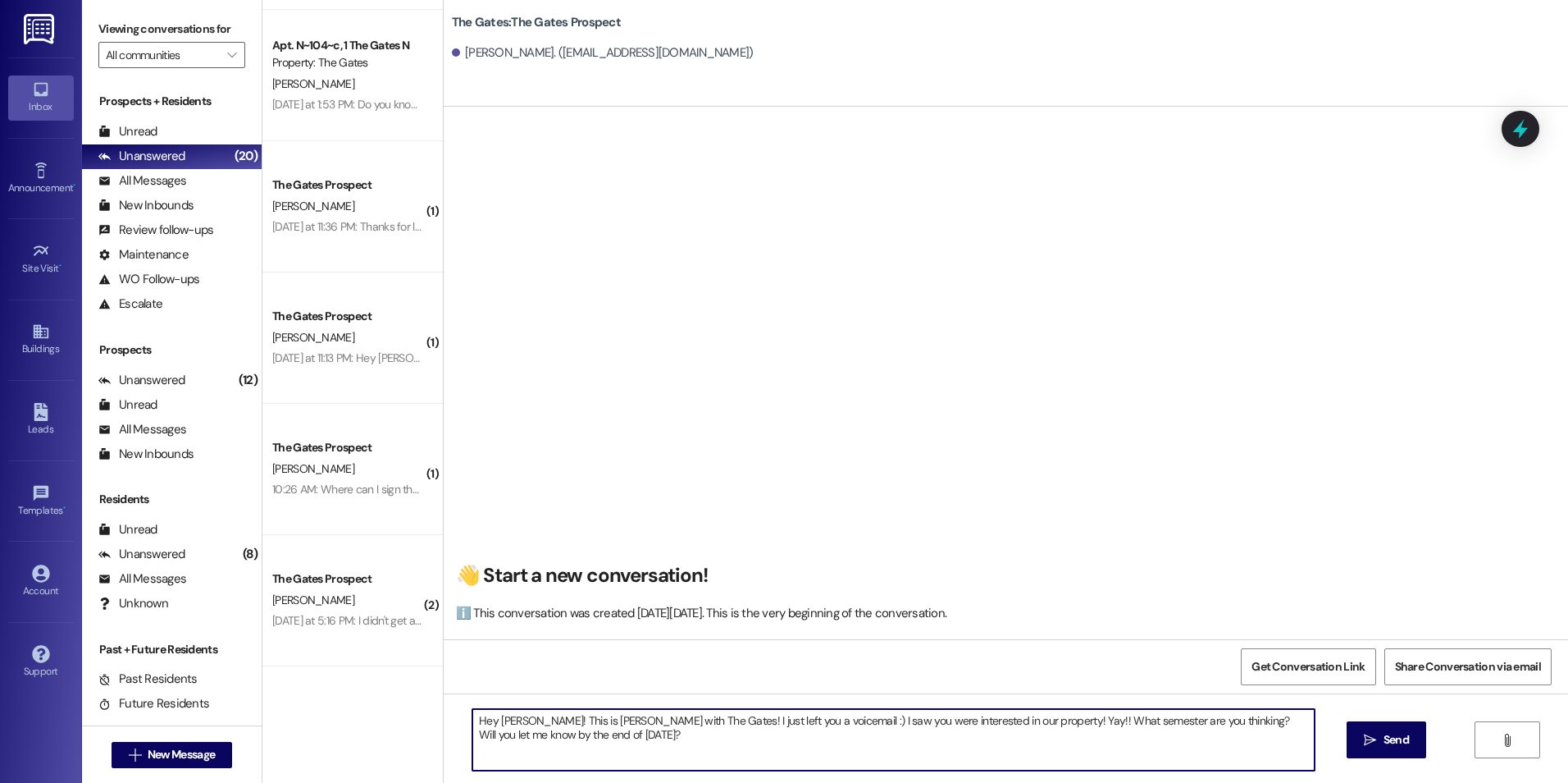
click at [1153, 721] on textarea "Hey [PERSON_NAME]! This is [PERSON_NAME] with The Gates! I just left you a voic…" at bounding box center [894, 740] width 841 height 62
click at [1179, 724] on textarea "Hey [PERSON_NAME]! This is [PERSON_NAME] with The Gates! I just left you a voic…" at bounding box center [894, 740] width 841 height 62
drag, startPoint x: 1182, startPoint y: 721, endPoint x: 1192, endPoint y: 730, distance: 13.5
click at [1183, 721] on textarea "Hey [PERSON_NAME]! This is [PERSON_NAME] with The Gates! I just left you a voic…" at bounding box center [894, 740] width 841 height 62
click at [1216, 749] on textarea "Hey [PERSON_NAME]! This is [PERSON_NAME] with The Gates! I just left you a voic…" at bounding box center [894, 740] width 841 height 62
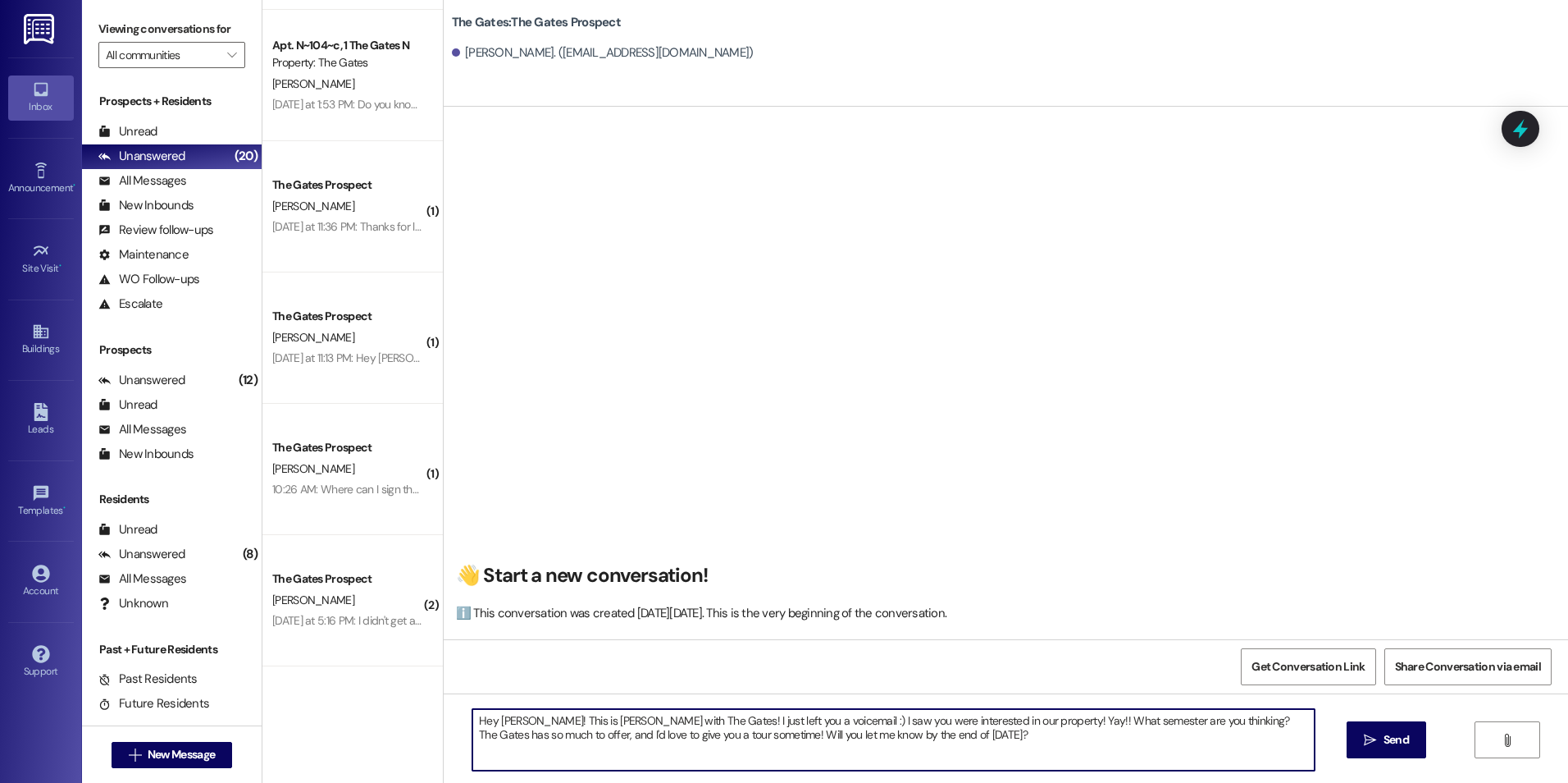
click at [970, 740] on textarea "Hey [PERSON_NAME]! This is [PERSON_NAME] with The Gates! I just left you a voic…" at bounding box center [894, 740] width 841 height 62
type textarea "Hey [PERSON_NAME]! This is [PERSON_NAME] with The Gates! I just left you a voic…"
click at [1406, 732] on span "Send" at bounding box center [1396, 740] width 25 height 17
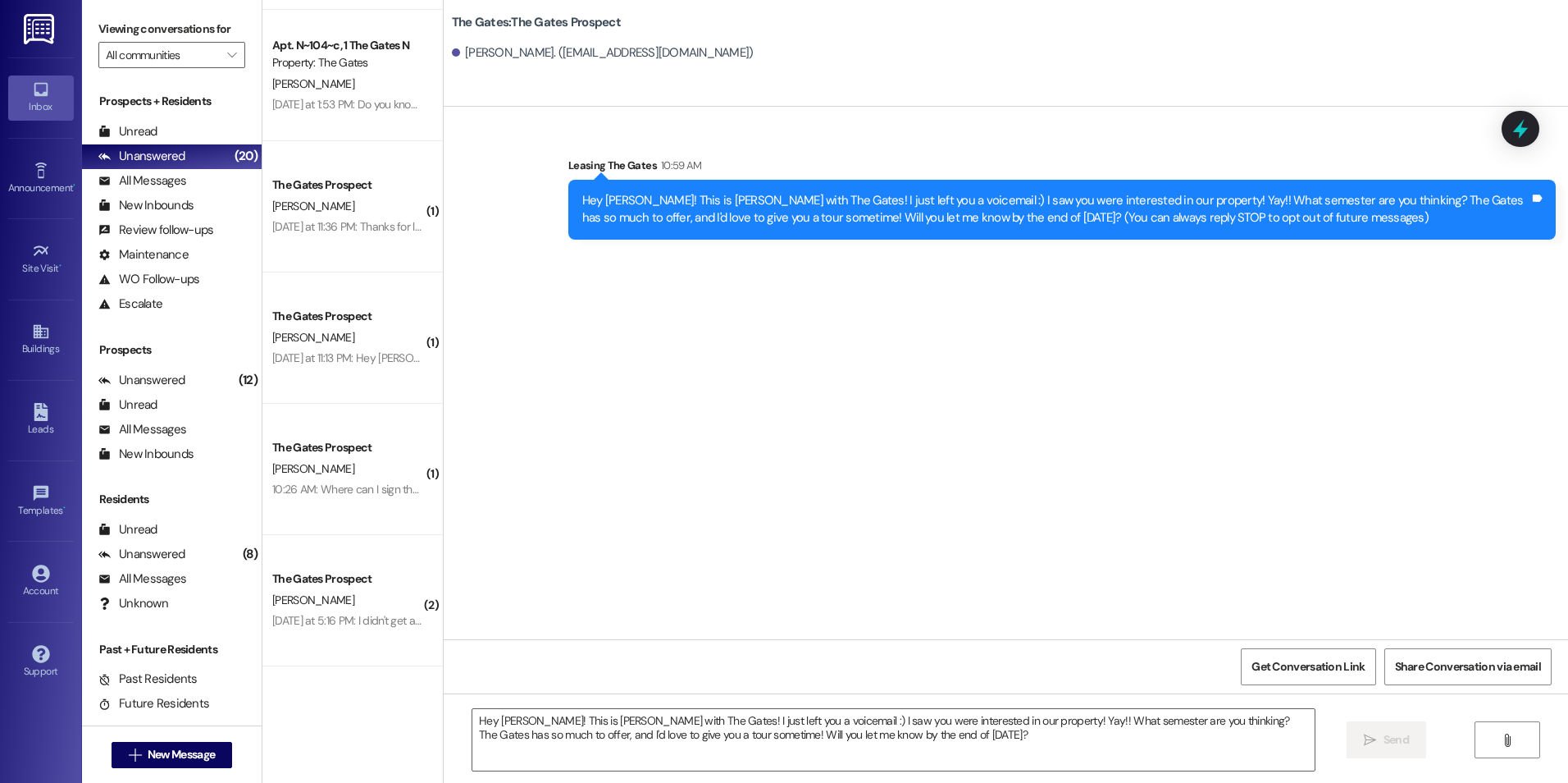
scroll to position [0, 0]
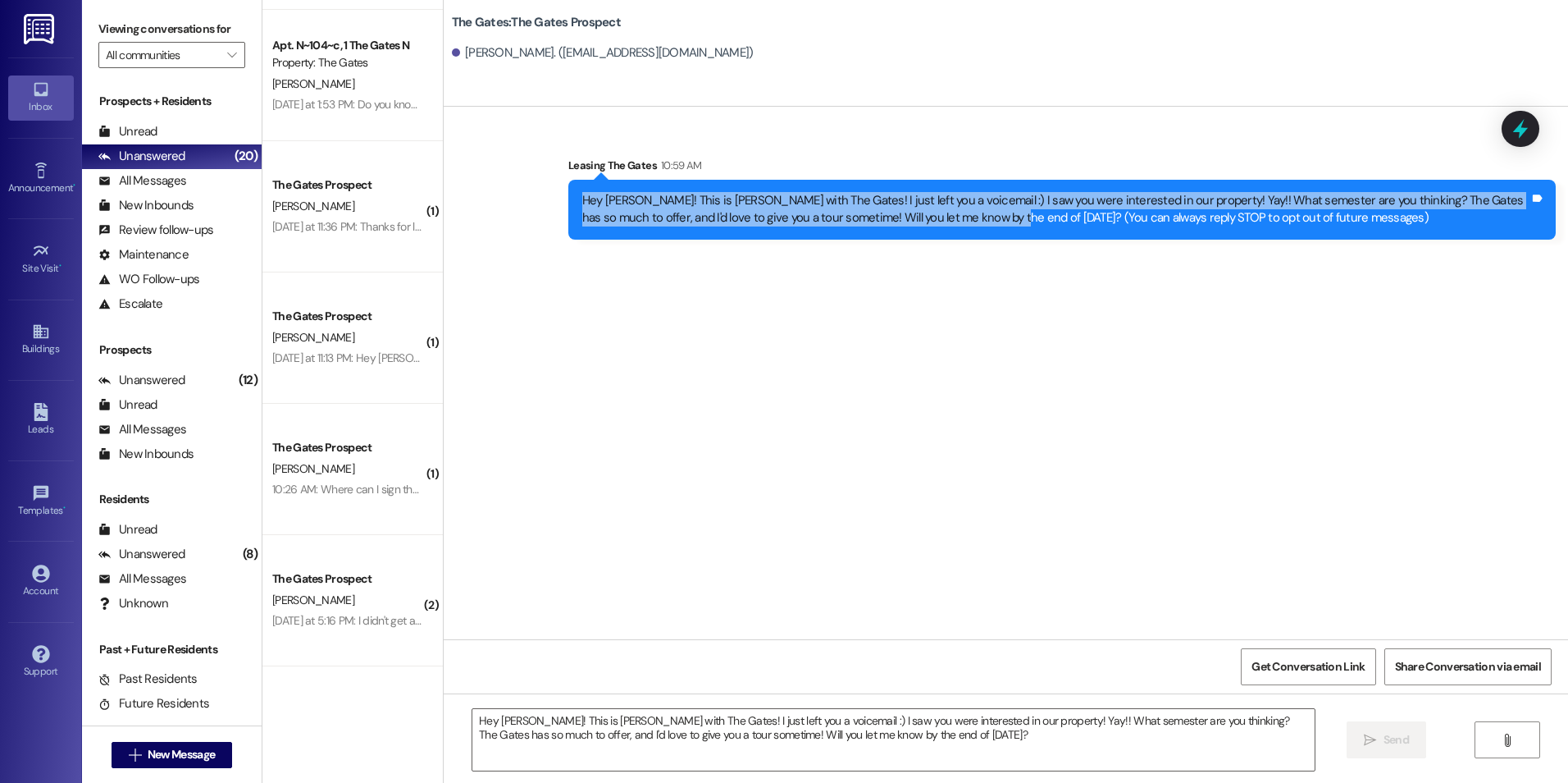
drag, startPoint x: 563, startPoint y: 191, endPoint x: 930, endPoint y: 224, distance: 368.5
click at [930, 224] on div "Hey [PERSON_NAME]! This is [PERSON_NAME] with The Gates! I just left you a voic…" at bounding box center [1061, 210] width 987 height 60
drag, startPoint x: 930, startPoint y: 224, endPoint x: 888, endPoint y: 213, distance: 43.4
copy div "Hey [PERSON_NAME]! This is [PERSON_NAME] with The Gates! I just left you a voic…"
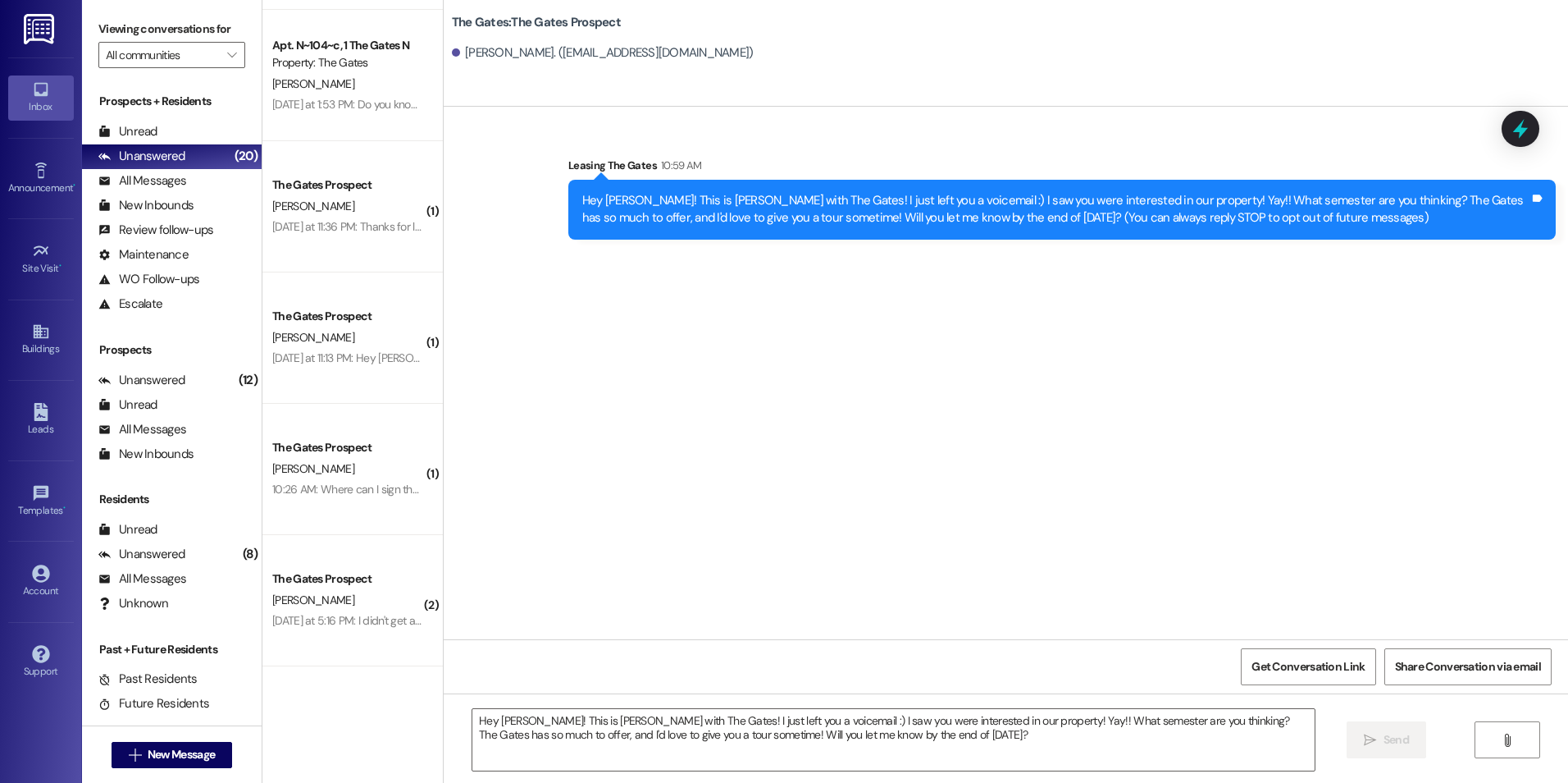
click at [1228, 570] on div "Sent via SMS Leasing The Gates 10:59 AM Hey [PERSON_NAME]! This is [PERSON_NAME…" at bounding box center [1005, 373] width 1124 height 533
click at [148, 745] on button " New Message" at bounding box center [173, 754] width 122 height 26
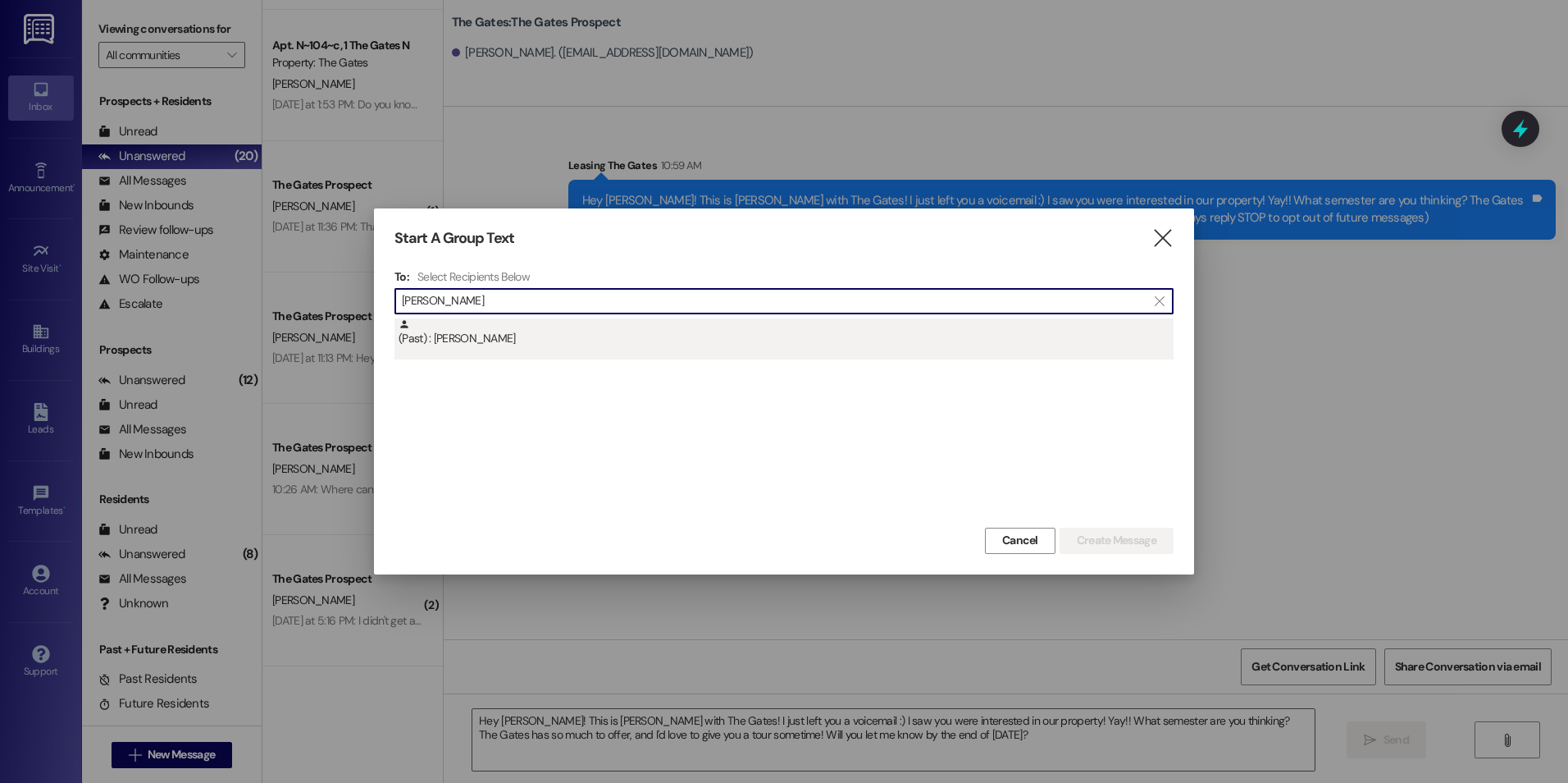
type input "[PERSON_NAME]"
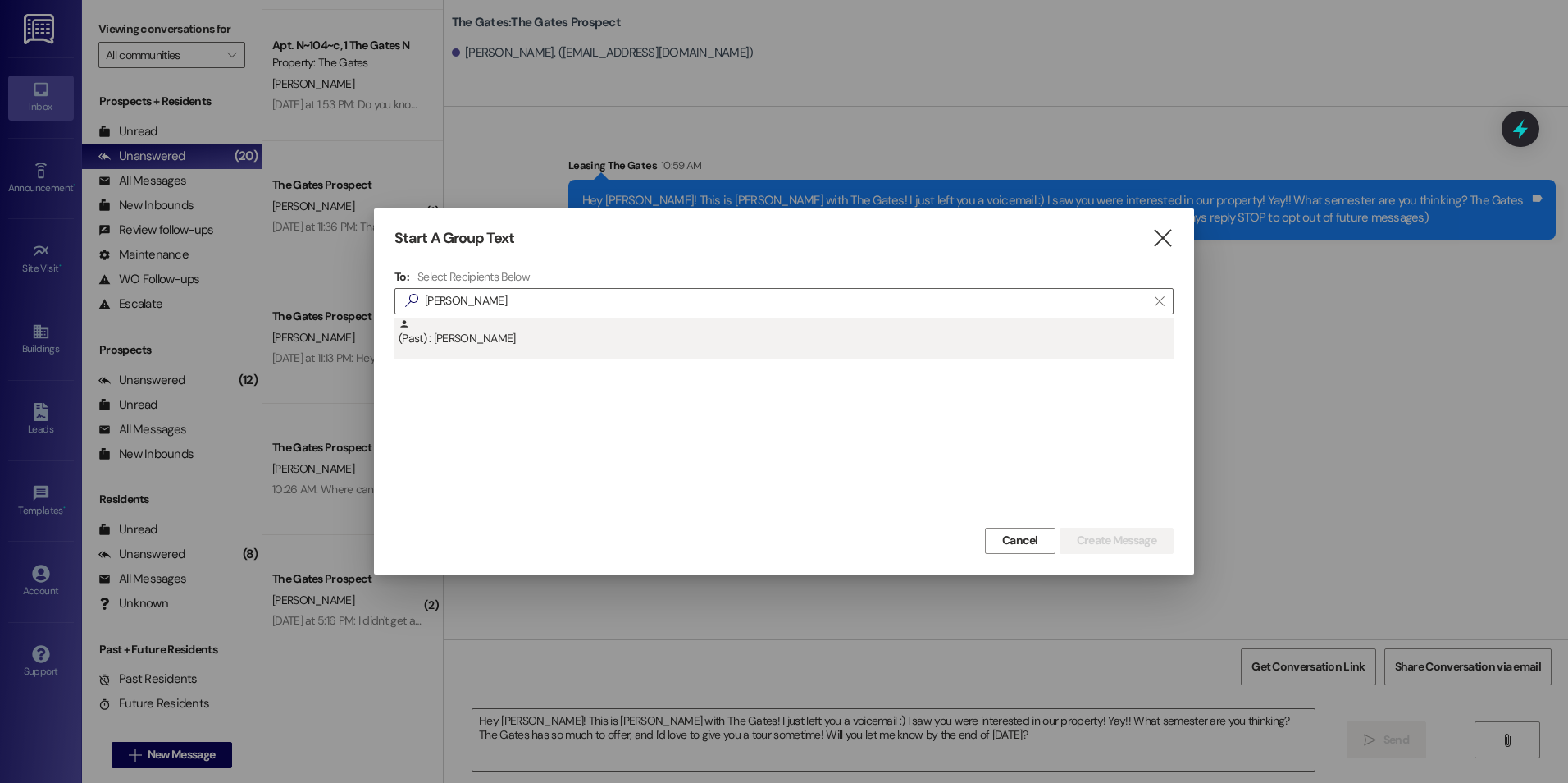
click at [426, 343] on div "(Past) : [PERSON_NAME]" at bounding box center [785, 333] width 775 height 29
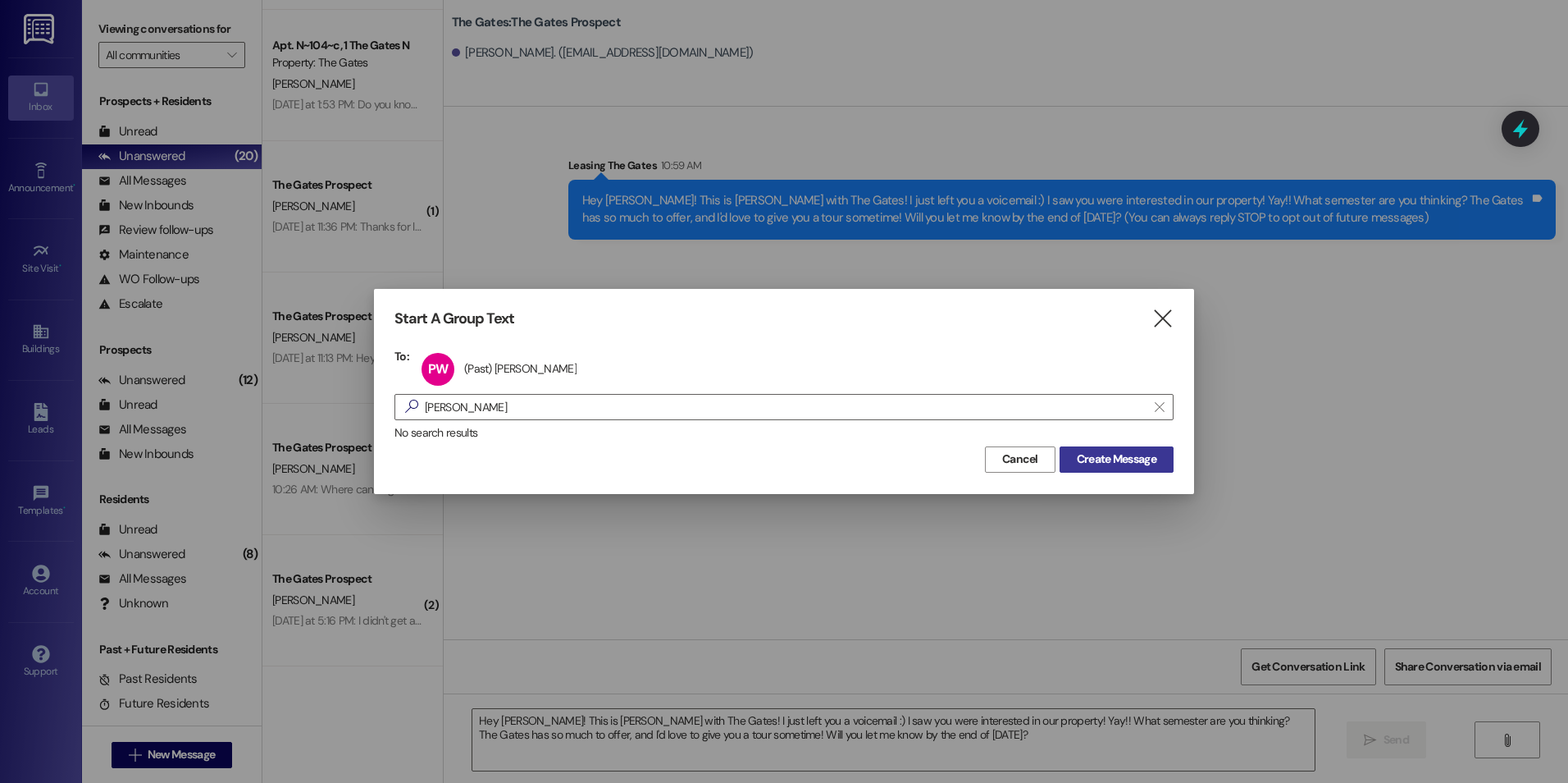
click at [1119, 458] on span "Create Message" at bounding box center [1116, 460] width 79 height 17
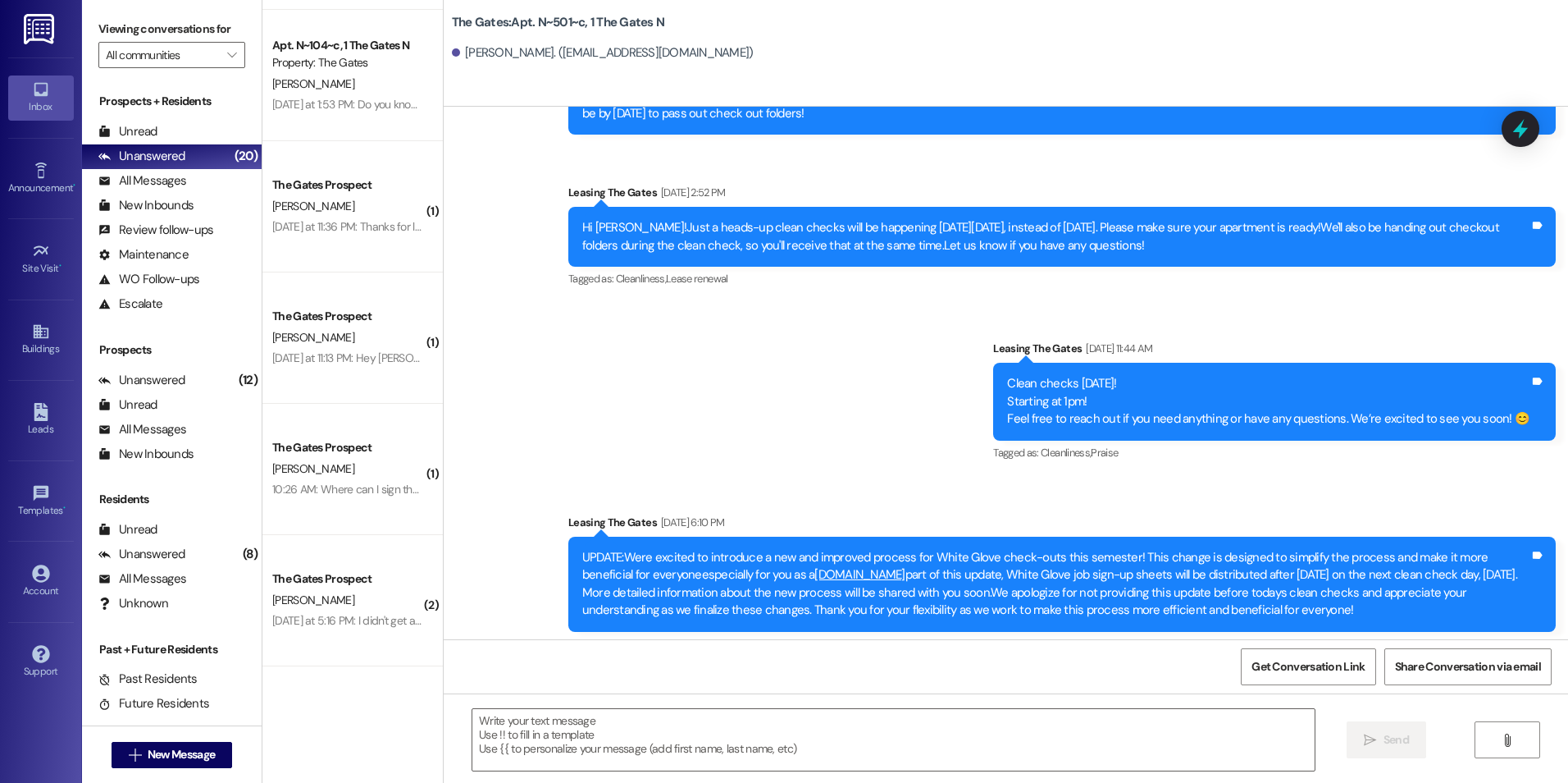
scroll to position [7871, 0]
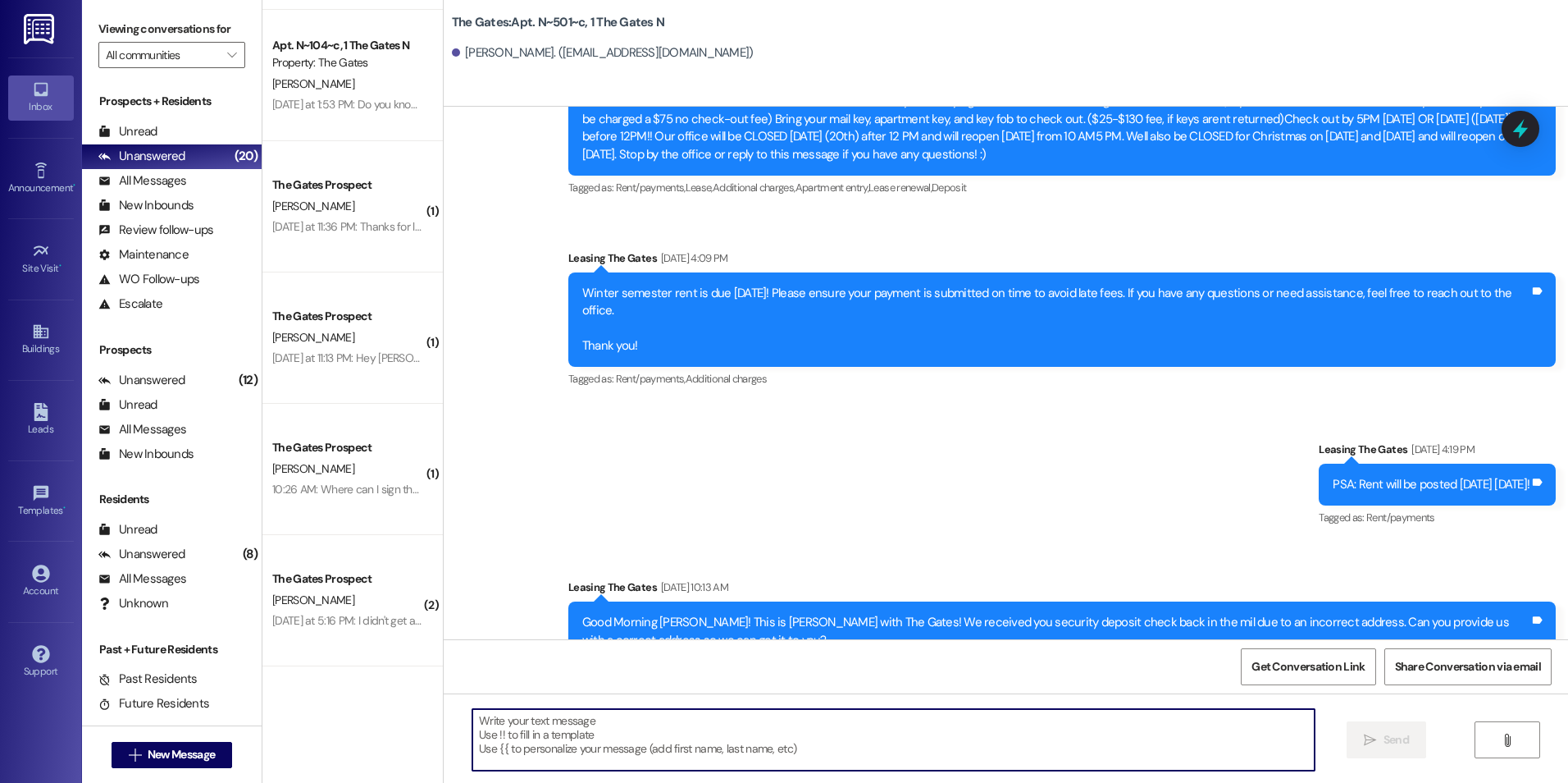
paste textarea "Hi [Student], this is [PERSON_NAME] with The Gates! 🙂 I just sent over your Win…"
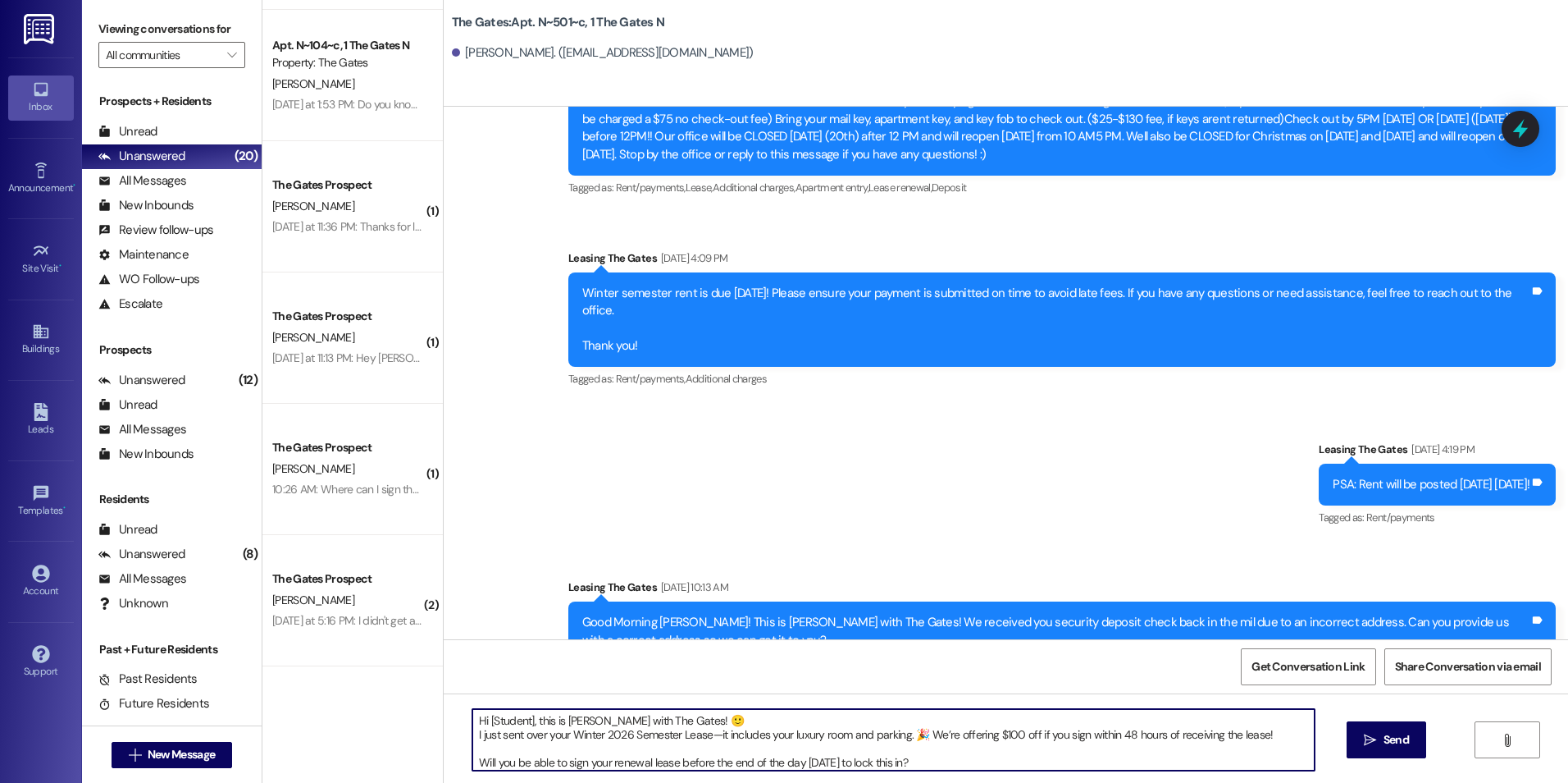
click at [522, 720] on textarea "Hi [Student], this is [PERSON_NAME] with The Gates! 🙂 I just sent over your Win…" at bounding box center [894, 740] width 841 height 62
click at [522, 713] on textarea "Hi [Student], this is [PERSON_NAME] with The Gates! 🙂 I just sent over your Win…" at bounding box center [894, 740] width 841 height 62
click at [522, 724] on textarea "Hi [Student], this is [PERSON_NAME] with The Gates! 🙂 I just sent over your Win…" at bounding box center [894, 740] width 841 height 62
click at [993, 745] on textarea "Hi [PERSON_NAME], this is [PERSON_NAME] with The Gates! 🙂 I just sent over your…" at bounding box center [894, 740] width 841 height 62
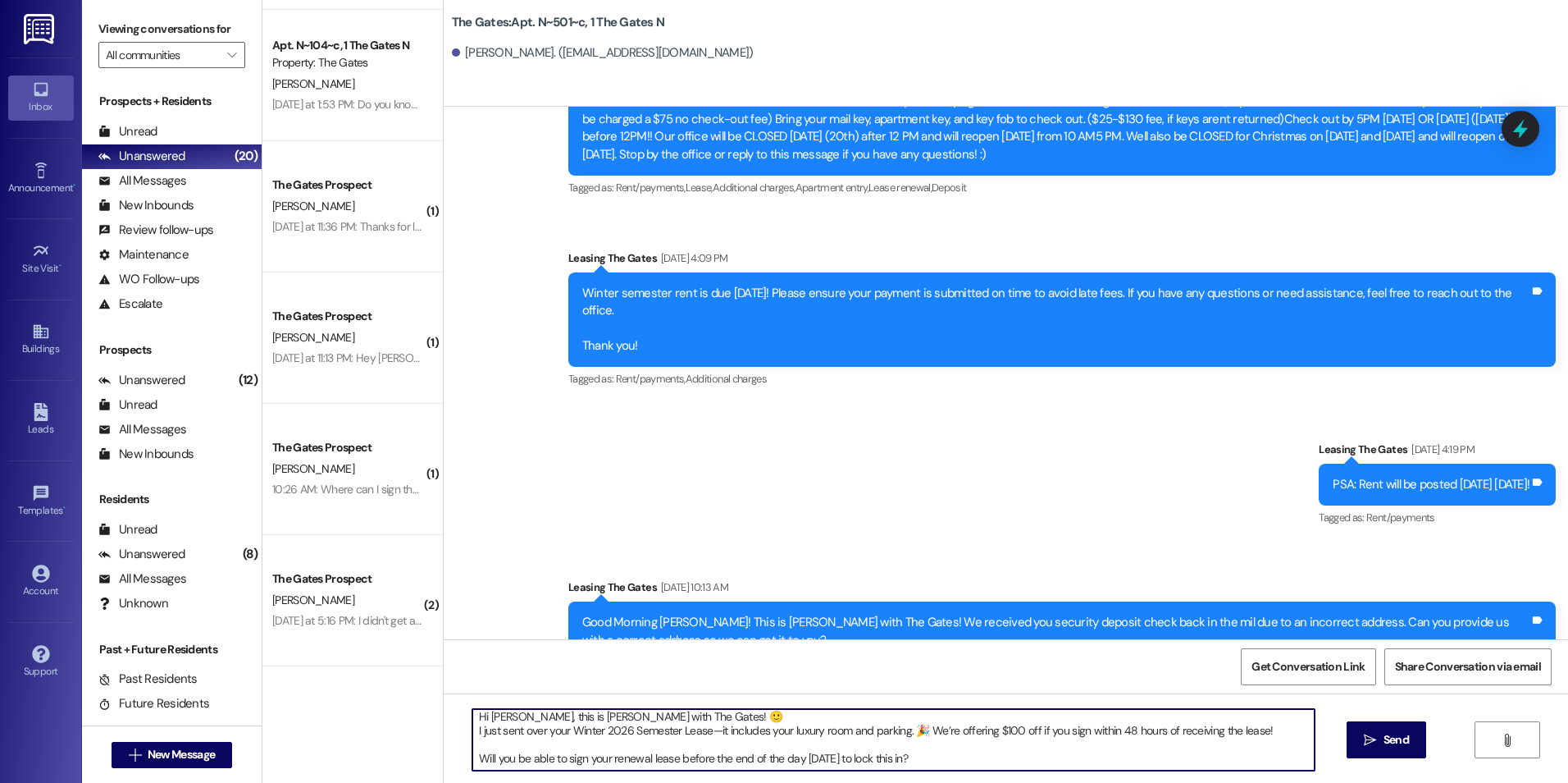
click at [473, 752] on textarea "Hi [PERSON_NAME], this is [PERSON_NAME] with The Gates! 🙂 I just sent over your…" at bounding box center [894, 740] width 841 height 62
click at [815, 733] on textarea "Hi [PERSON_NAME], this is [PERSON_NAME] with The Gates! 🙂 I just sent over your…" at bounding box center [894, 740] width 841 height 62
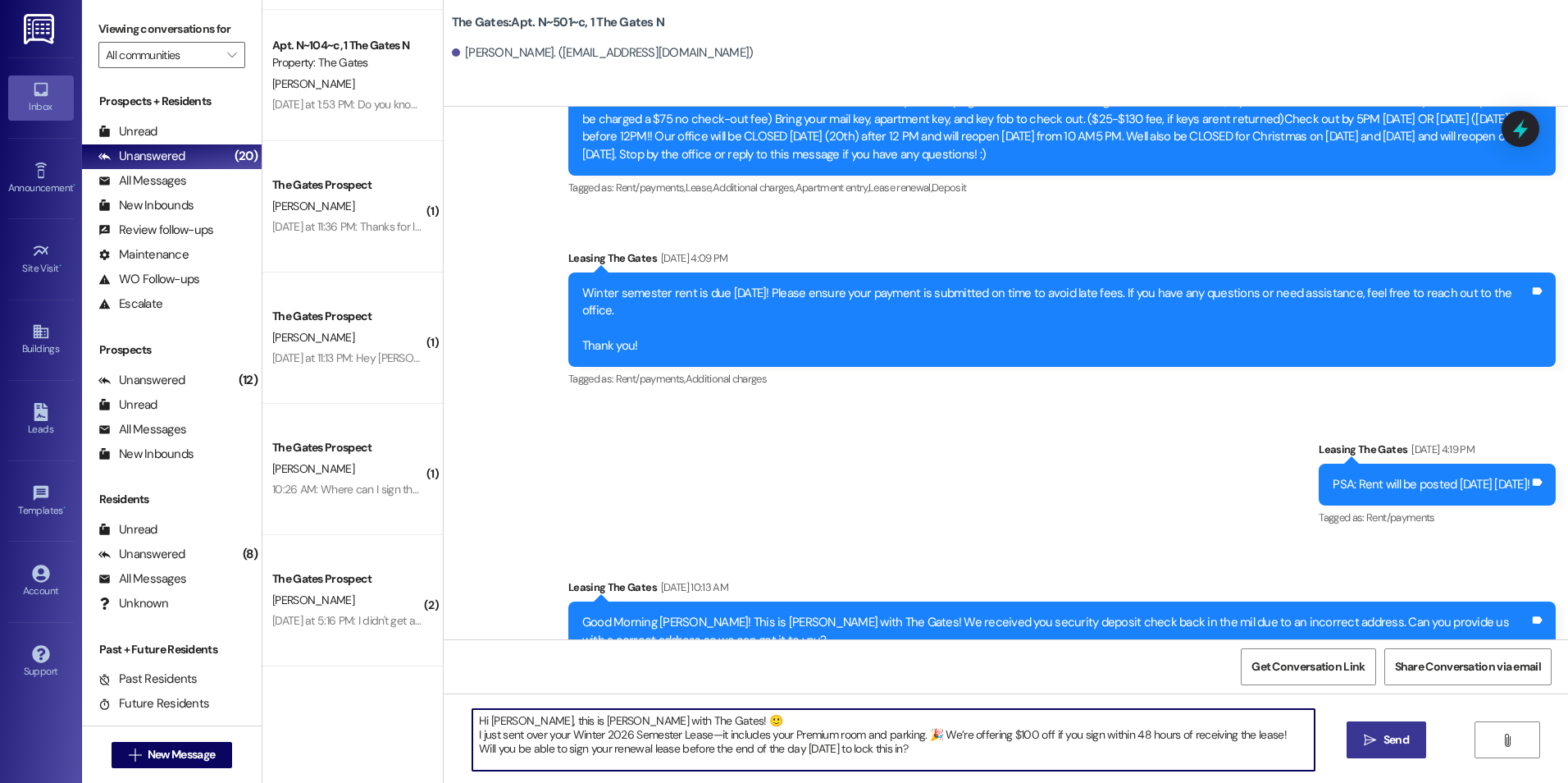
type textarea "Hi [PERSON_NAME], this is [PERSON_NAME] with The Gates! 🙂 I just sent over your…"
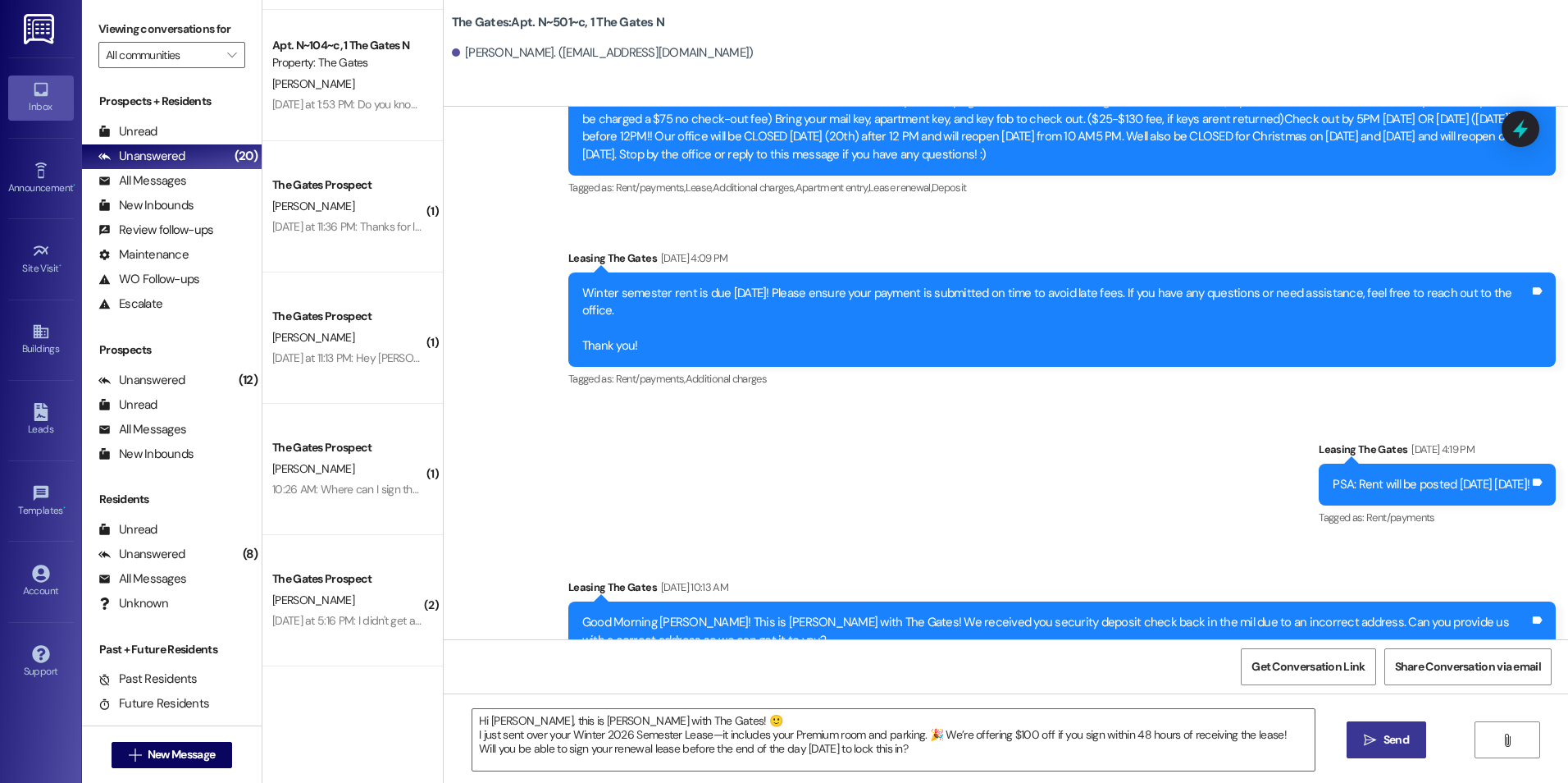
click at [1389, 733] on span "Send" at bounding box center [1396, 740] width 25 height 17
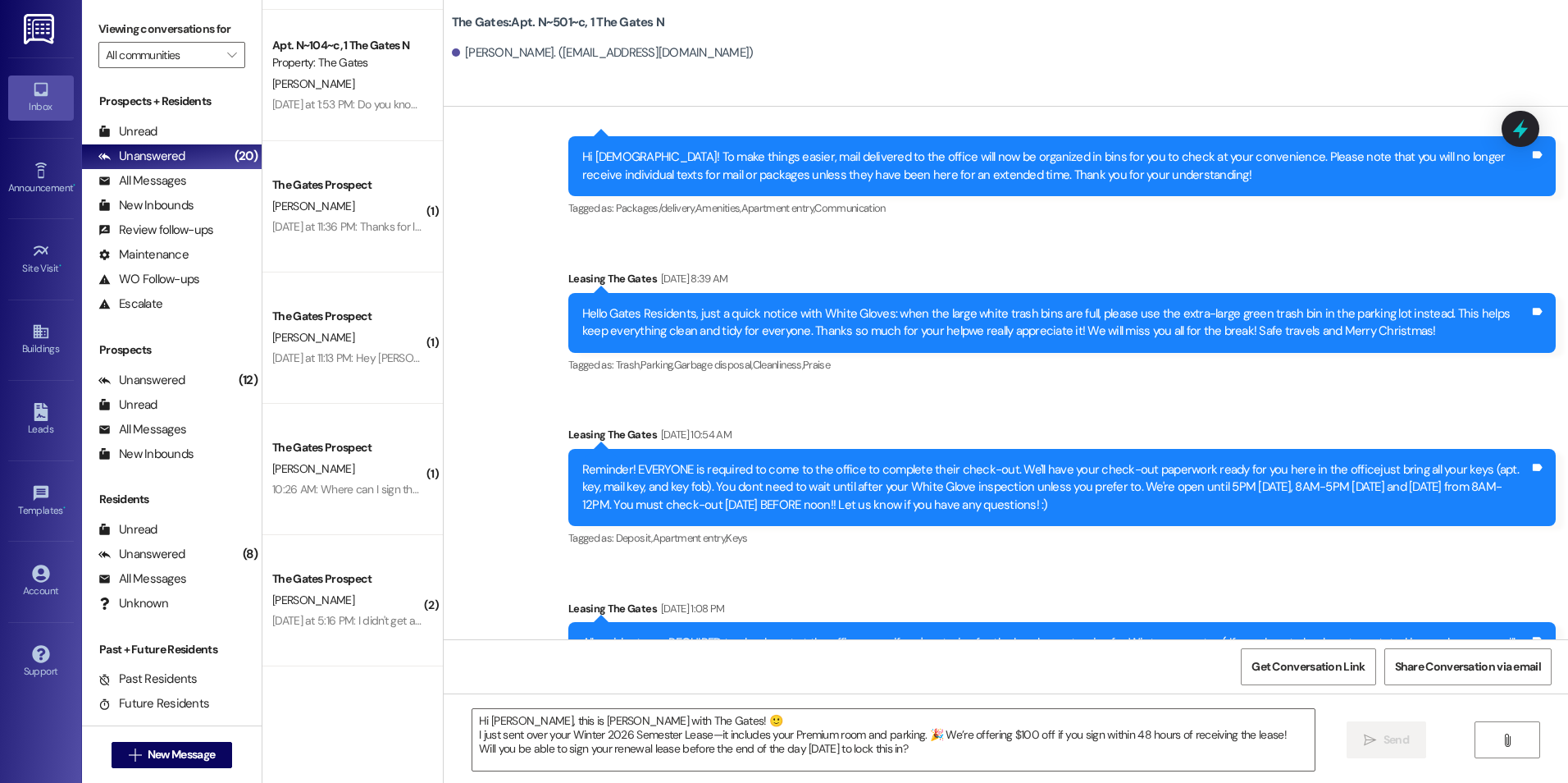
scroll to position [8020, 0]
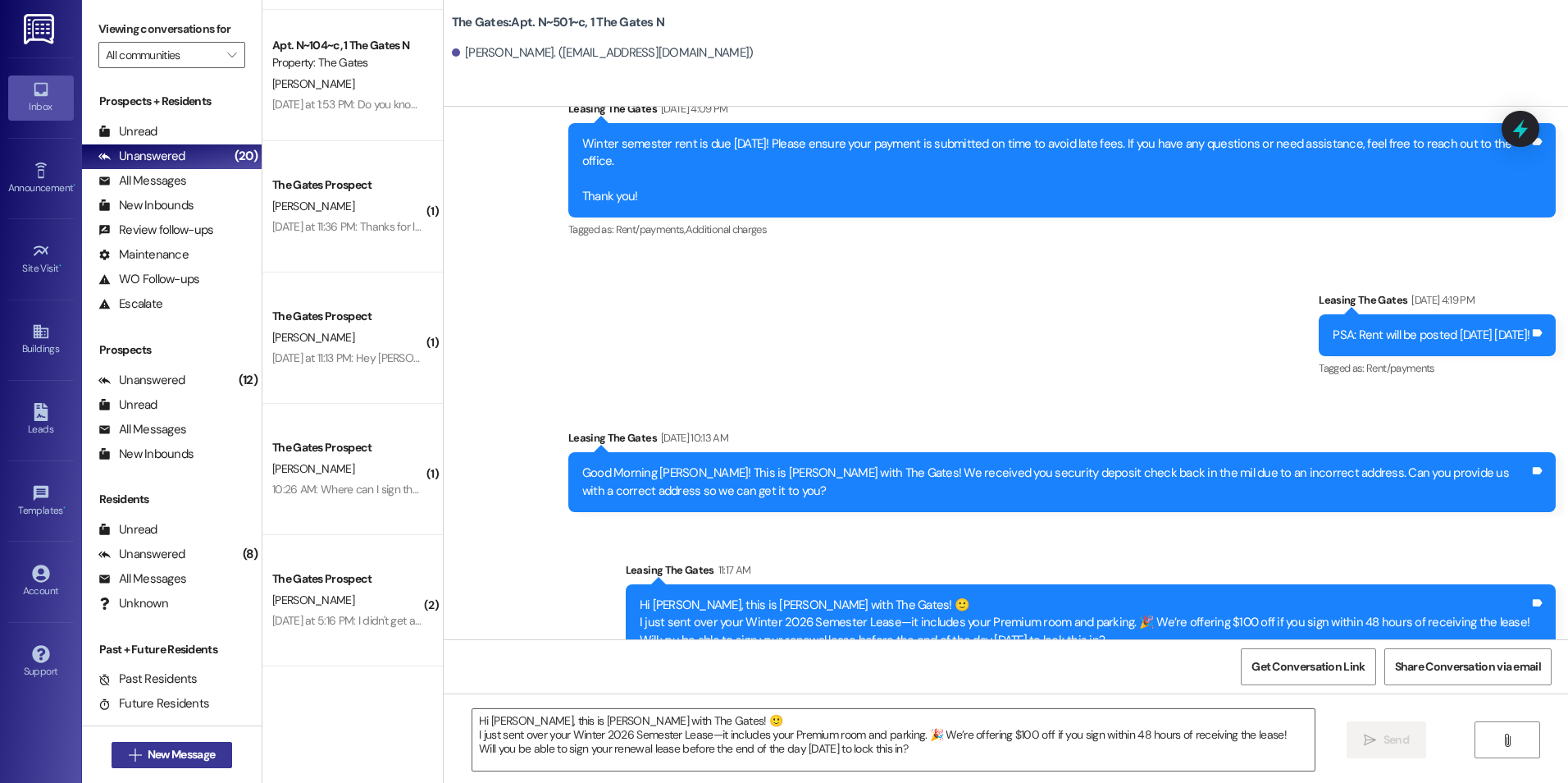
click at [128, 755] on icon "" at bounding box center [134, 755] width 13 height 14
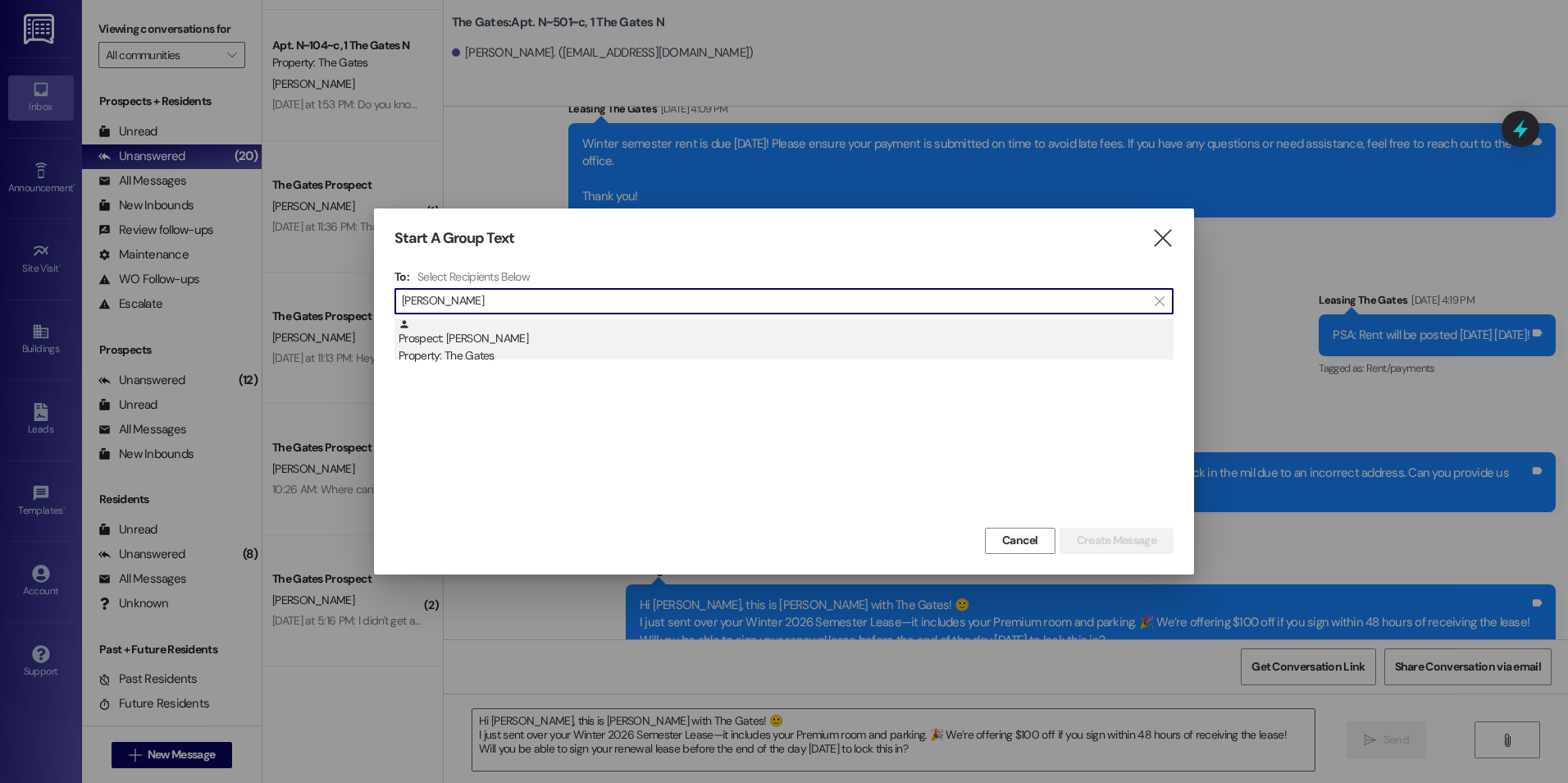
type input "[PERSON_NAME]"
click at [588, 325] on div "Prospect: [PERSON_NAME] Property: The Gates" at bounding box center [785, 342] width 775 height 46
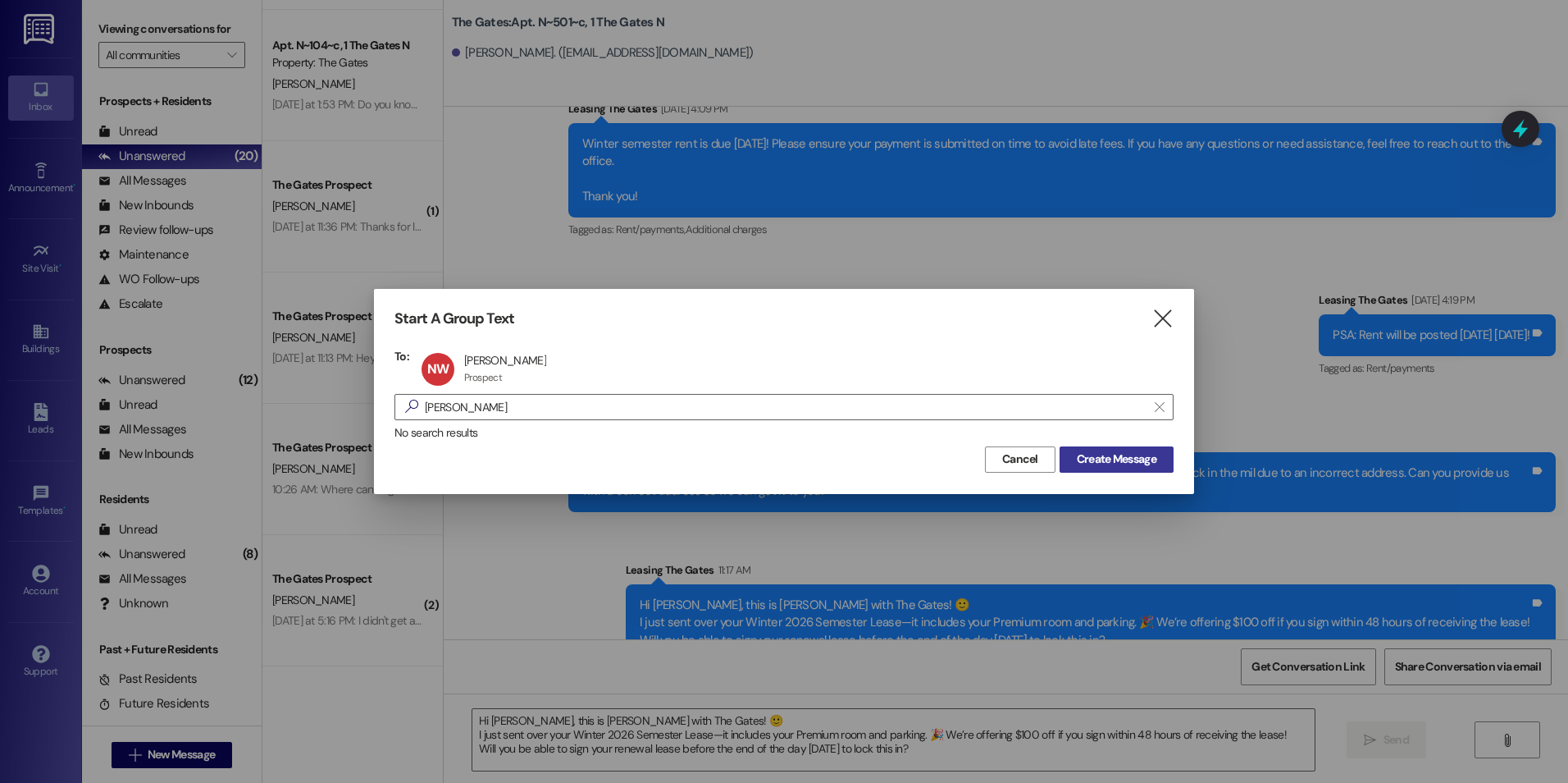
click at [1078, 449] on button "Create Message" at bounding box center [1116, 459] width 114 height 26
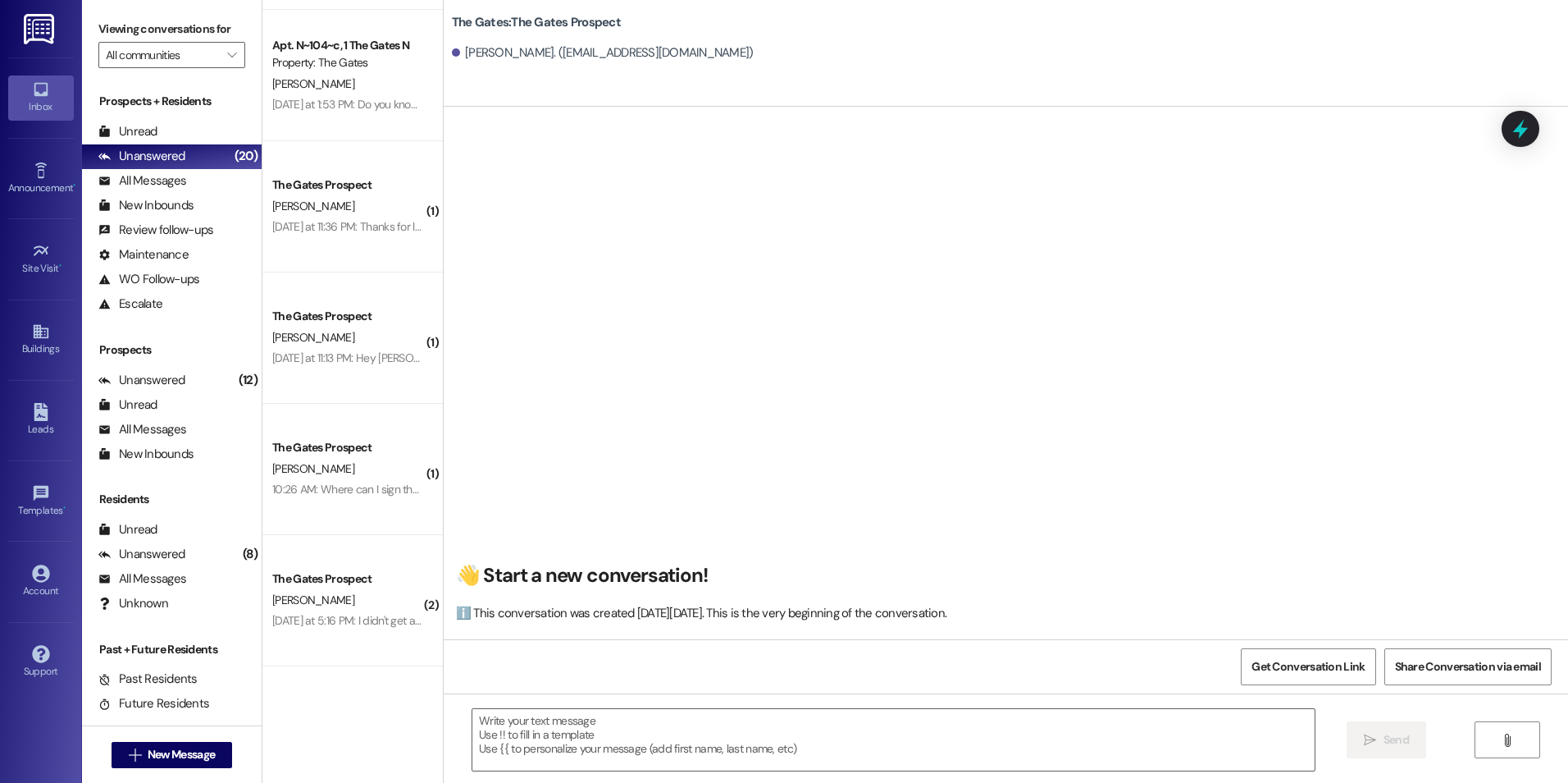
scroll to position [1, 0]
click at [764, 723] on textarea at bounding box center [894, 740] width 841 height 62
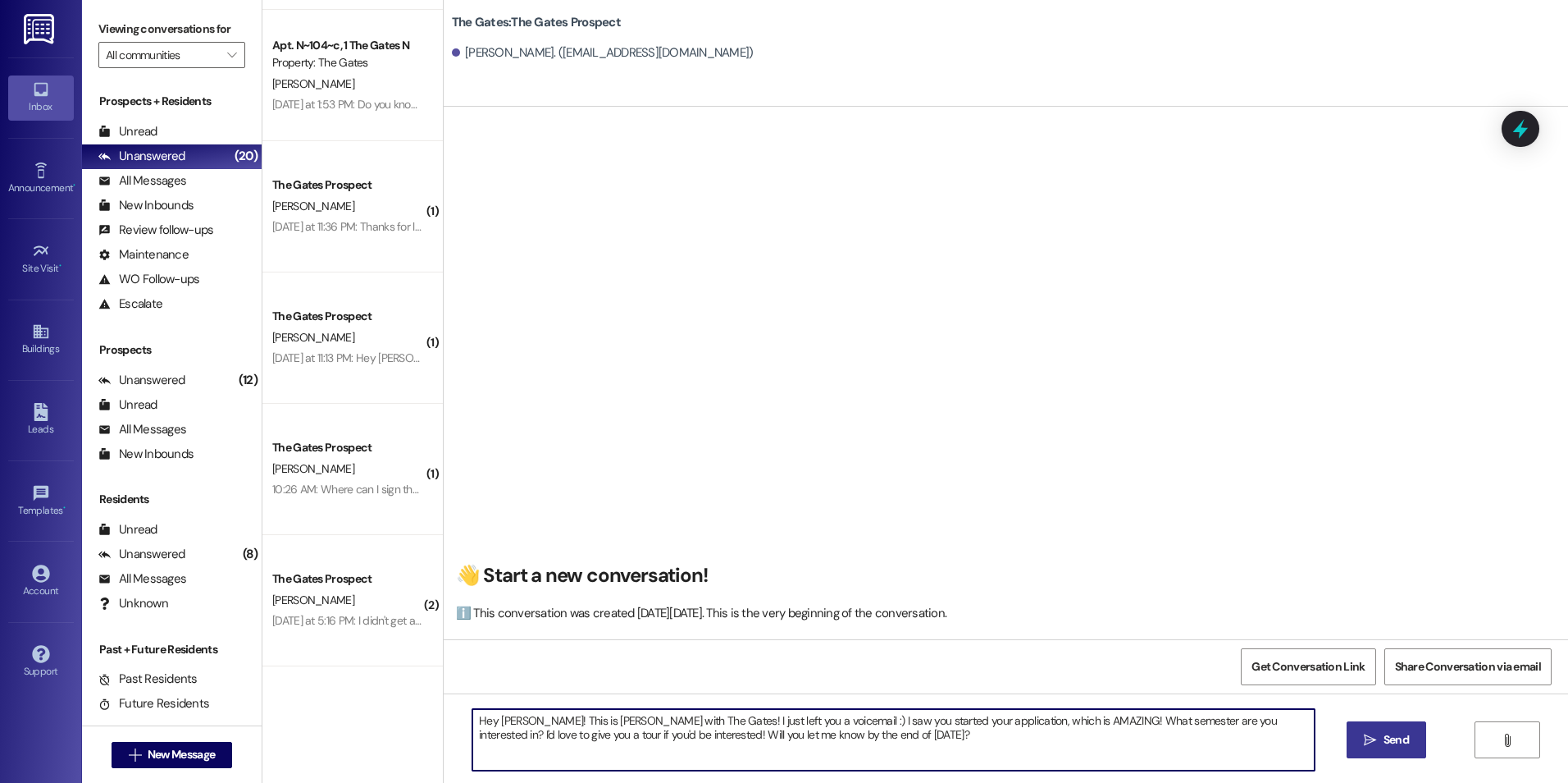
type textarea "Hey [PERSON_NAME]! This is [PERSON_NAME] with The Gates! I just left you a voic…"
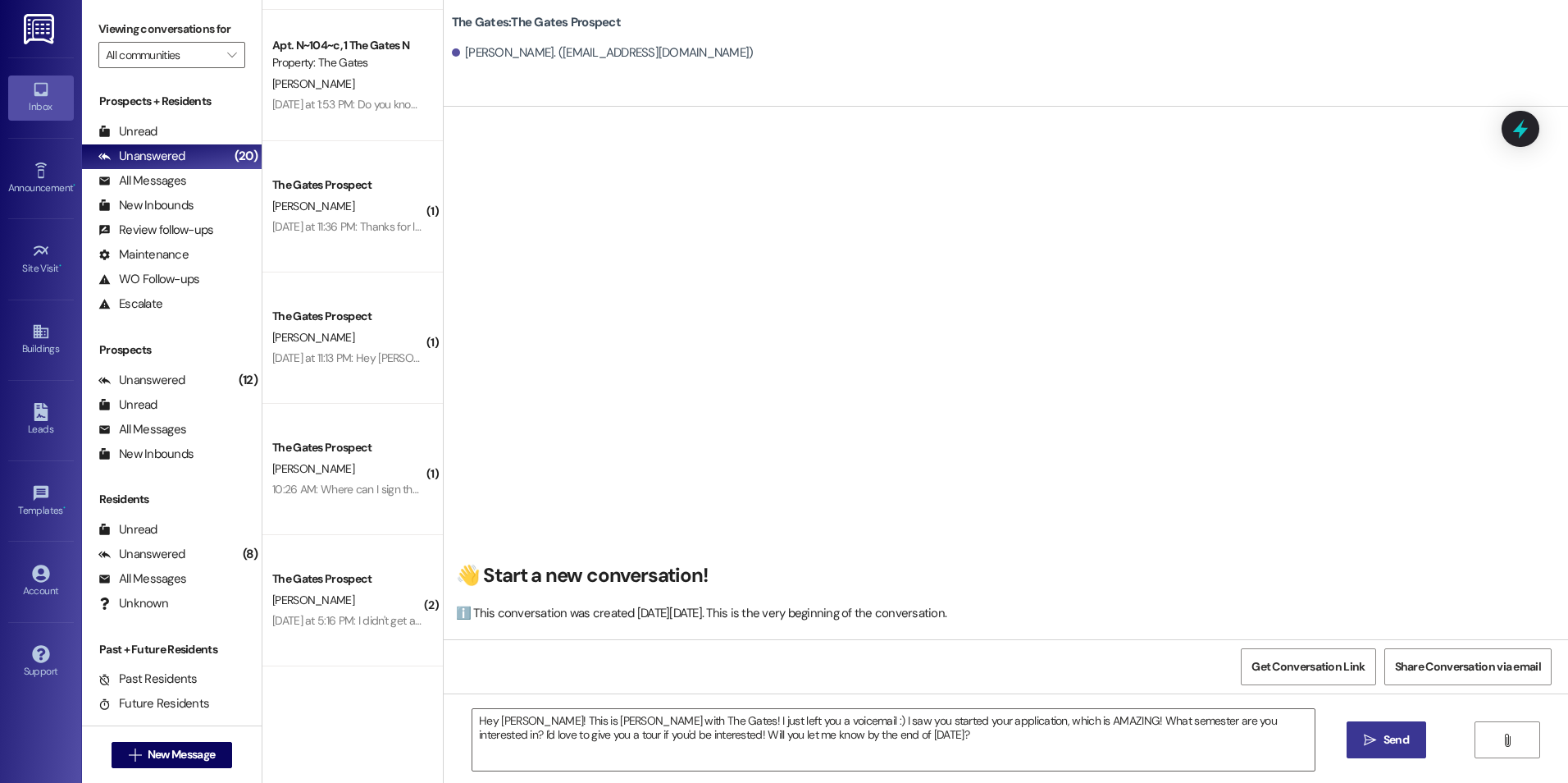
click at [1384, 744] on span "Send" at bounding box center [1396, 740] width 25 height 17
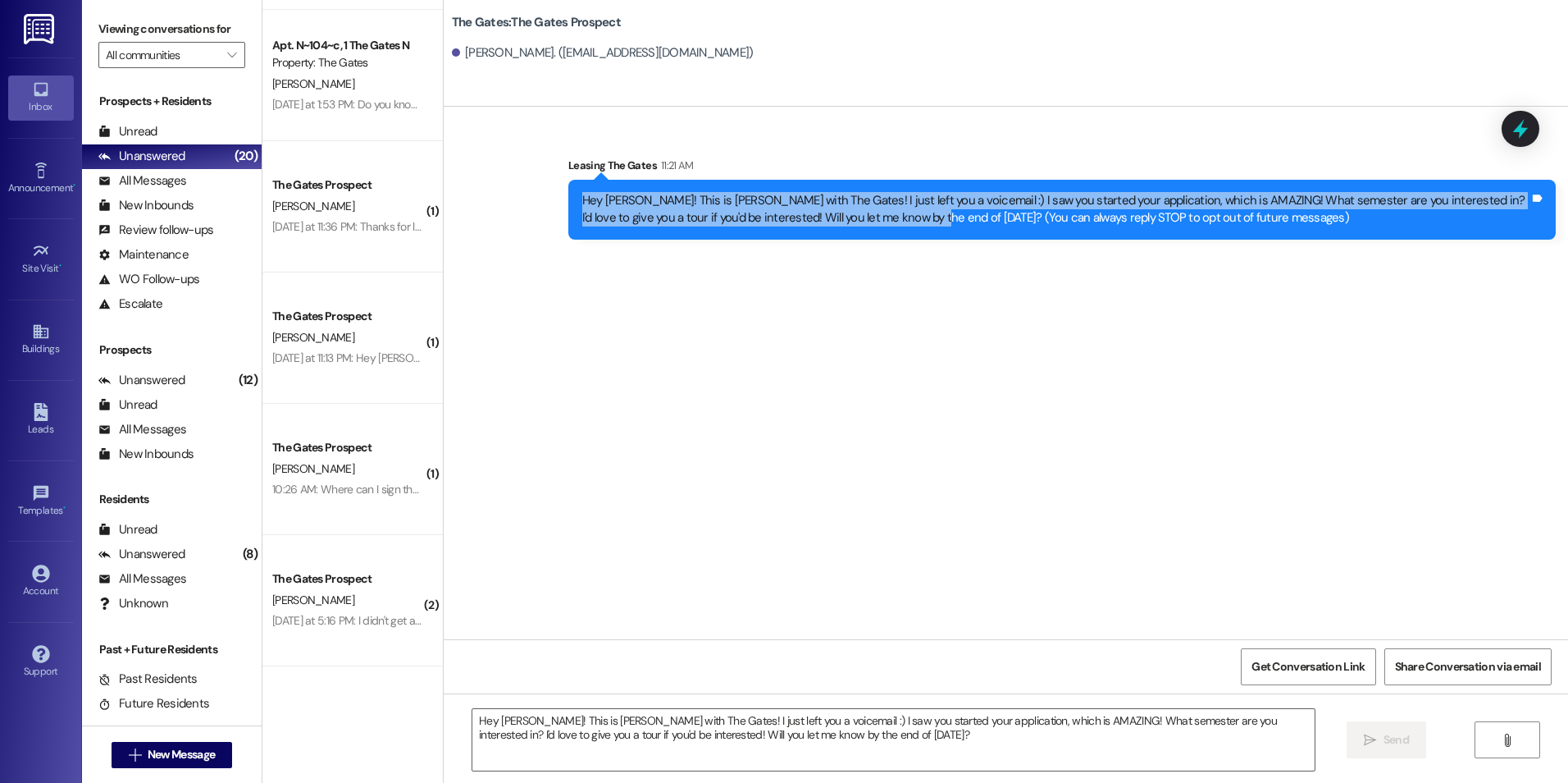
drag, startPoint x: 567, startPoint y: 199, endPoint x: 887, endPoint y: 224, distance: 321.0
click at [887, 224] on div "Hey [PERSON_NAME]! This is [PERSON_NAME] with The Gates! I just left you a voic…" at bounding box center [1061, 210] width 987 height 60
drag, startPoint x: 887, startPoint y: 224, endPoint x: 871, endPoint y: 214, distance: 18.9
copy div "Hey [PERSON_NAME]! This is [PERSON_NAME] with The Gates! I just left you a voic…"
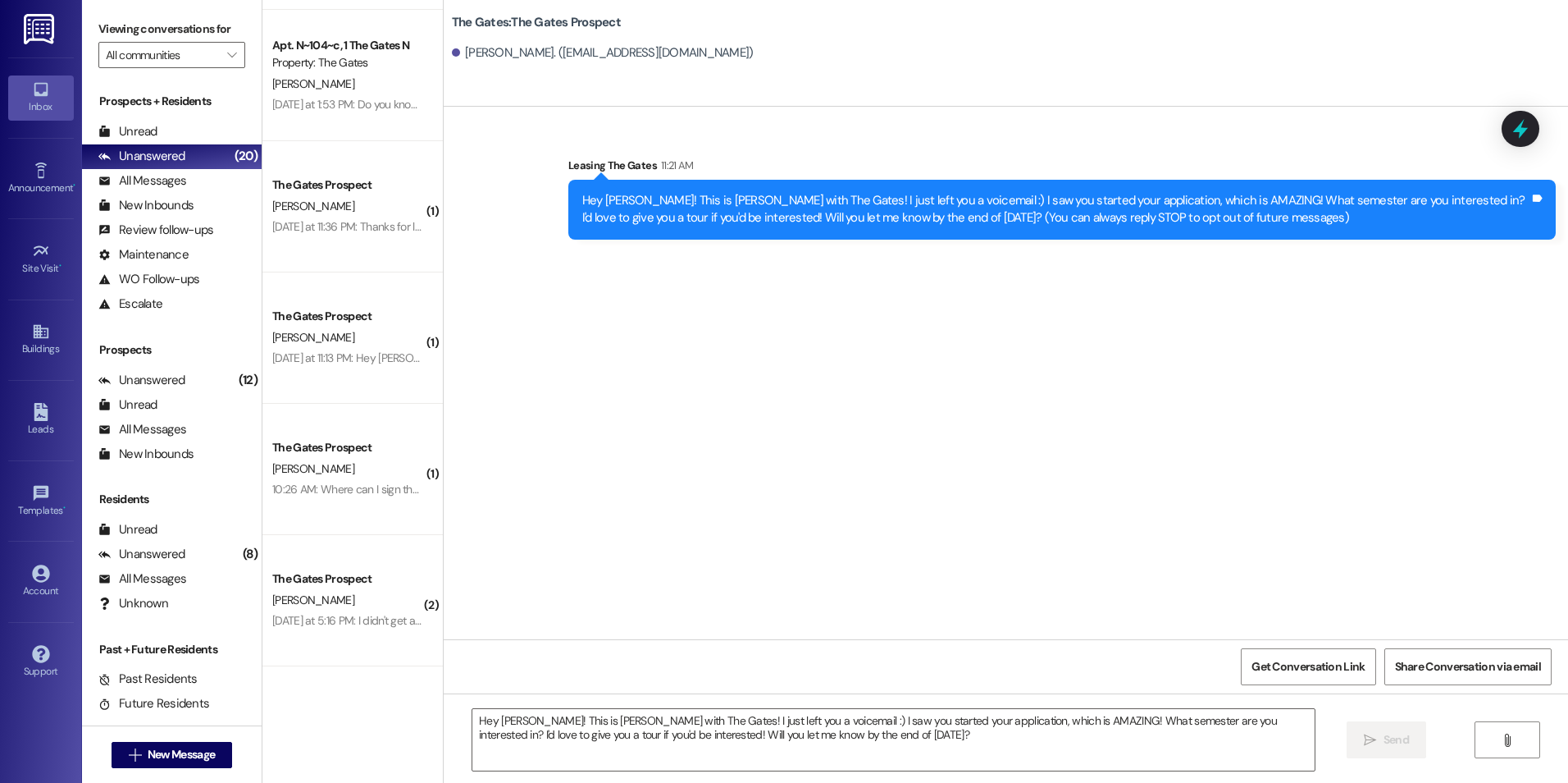
click at [395, 183] on div "The Gates Prospect" at bounding box center [347, 185] width 151 height 17
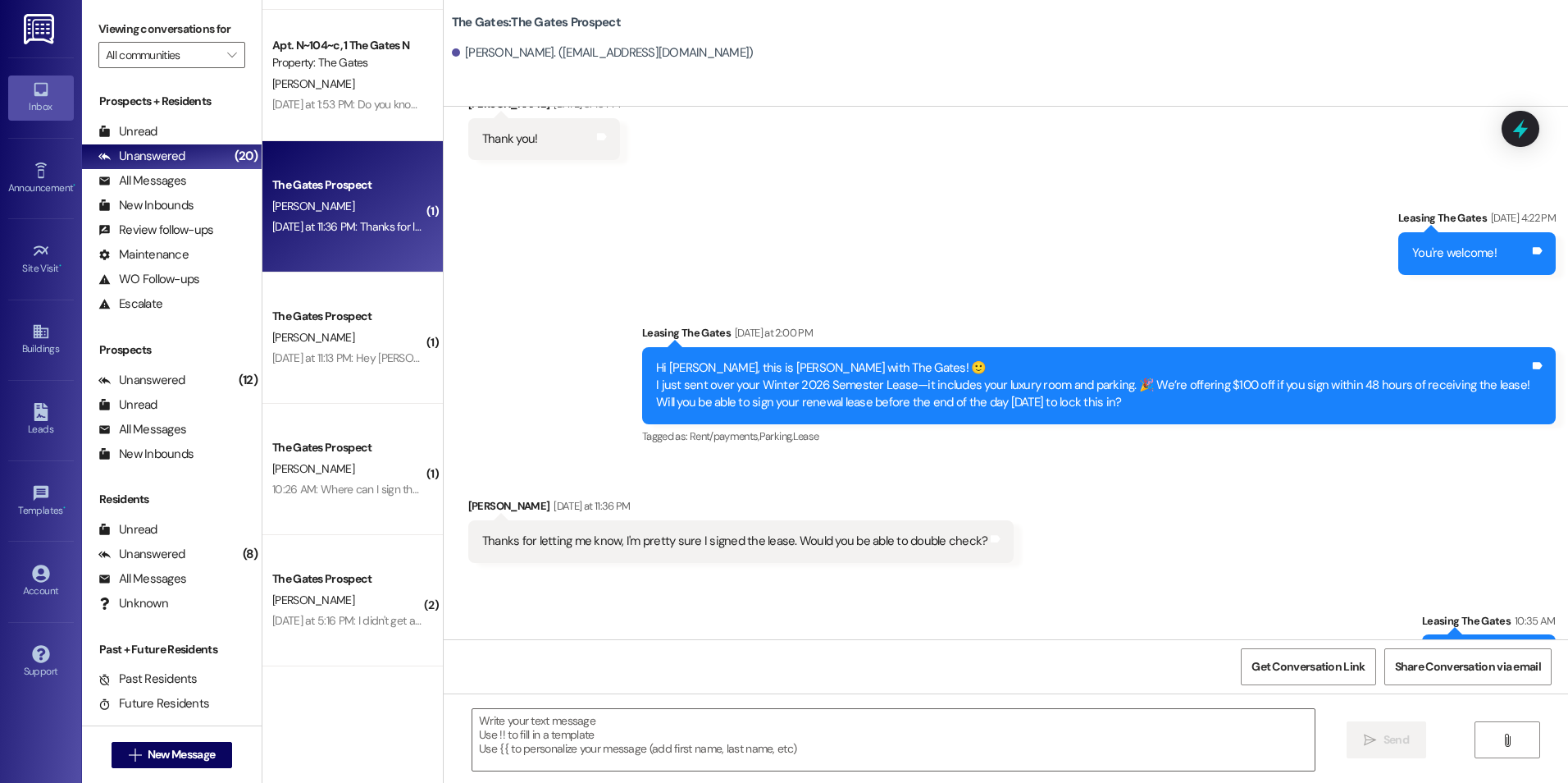
scroll to position [670, 0]
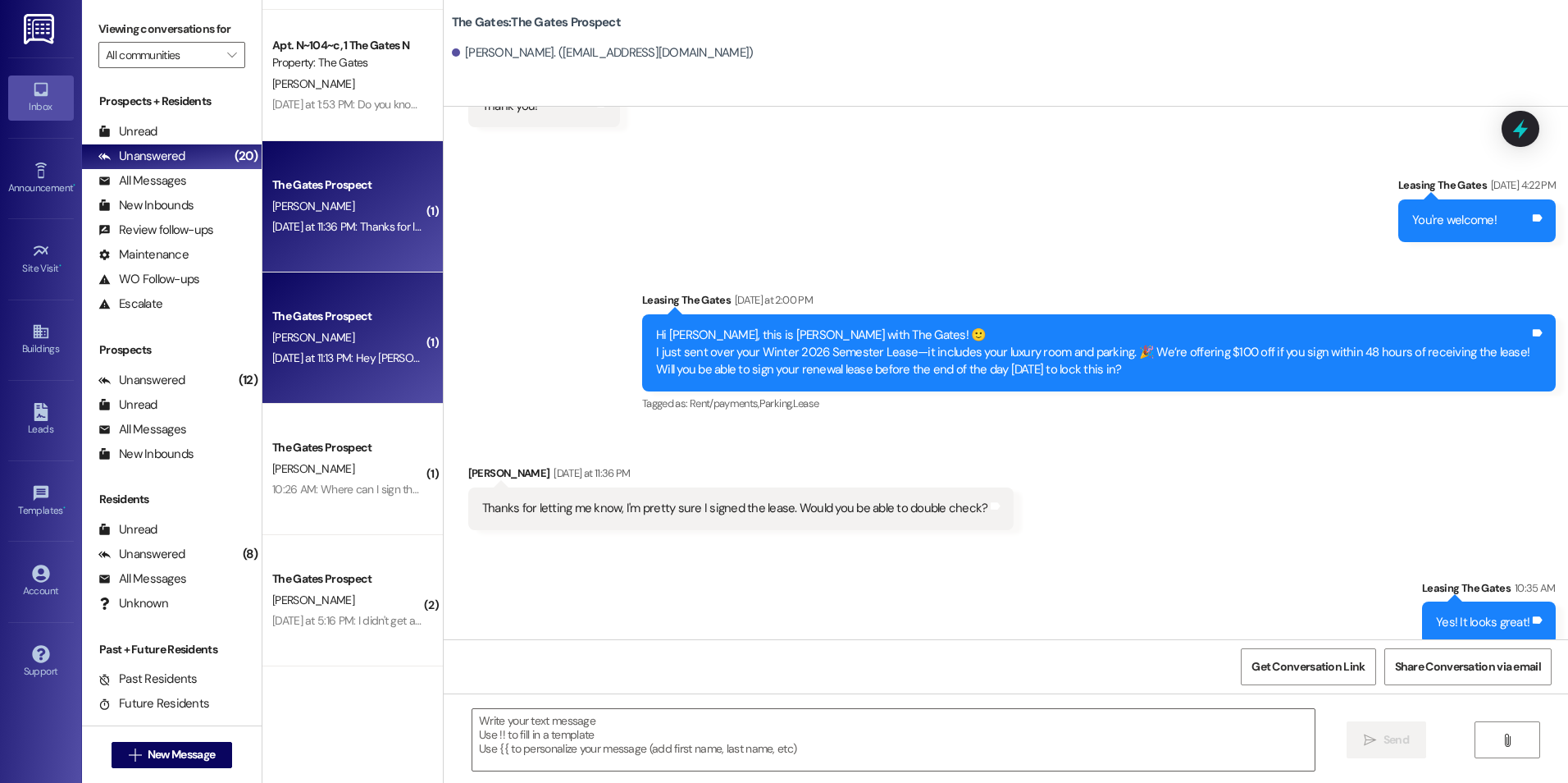
click at [397, 368] on div "[DATE] at 11:13 PM: Hey [PERSON_NAME]! Will someone be at the check-in office […" at bounding box center [347, 357] width 155 height 20
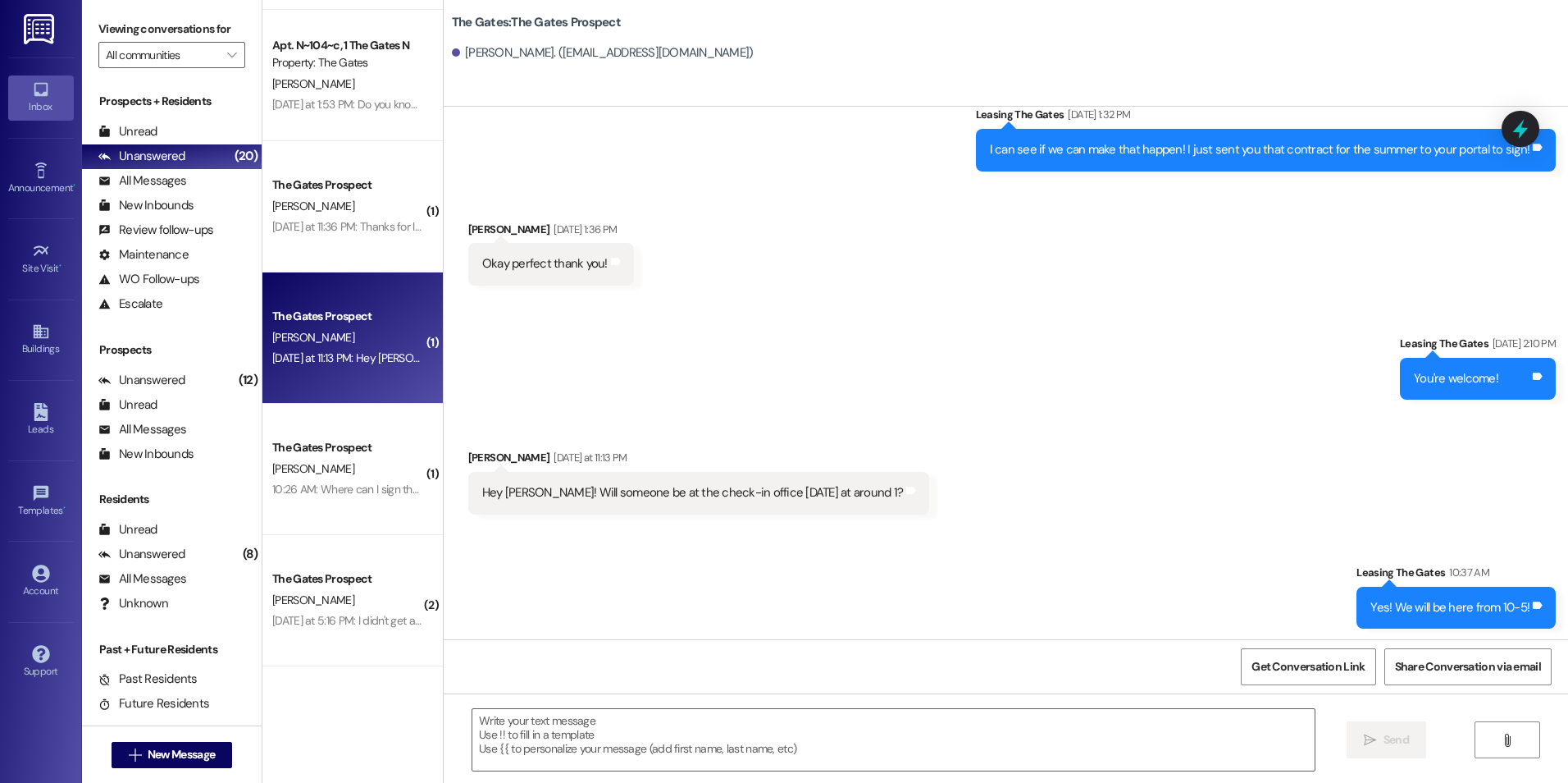
scroll to position [2182, 0]
